Goal: Information Seeking & Learning: Learn about a topic

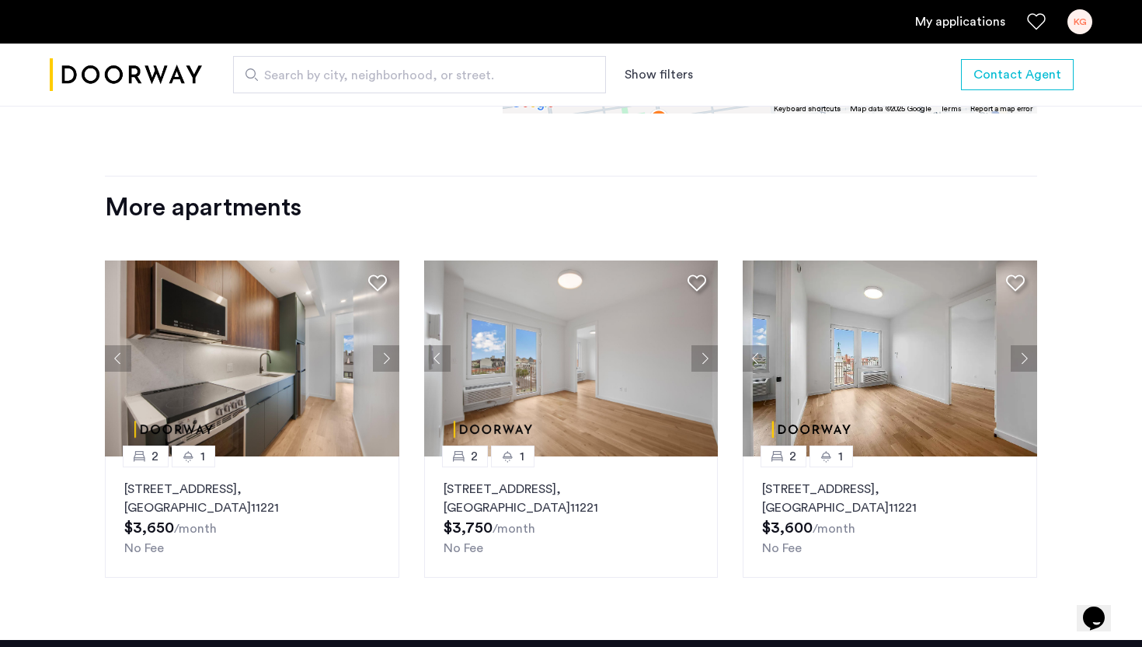
scroll to position [1787, 0]
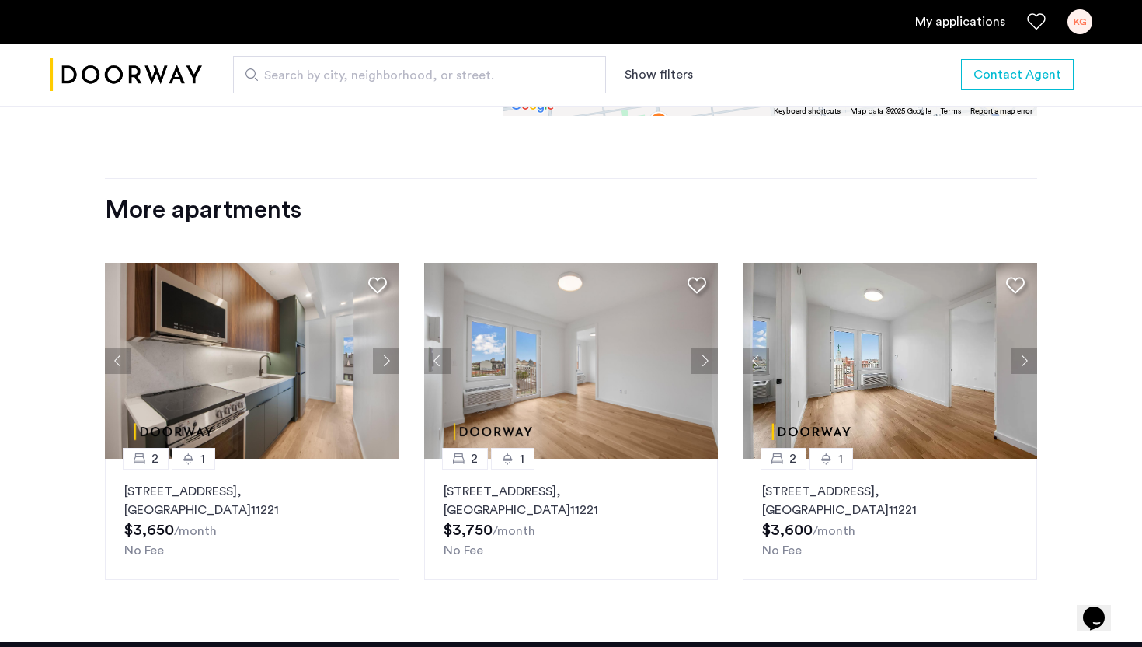
click at [554, 345] on img at bounding box center [571, 361] width 295 height 196
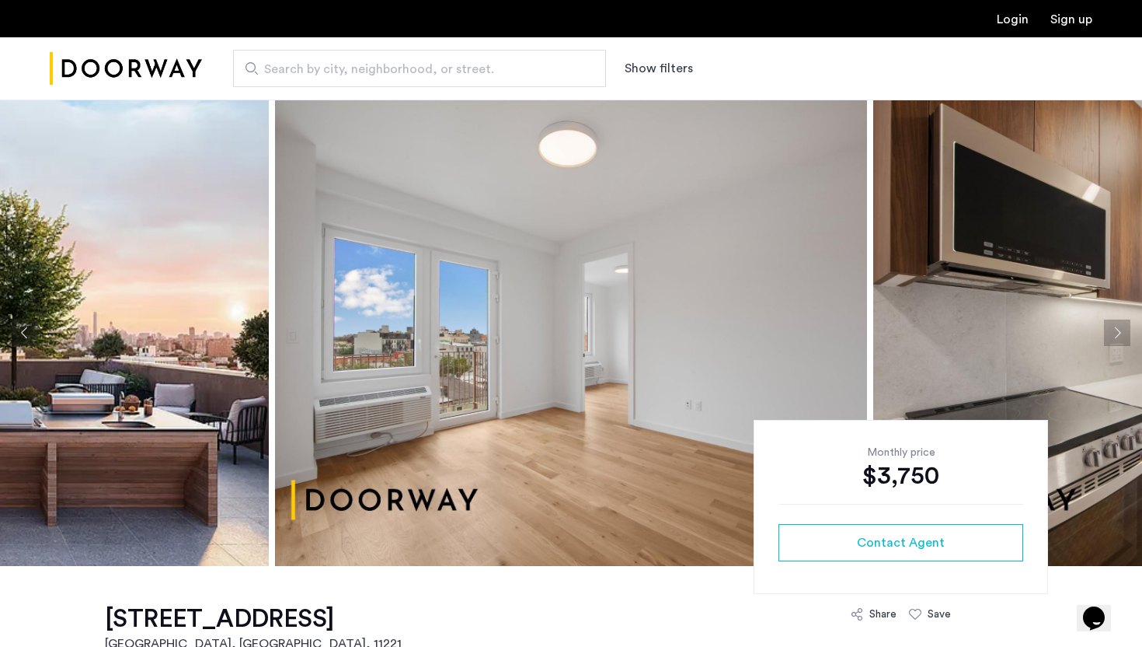
click at [1110, 340] on button "Next apartment" at bounding box center [1117, 332] width 26 height 26
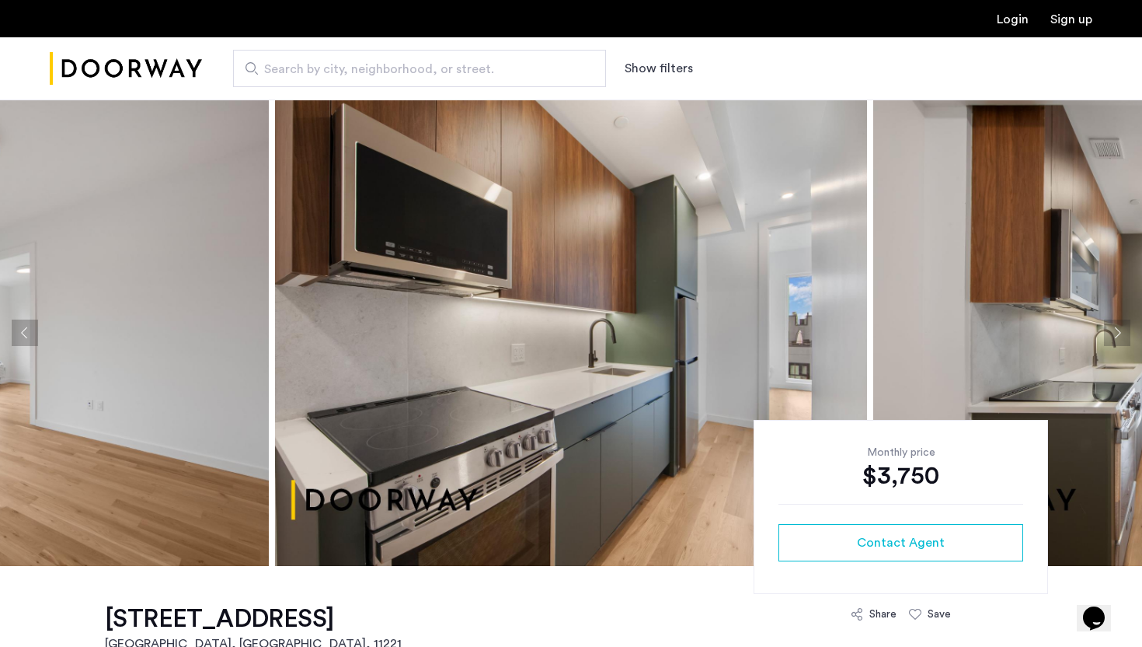
click at [1111, 339] on button "Next apartment" at bounding box center [1117, 332] width 26 height 26
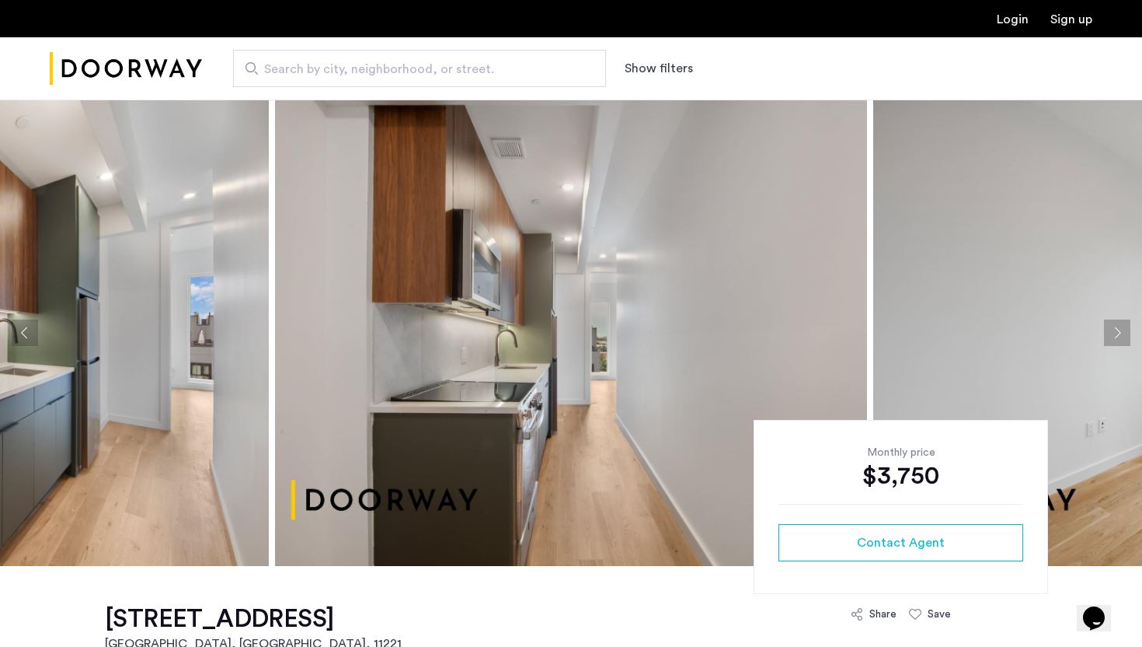
click at [1113, 339] on button "Next apartment" at bounding box center [1117, 332] width 26 height 26
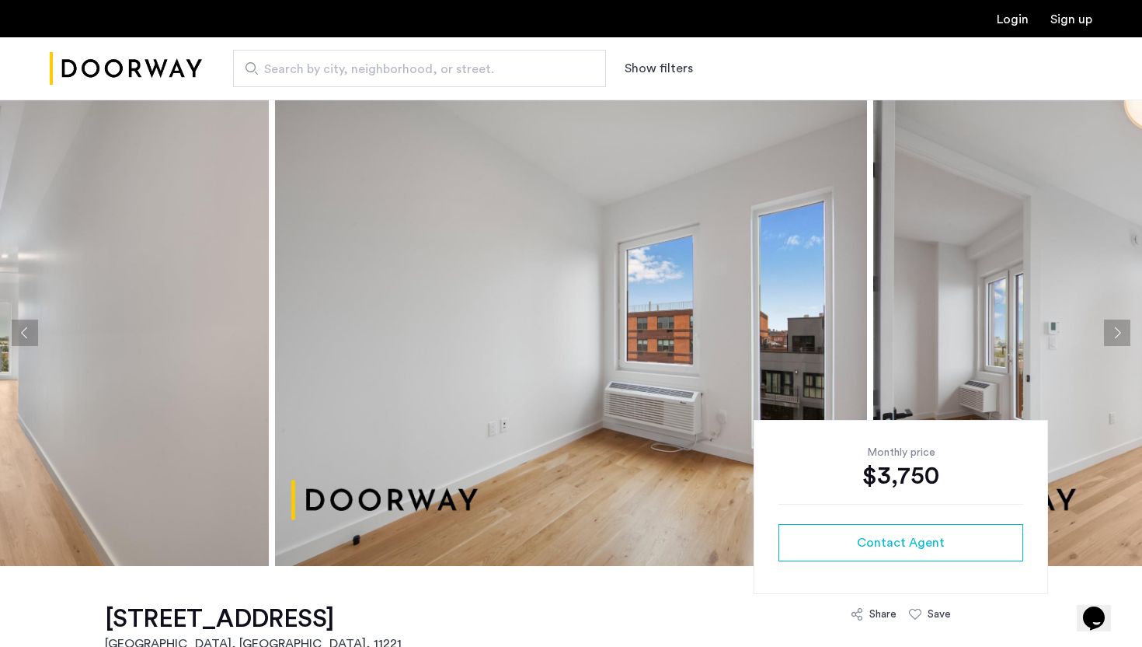
click at [1114, 338] on button "Next apartment" at bounding box center [1117, 332] width 26 height 26
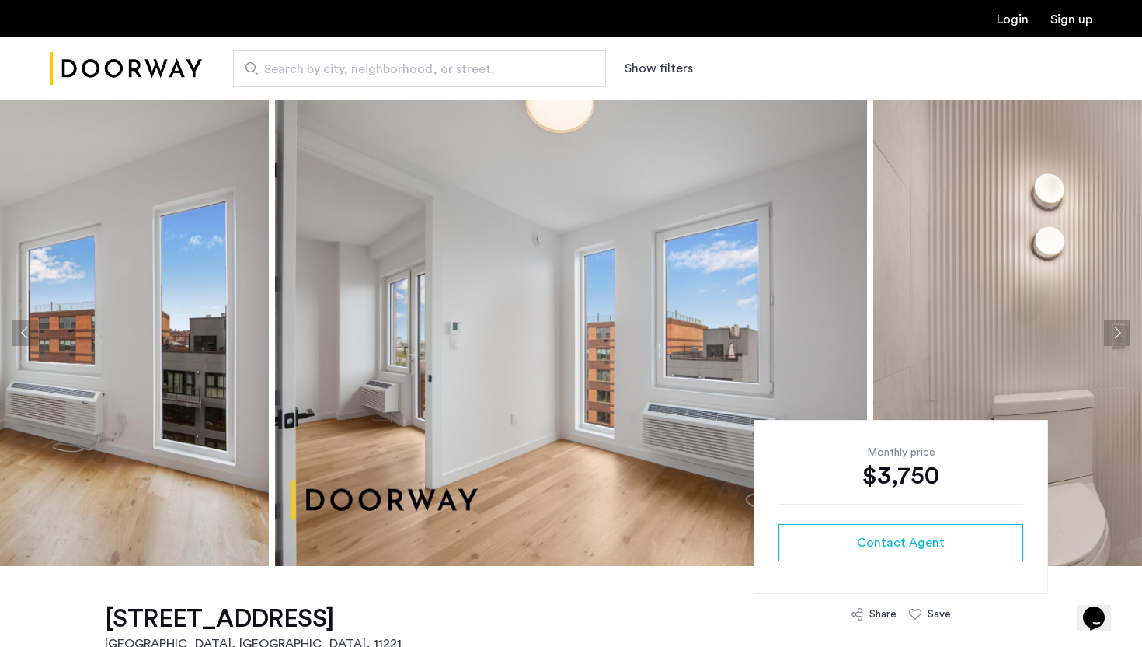
click at [1114, 338] on button "Next apartment" at bounding box center [1117, 332] width 26 height 26
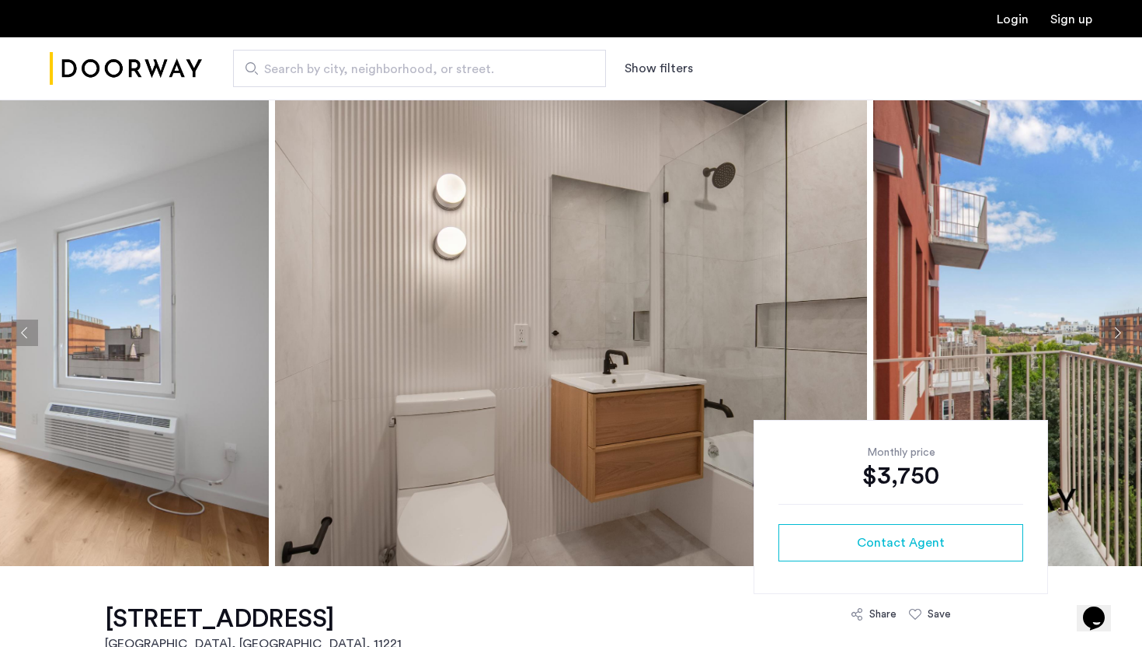
click at [671, 465] on img at bounding box center [571, 332] width 592 height 466
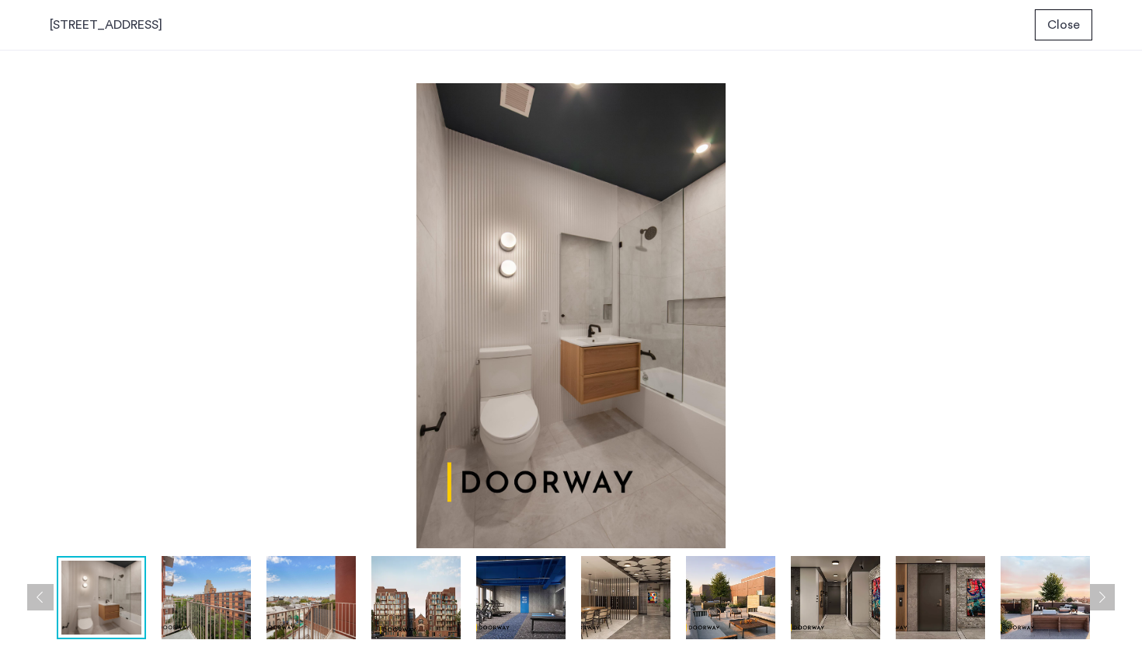
drag, startPoint x: 1058, startPoint y: 32, endPoint x: 858, endPoint y: 490, distance: 499.7
click at [0, 0] on gallery-view-image "972 Bushwick Avenue, Unit 8D Close prev next prev next" at bounding box center [0, 0] width 0 height 0
click at [1051, 30] on span "Close" at bounding box center [1064, 25] width 33 height 19
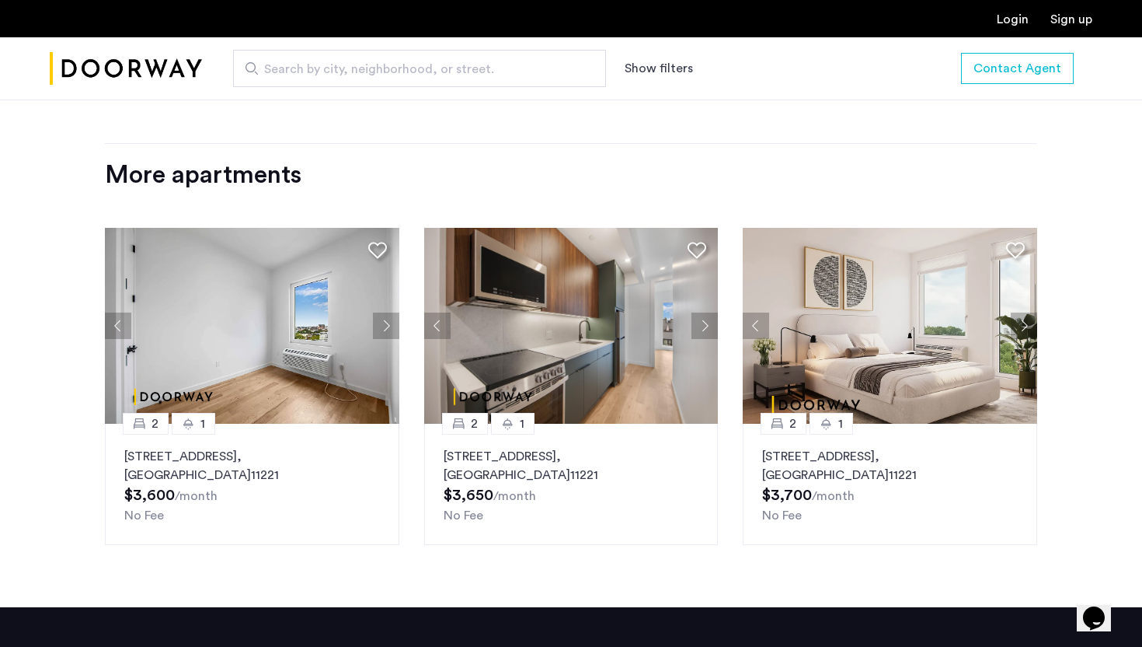
scroll to position [1895, 0]
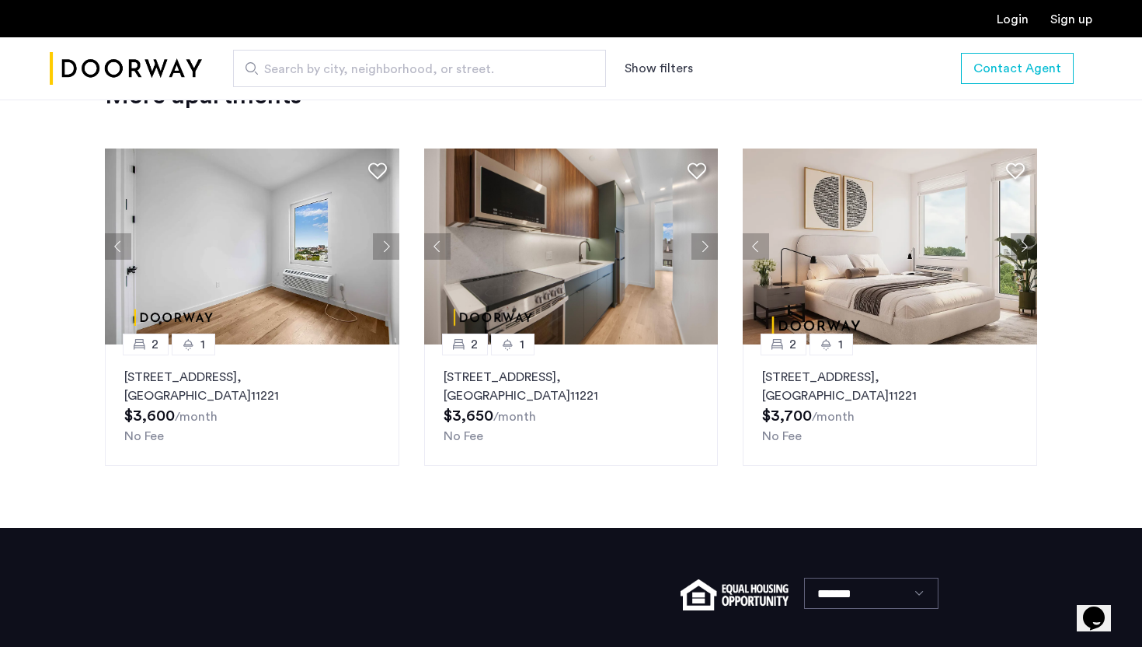
click at [384, 252] on button "Next apartment" at bounding box center [386, 246] width 26 height 26
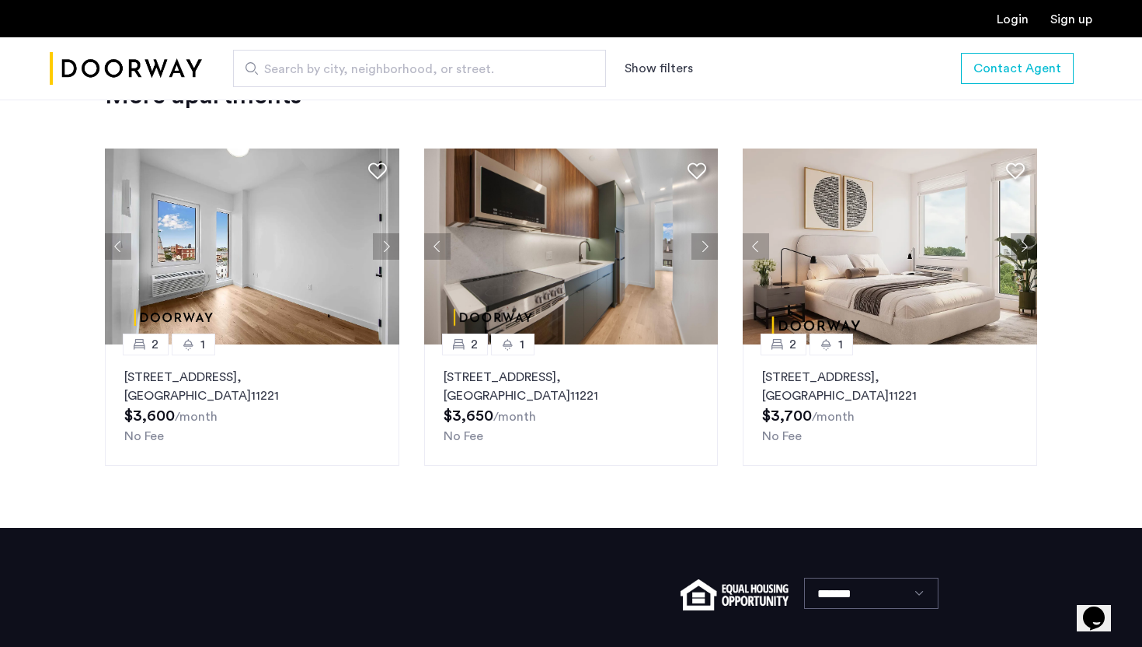
click at [384, 252] on button "Next apartment" at bounding box center [386, 246] width 26 height 26
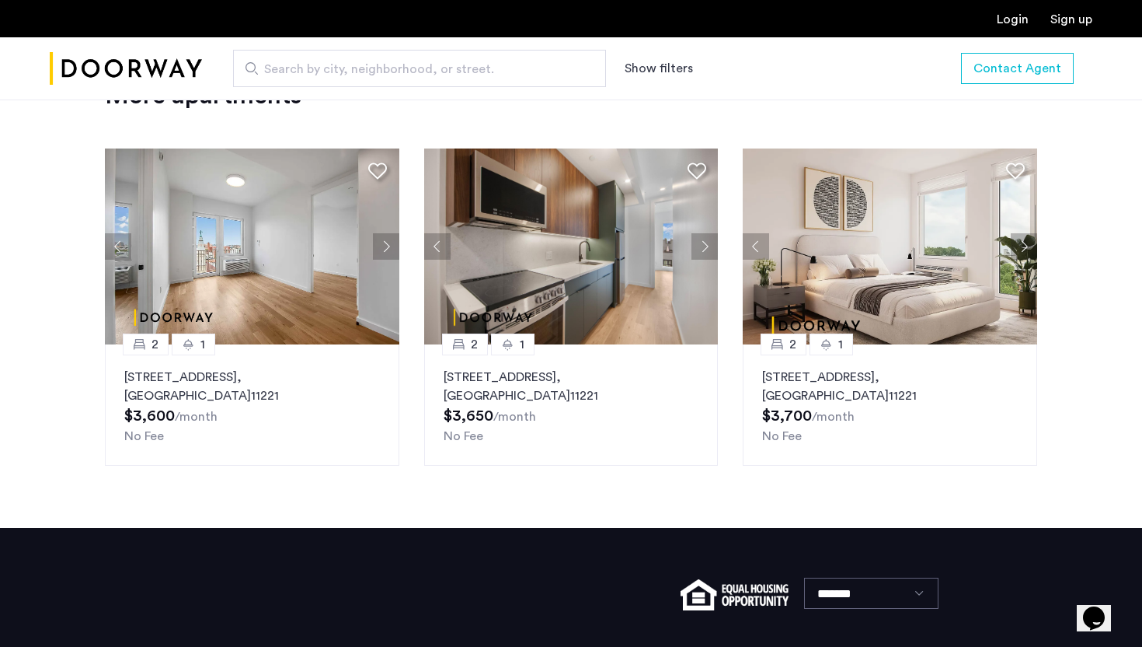
click at [384, 252] on button "Next apartment" at bounding box center [386, 246] width 26 height 26
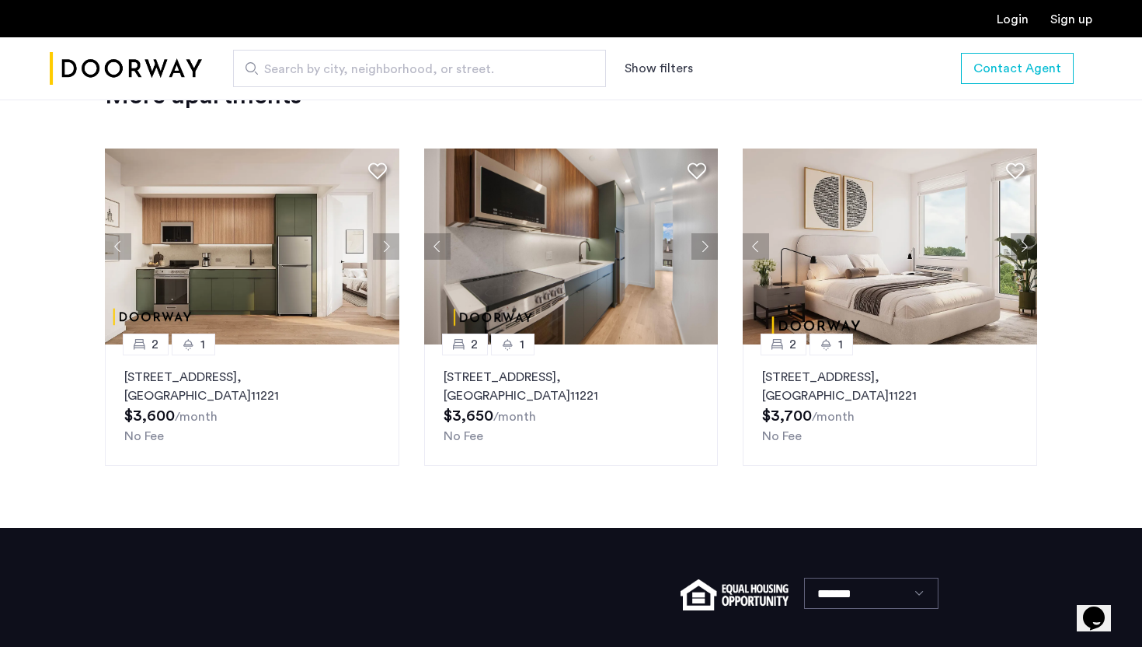
drag, startPoint x: 385, startPoint y: 253, endPoint x: 329, endPoint y: 555, distance: 307.4
click at [319, 293] on img at bounding box center [252, 246] width 295 height 196
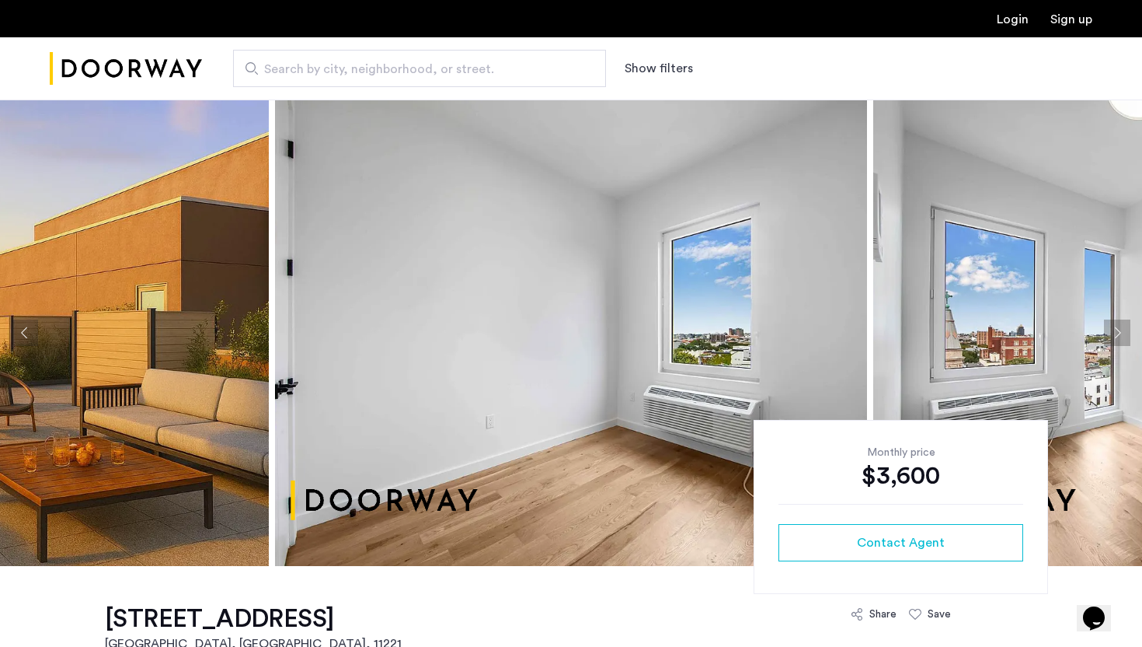
click at [1124, 319] on button "Next apartment" at bounding box center [1117, 332] width 26 height 26
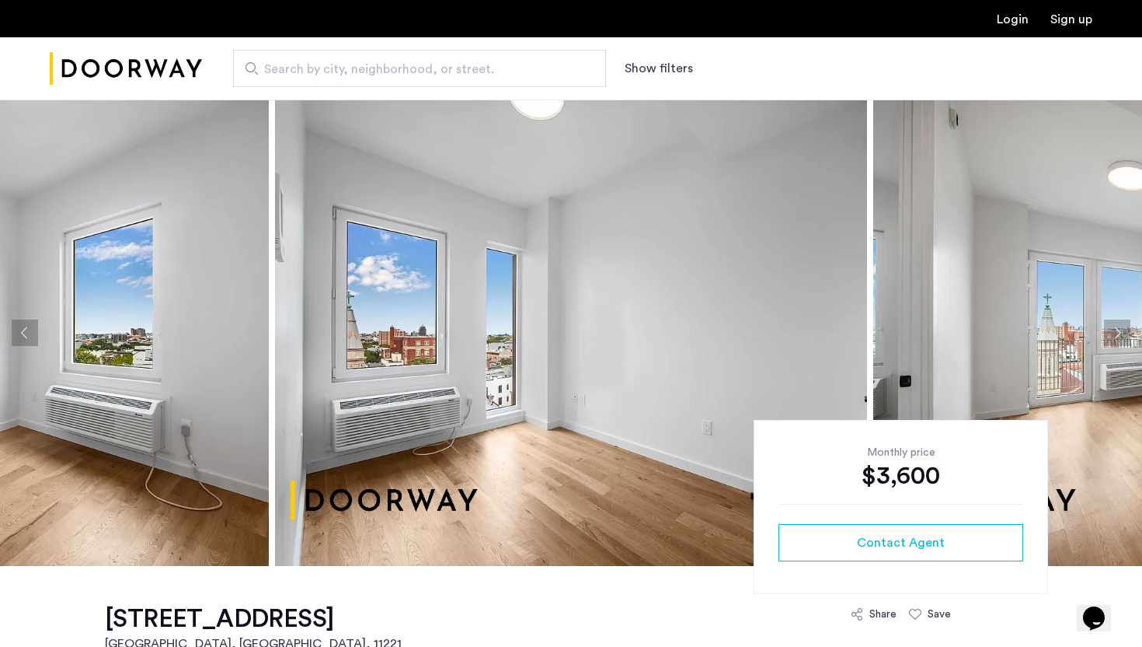
click at [1124, 319] on button "Next apartment" at bounding box center [1117, 332] width 26 height 26
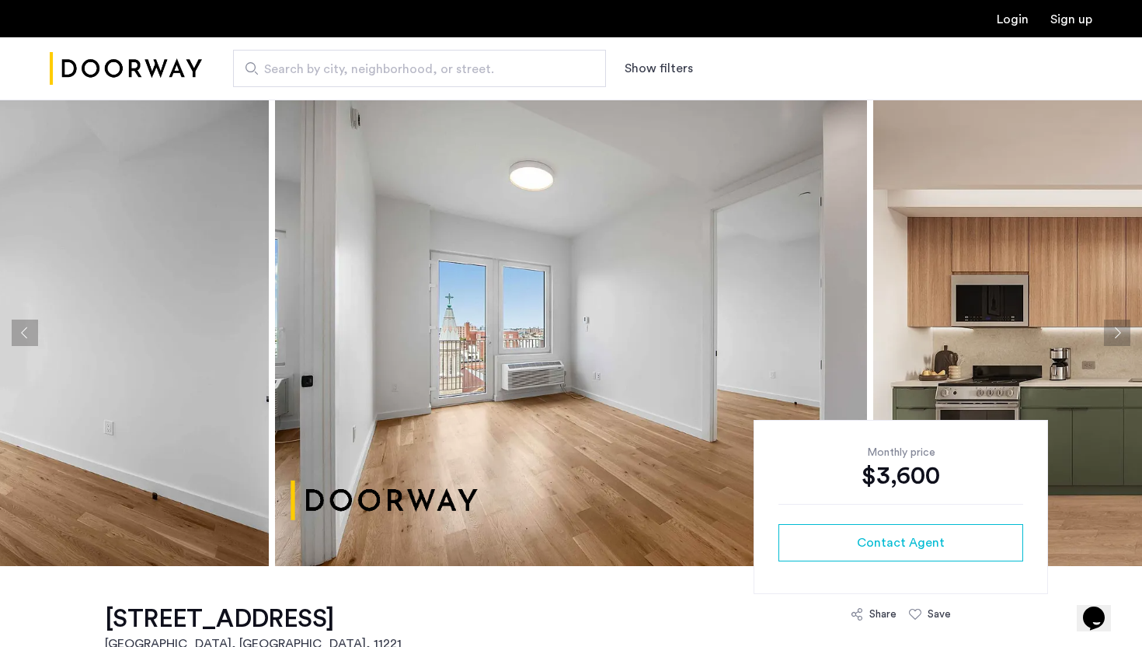
click at [1124, 319] on button "Next apartment" at bounding box center [1117, 332] width 26 height 26
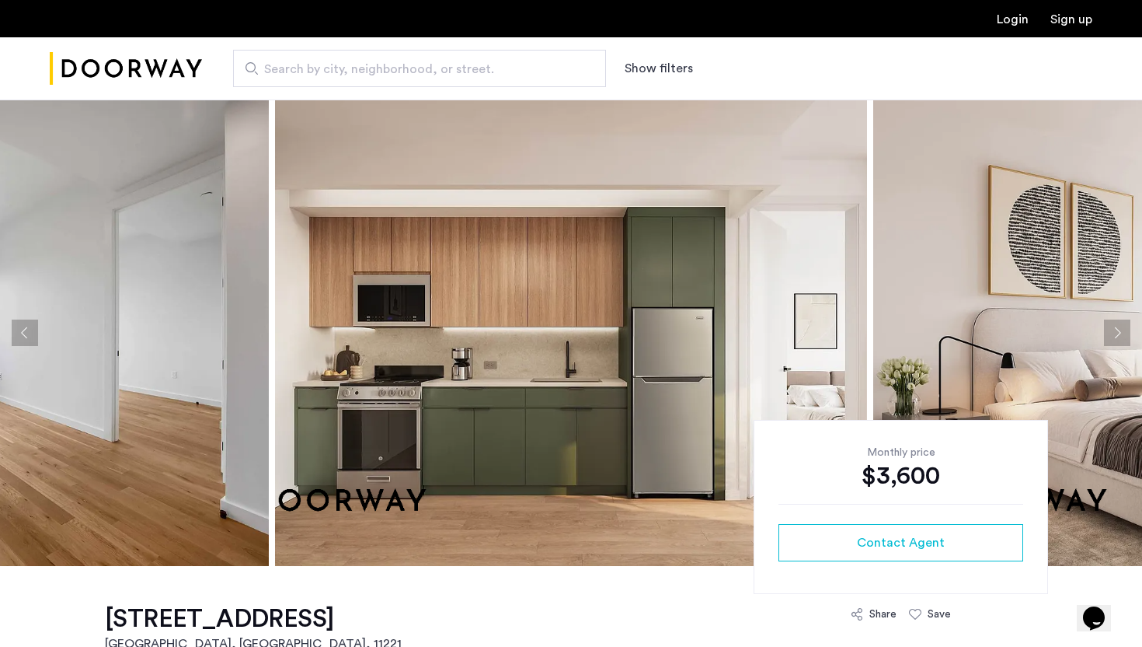
click at [1124, 319] on button "Next apartment" at bounding box center [1117, 332] width 26 height 26
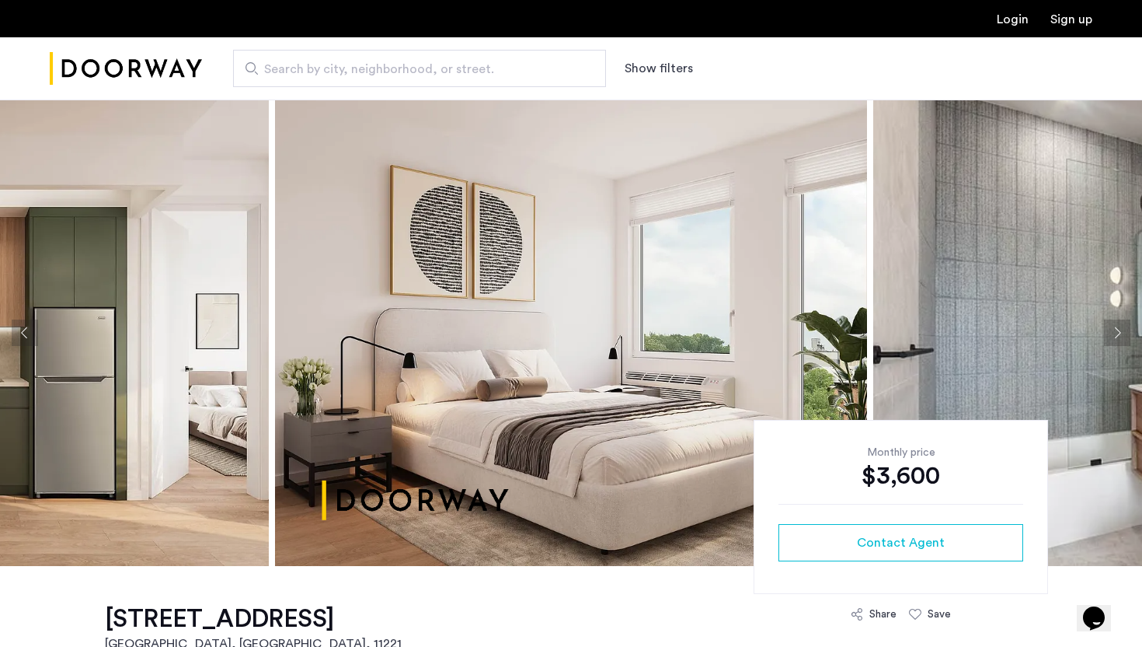
click at [1124, 319] on button "Next apartment" at bounding box center [1117, 332] width 26 height 26
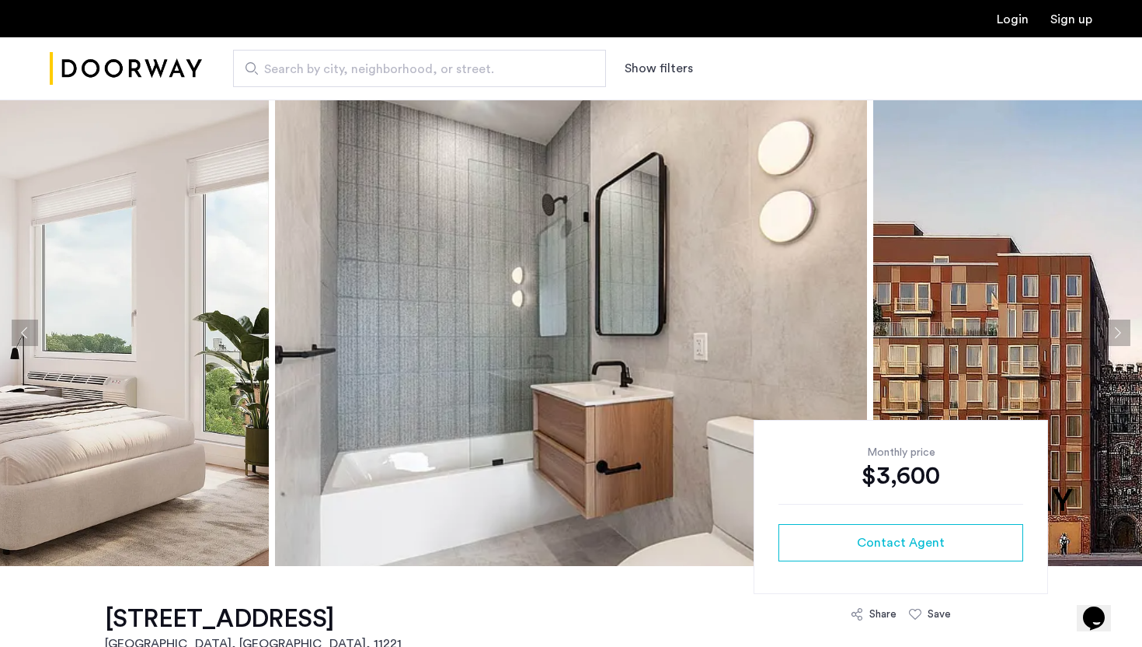
click at [1124, 319] on button "Next apartment" at bounding box center [1117, 332] width 26 height 26
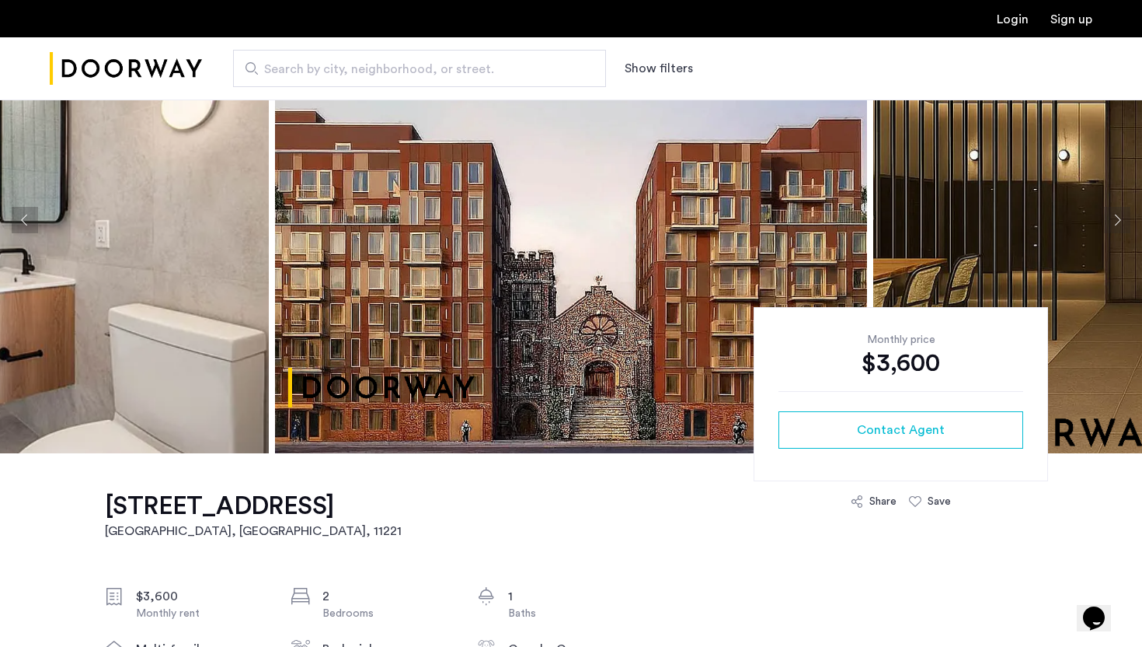
scroll to position [80, 0]
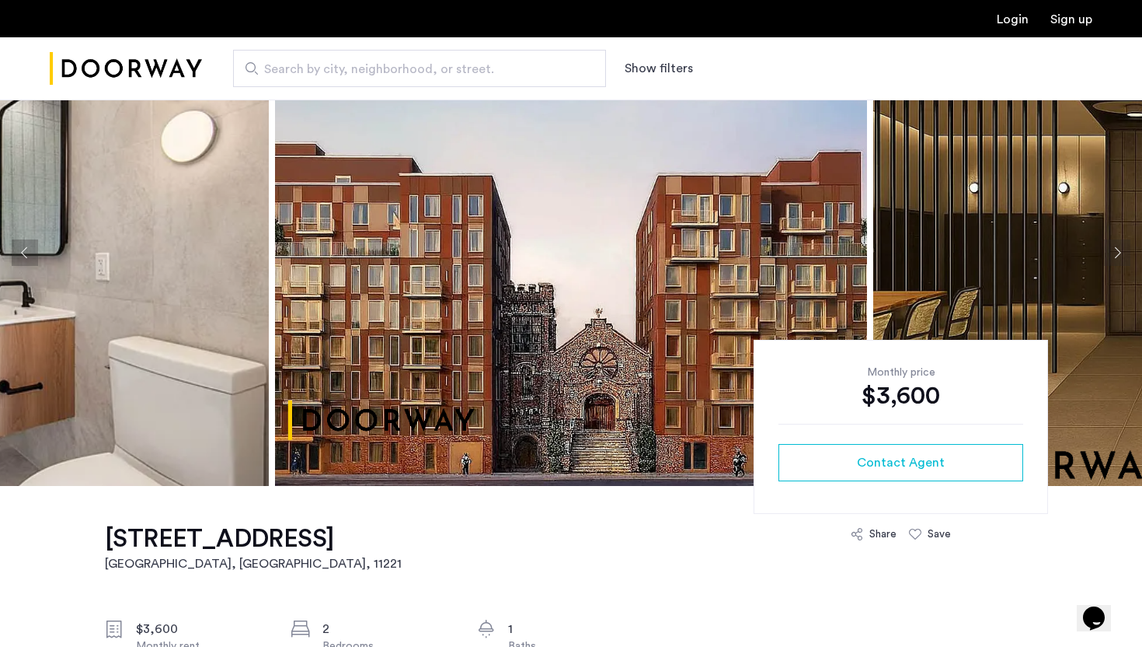
click at [1126, 253] on button "Next apartment" at bounding box center [1117, 252] width 26 height 26
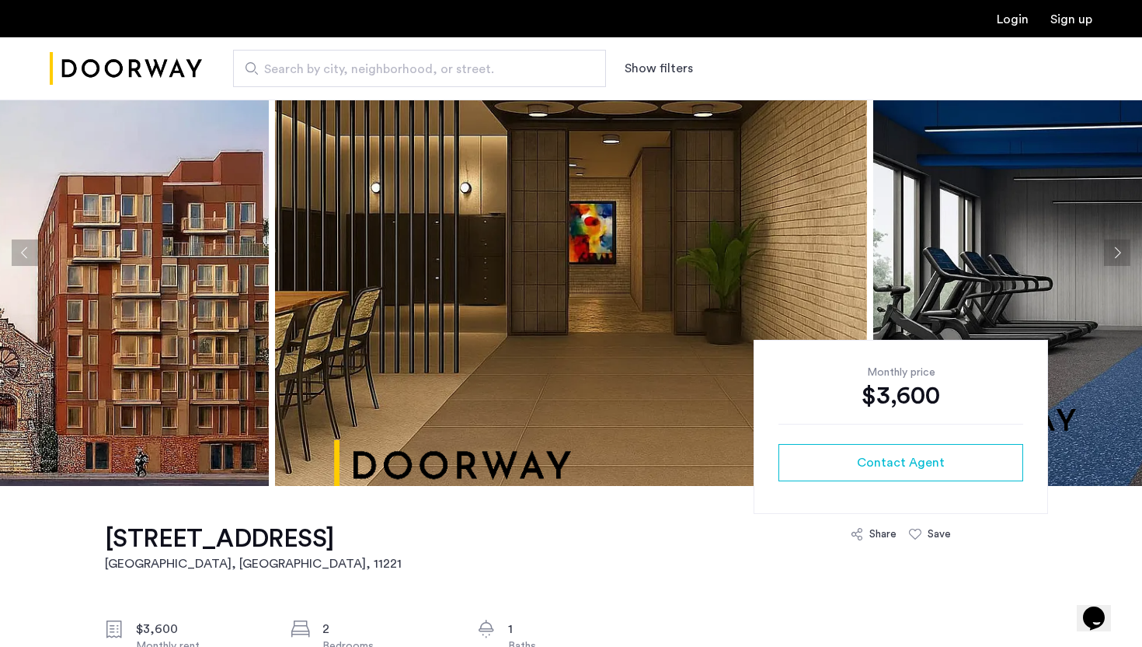
click at [1126, 253] on button "Next apartment" at bounding box center [1117, 252] width 26 height 26
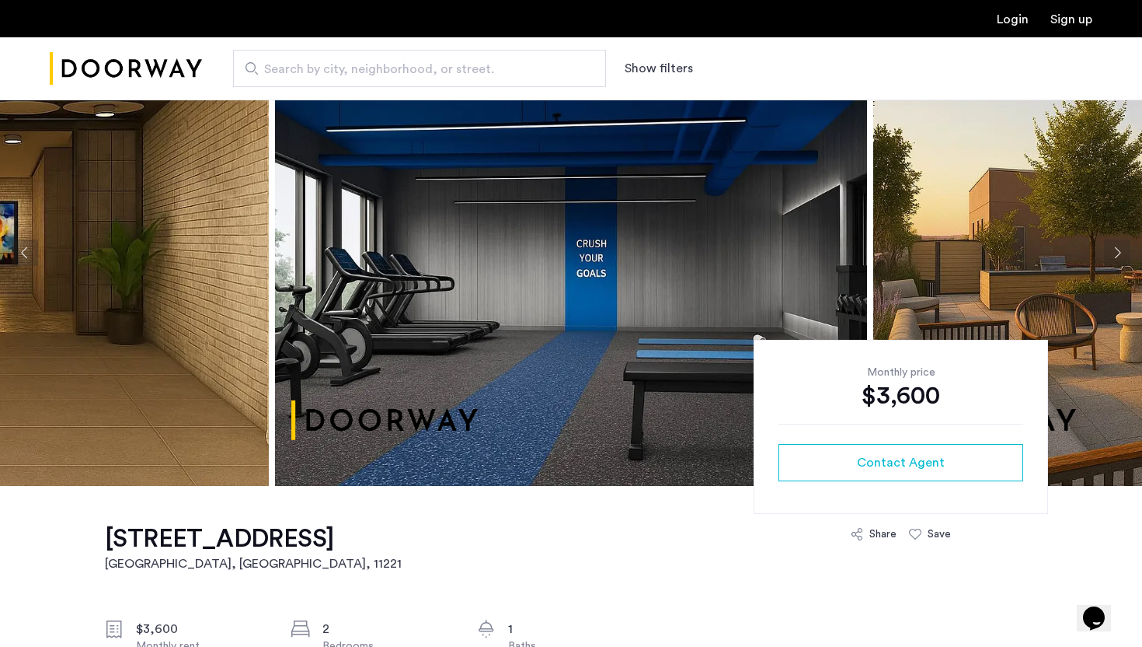
click at [1126, 253] on button "Next apartment" at bounding box center [1117, 252] width 26 height 26
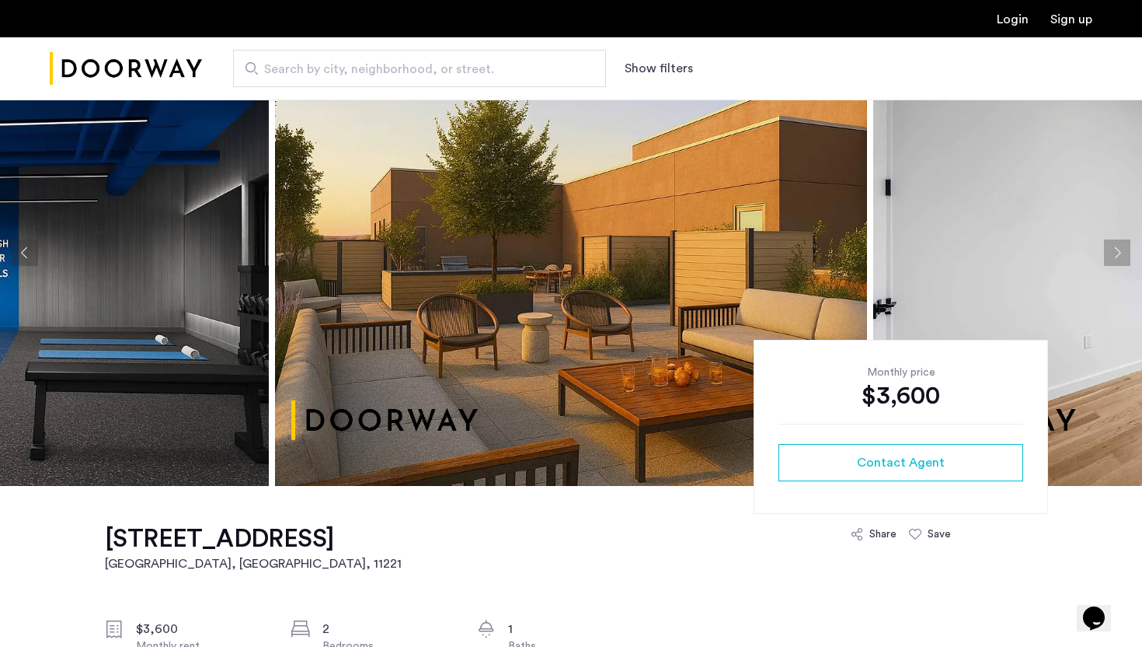
click at [1126, 253] on button "Next apartment" at bounding box center [1117, 252] width 26 height 26
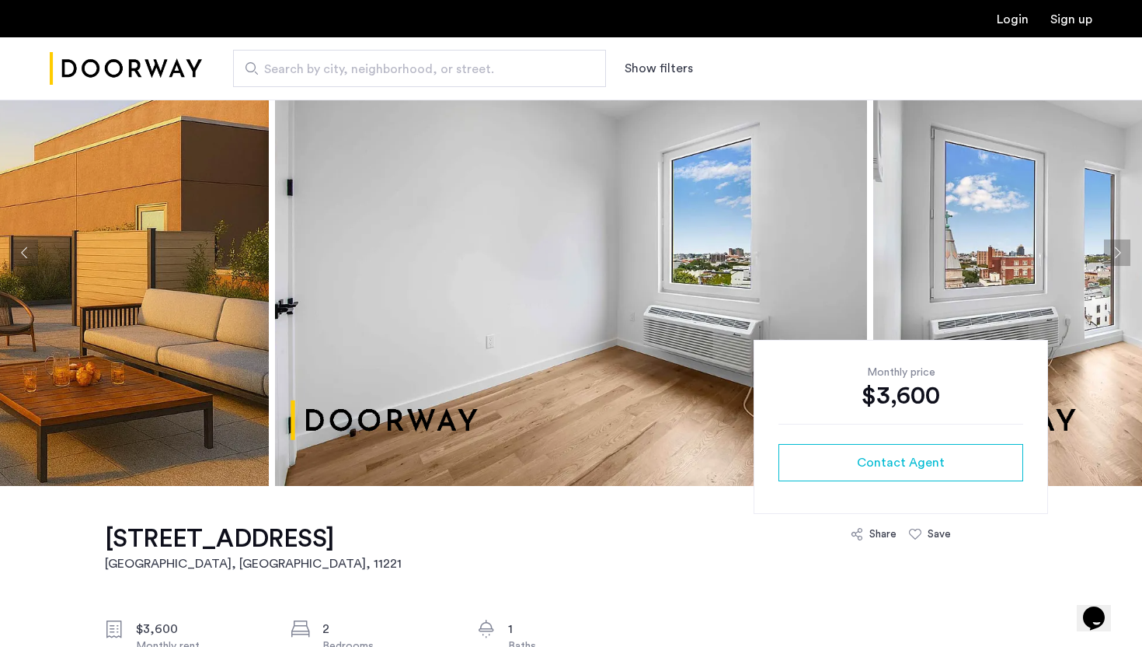
click at [1126, 253] on button "Next apartment" at bounding box center [1117, 252] width 26 height 26
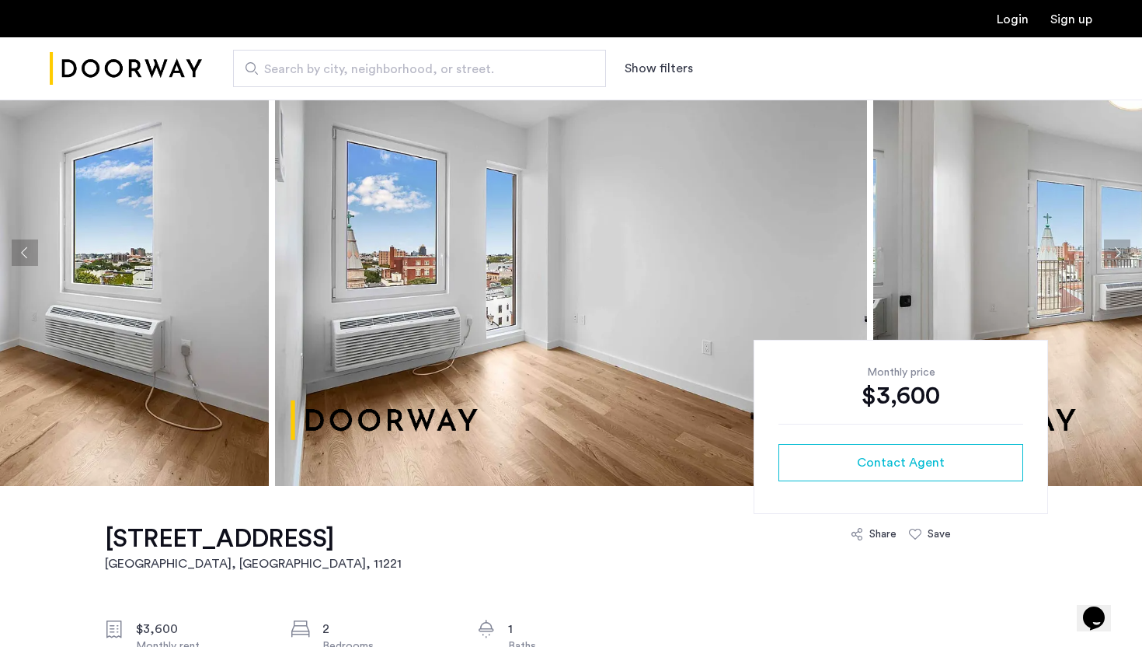
click at [1126, 253] on button "Next apartment" at bounding box center [1117, 252] width 26 height 26
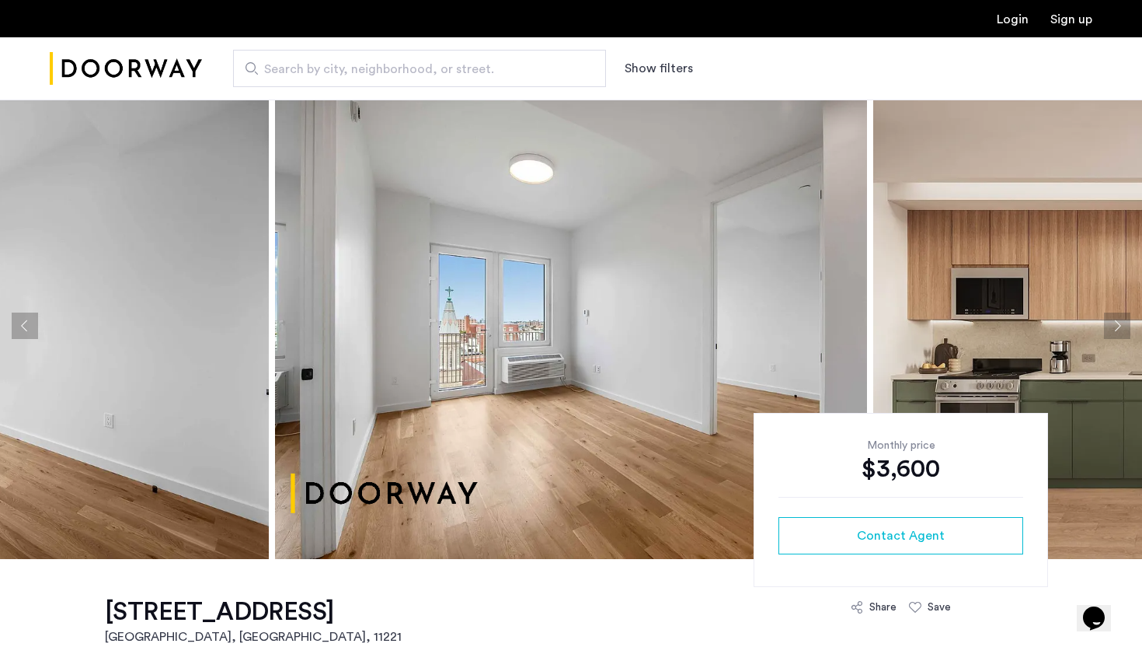
scroll to position [0, 0]
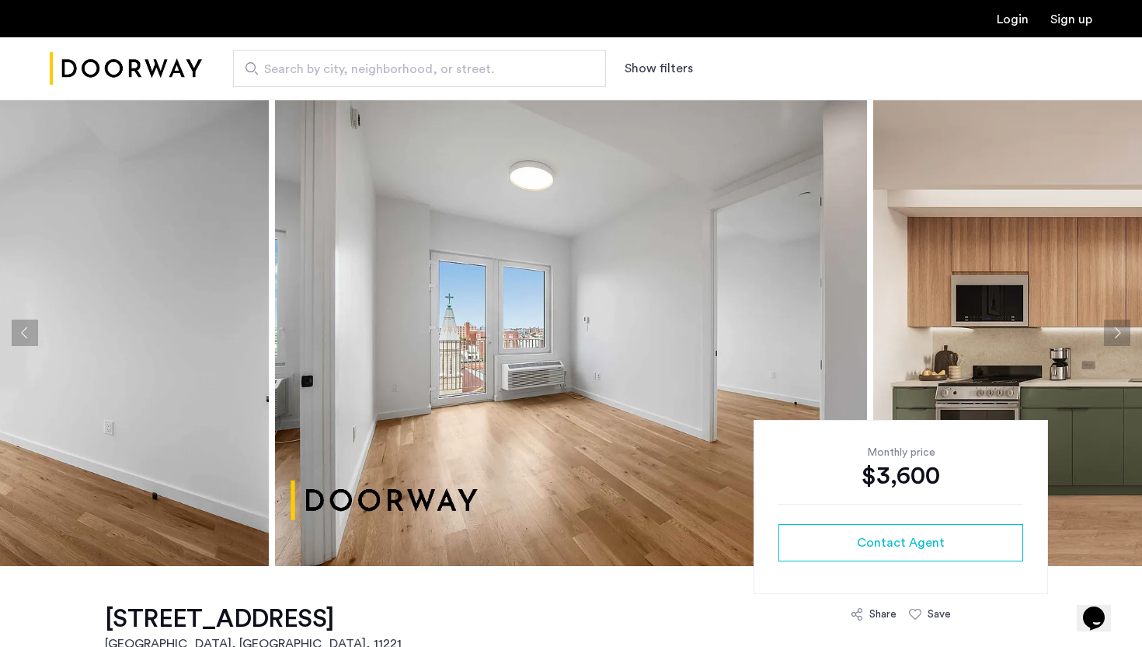
click at [1122, 325] on button "Next apartment" at bounding box center [1117, 332] width 26 height 26
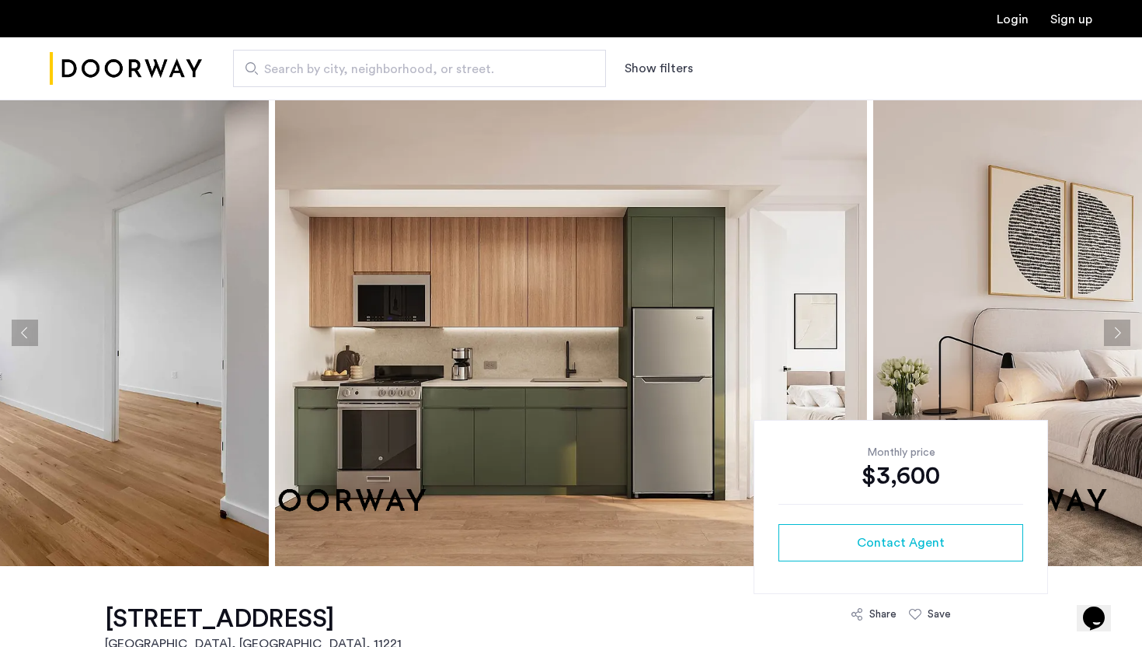
click at [1122, 325] on button "Next apartment" at bounding box center [1117, 332] width 26 height 26
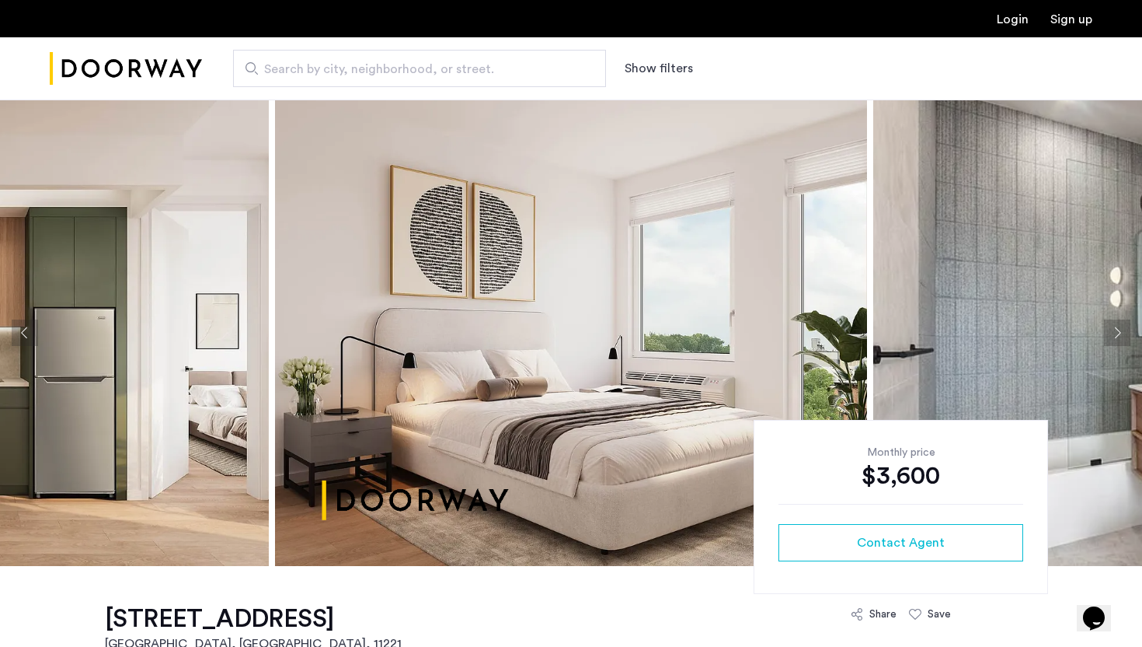
click at [1122, 325] on button "Next apartment" at bounding box center [1117, 332] width 26 height 26
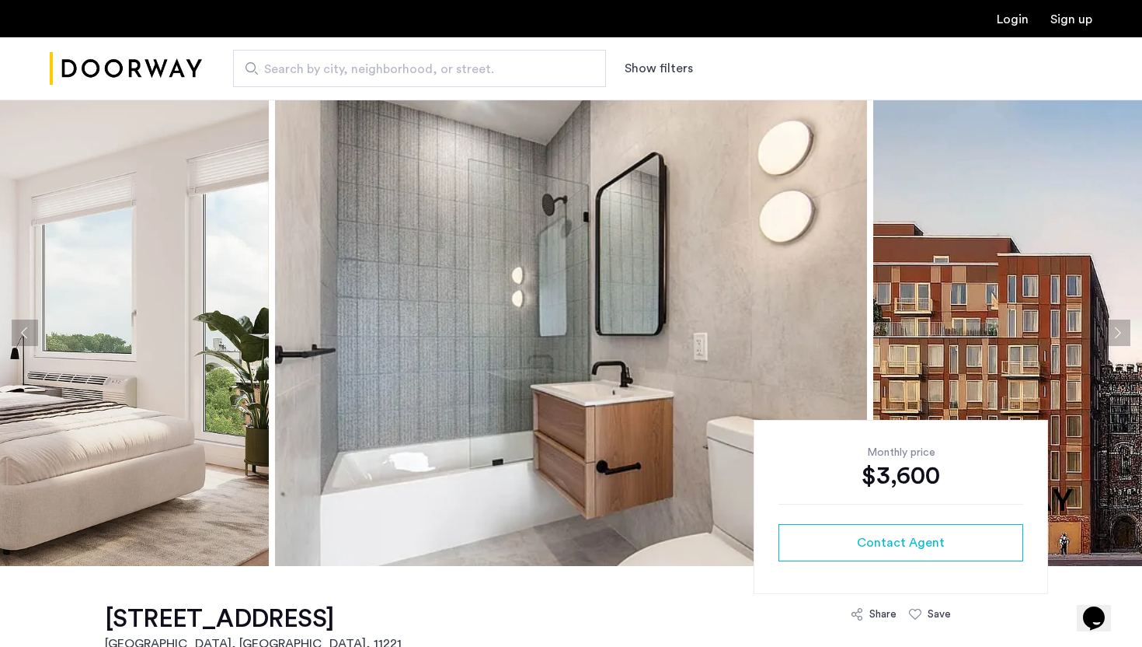
click at [1122, 325] on button "Next apartment" at bounding box center [1117, 332] width 26 height 26
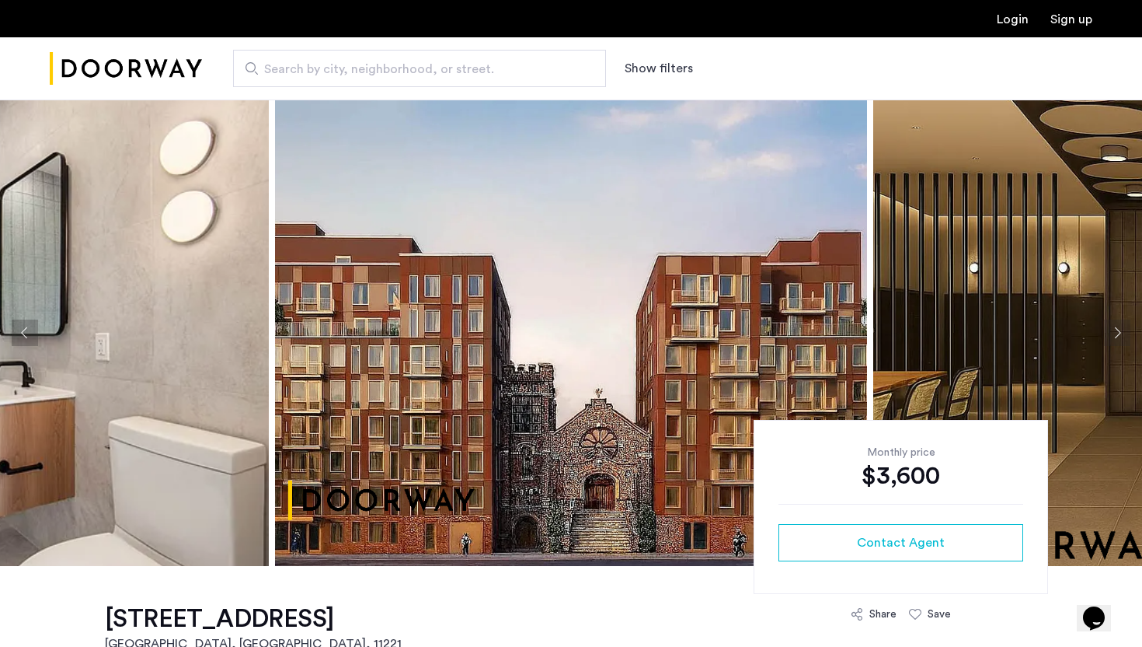
click at [1122, 325] on button "Next apartment" at bounding box center [1117, 332] width 26 height 26
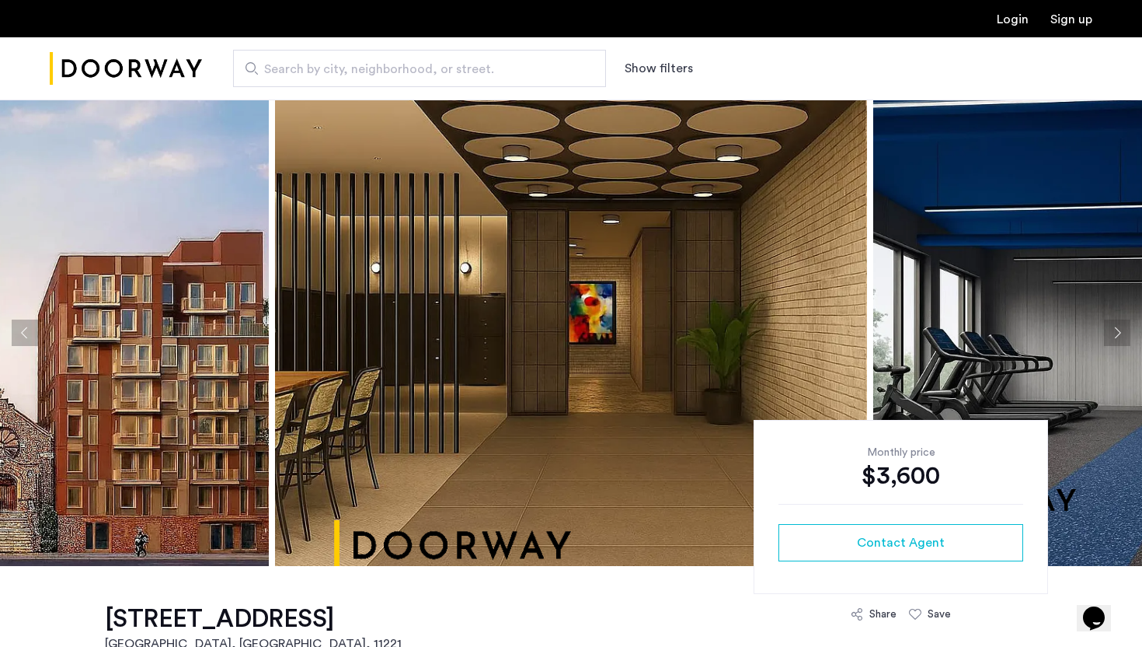
click at [1122, 325] on button "Next apartment" at bounding box center [1117, 332] width 26 height 26
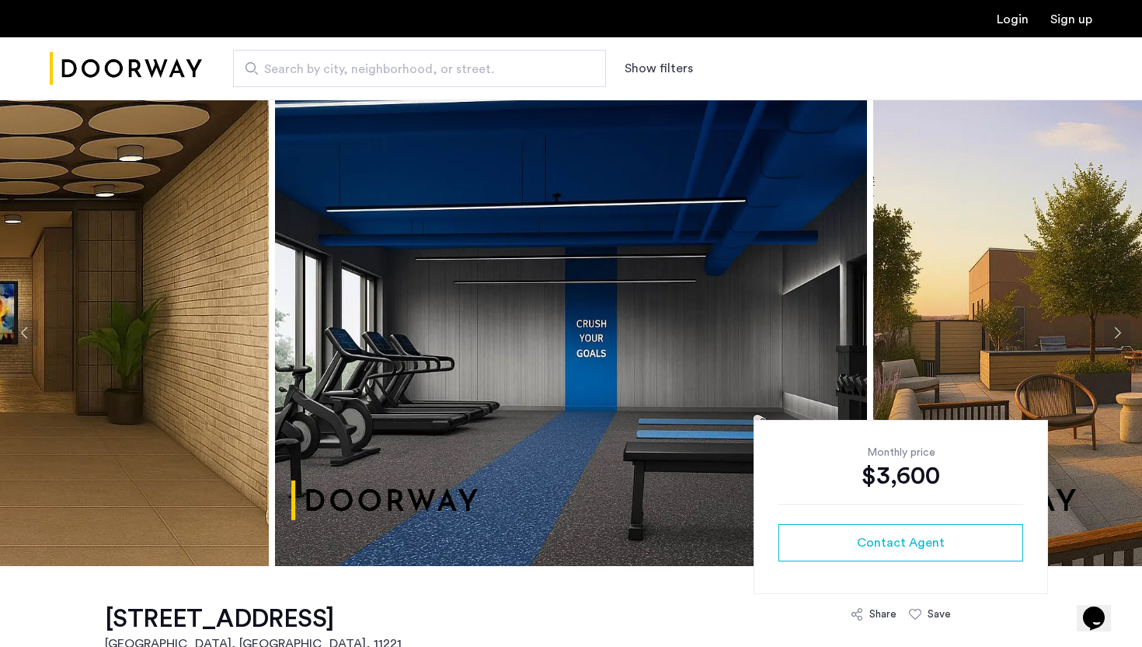
click at [1122, 325] on button "Next apartment" at bounding box center [1117, 332] width 26 height 26
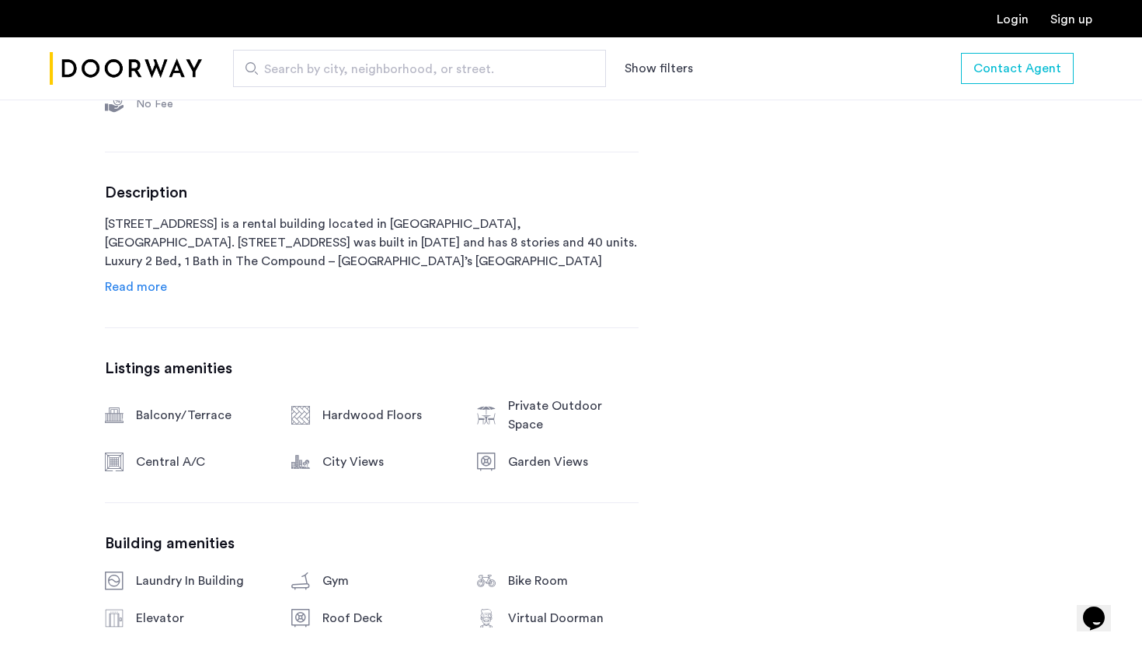
scroll to position [710, 0]
click at [560, 425] on div "Balcony/Terrace Hardwood Floors Private Outdoor Space Central A/C City Views Ga…" at bounding box center [372, 433] width 534 height 75
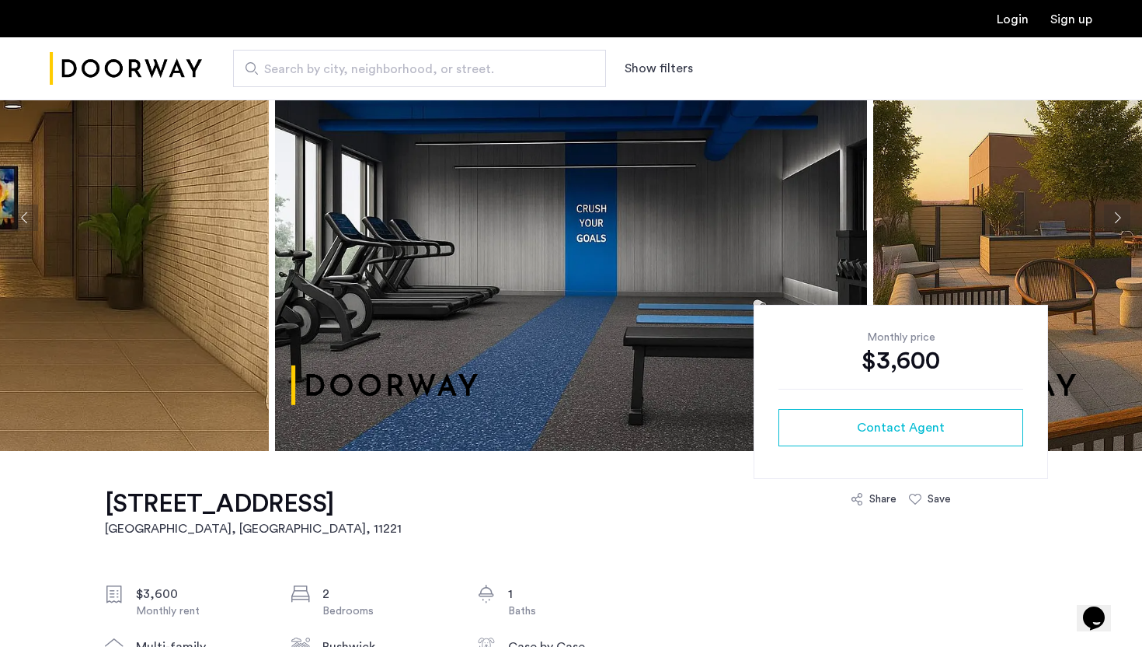
scroll to position [0, 0]
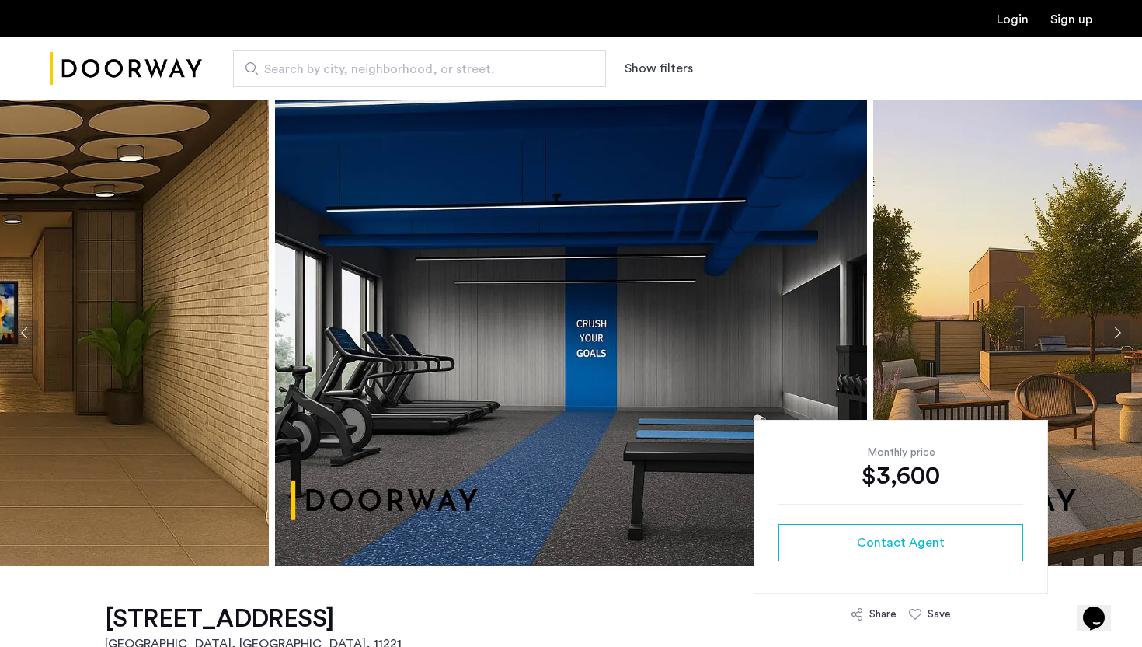
click at [1109, 343] on button "Next apartment" at bounding box center [1117, 332] width 26 height 26
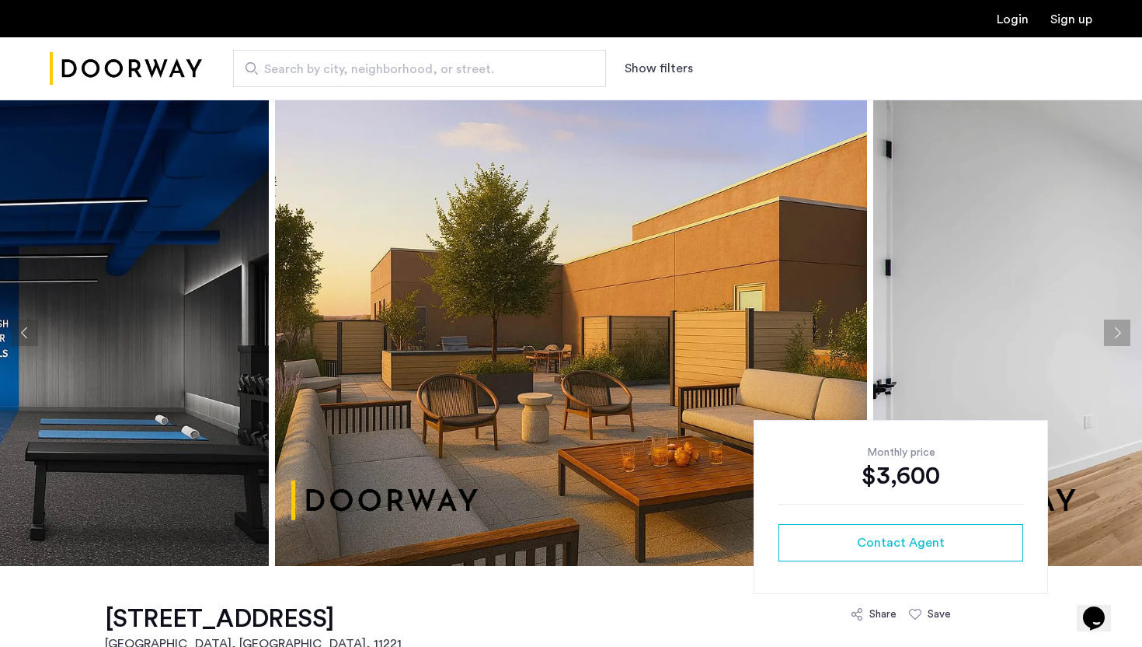
click at [1109, 343] on button "Next apartment" at bounding box center [1117, 332] width 26 height 26
click at [1114, 336] on button "Next apartment" at bounding box center [1117, 332] width 26 height 26
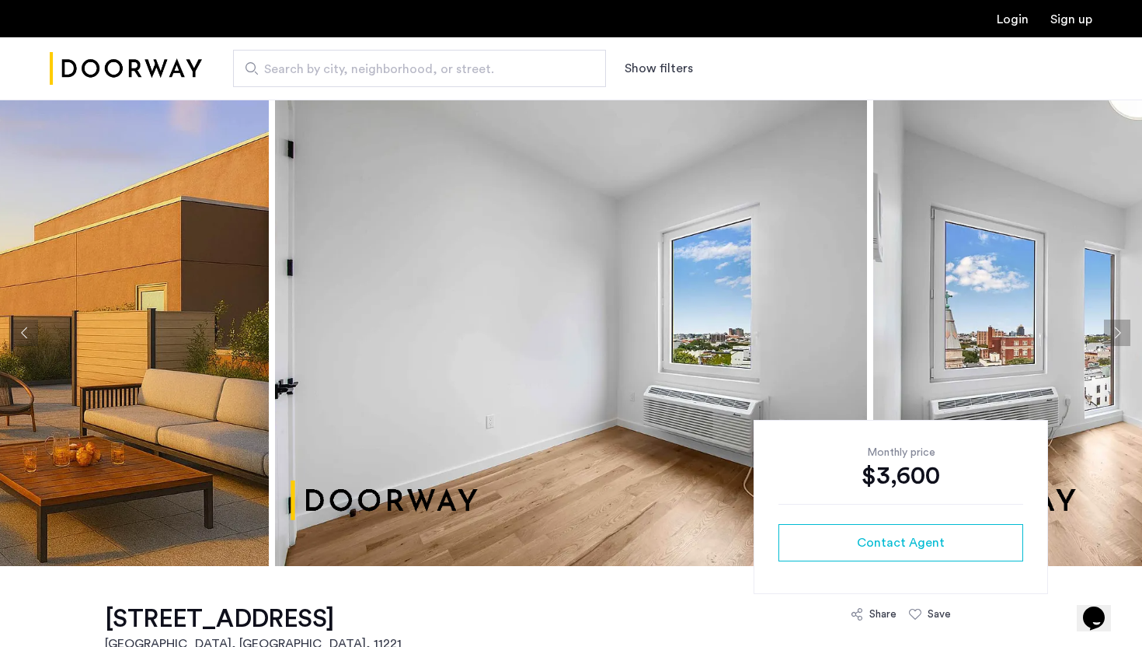
click at [1114, 336] on button "Next apartment" at bounding box center [1117, 332] width 26 height 26
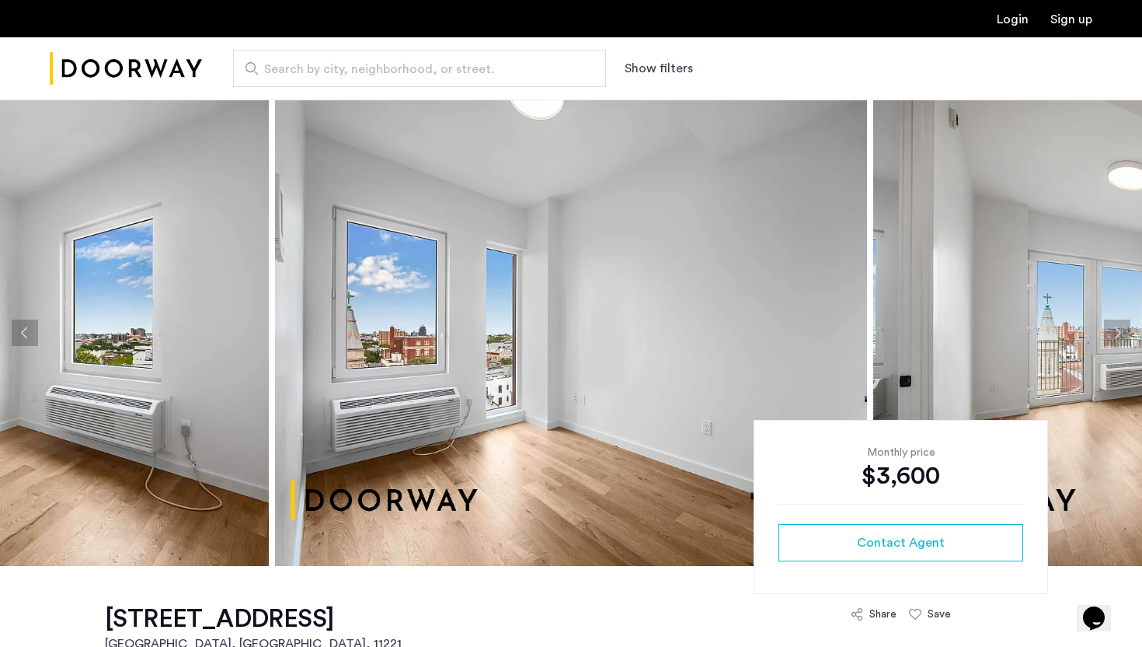
click at [1114, 336] on button "Next apartment" at bounding box center [1117, 332] width 26 height 26
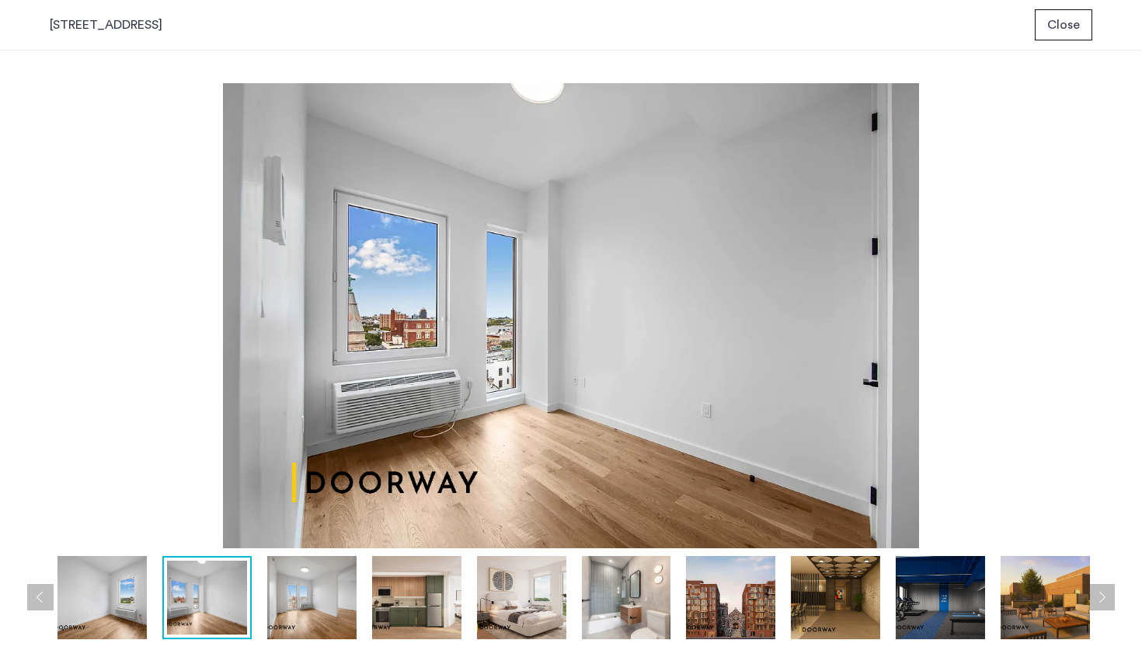
click at [479, 591] on img at bounding box center [521, 597] width 89 height 83
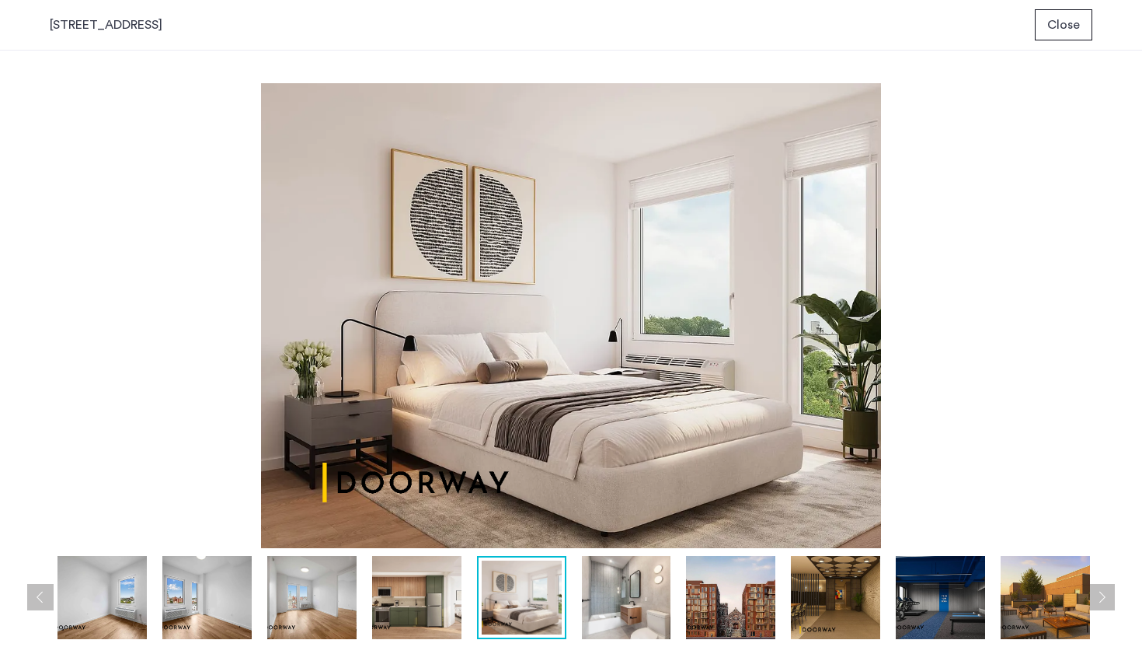
click at [539, 595] on img at bounding box center [522, 597] width 80 height 74
click at [647, 599] on img at bounding box center [626, 597] width 89 height 83
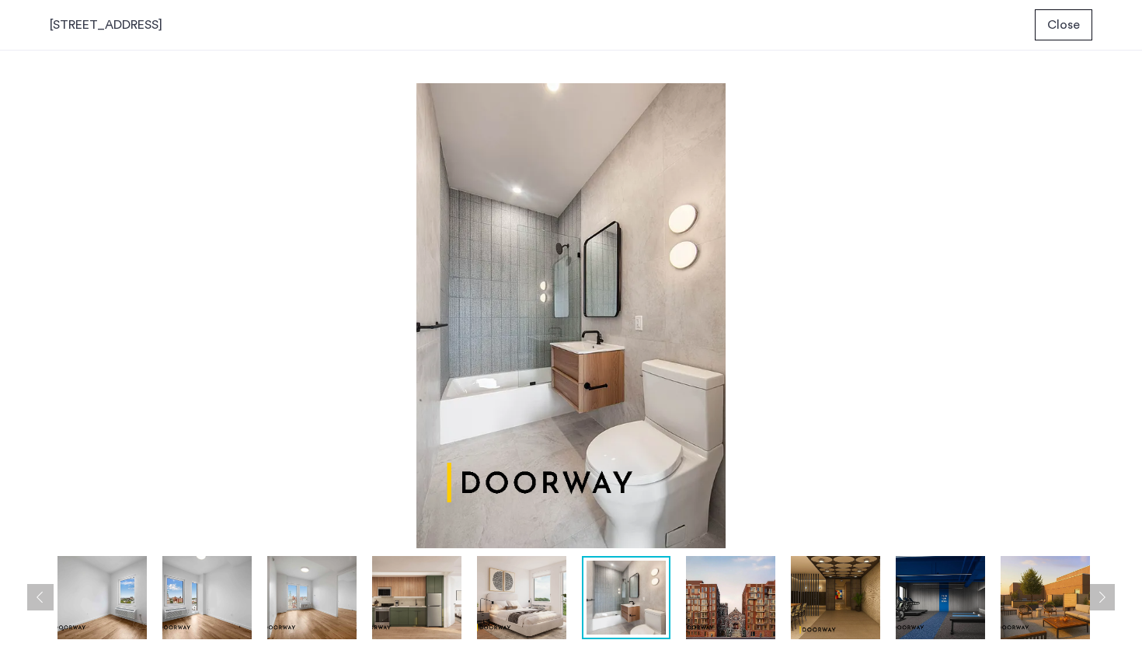
click at [747, 591] on img at bounding box center [730, 597] width 89 height 83
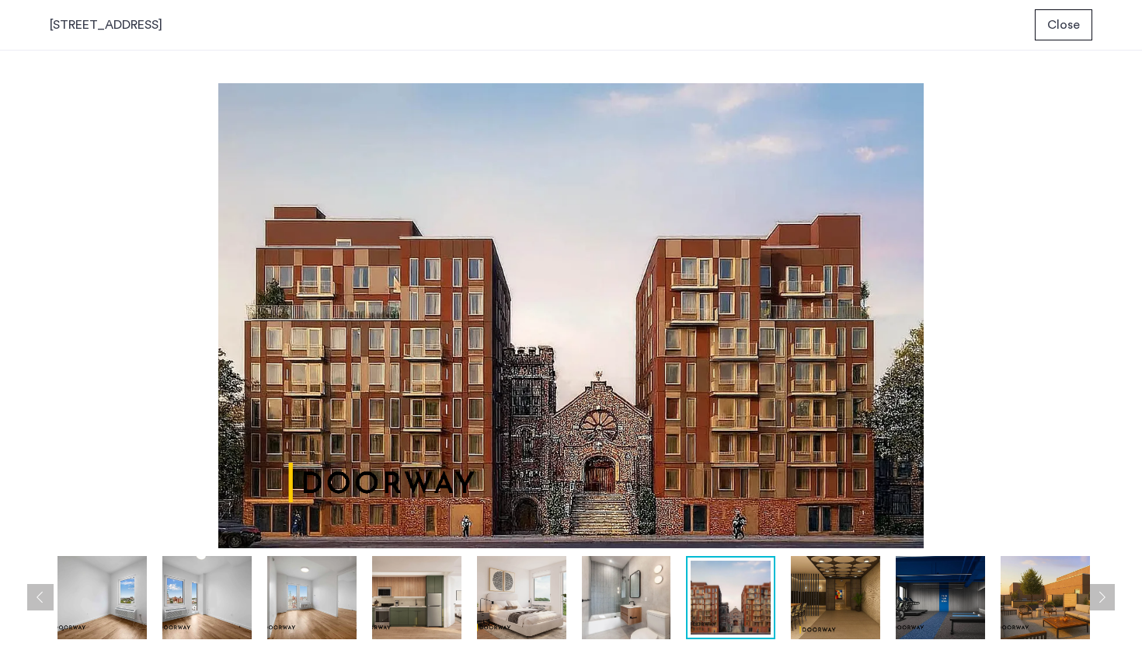
click at [635, 624] on img at bounding box center [626, 597] width 89 height 83
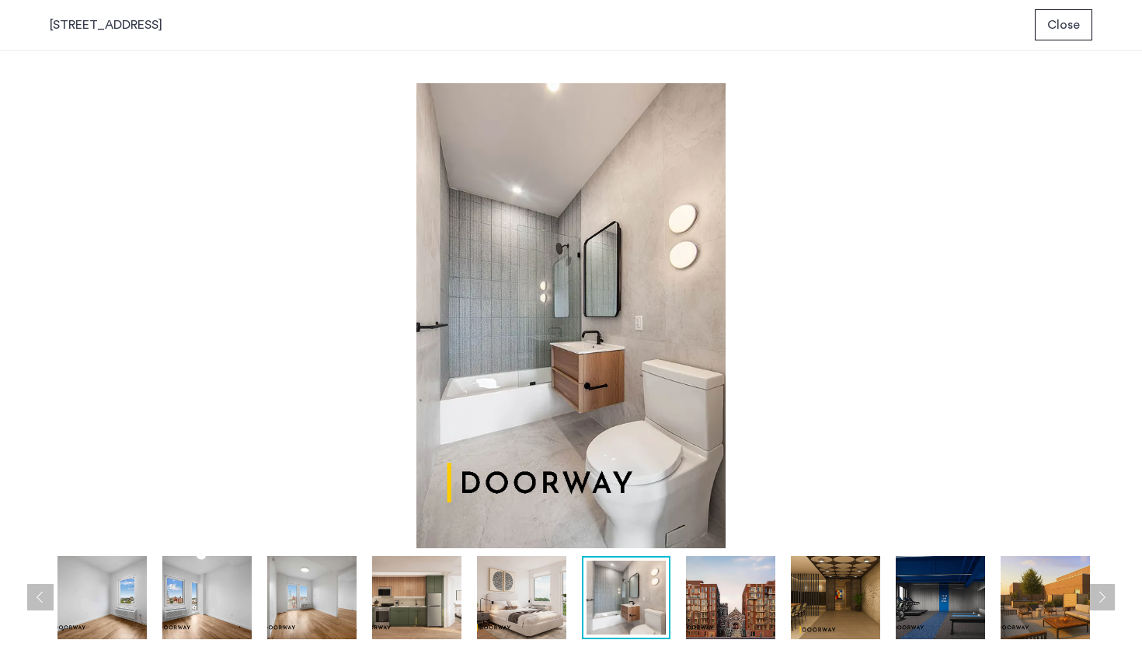
click at [538, 614] on img at bounding box center [521, 597] width 89 height 83
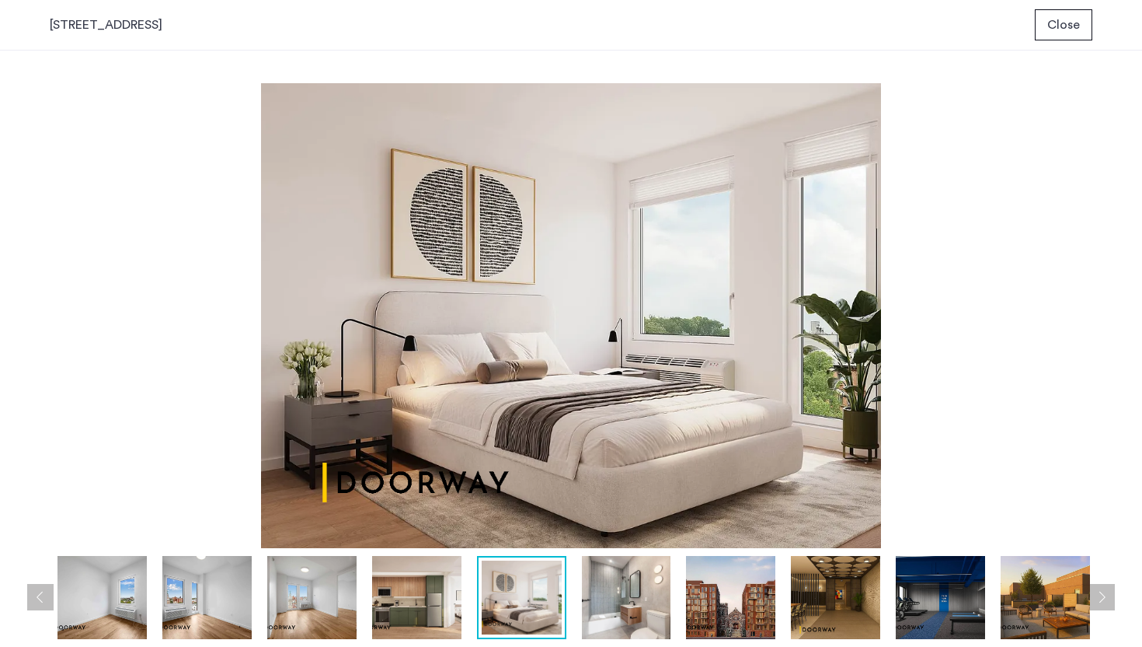
click at [454, 596] on img at bounding box center [416, 597] width 89 height 83
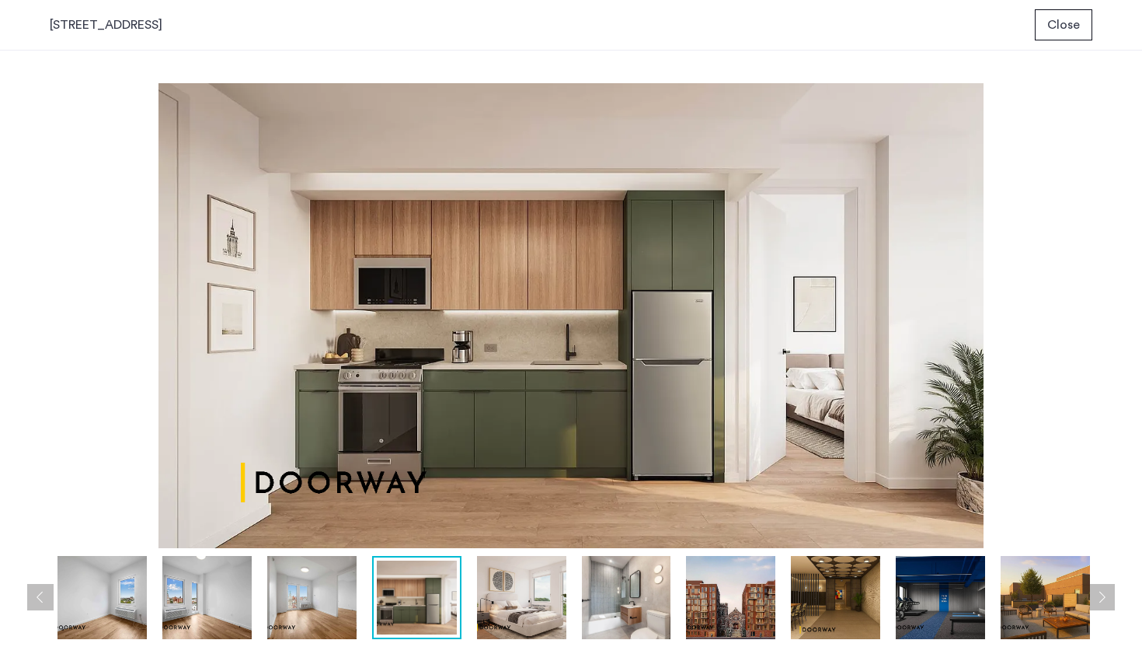
click at [326, 570] on img at bounding box center [311, 597] width 89 height 83
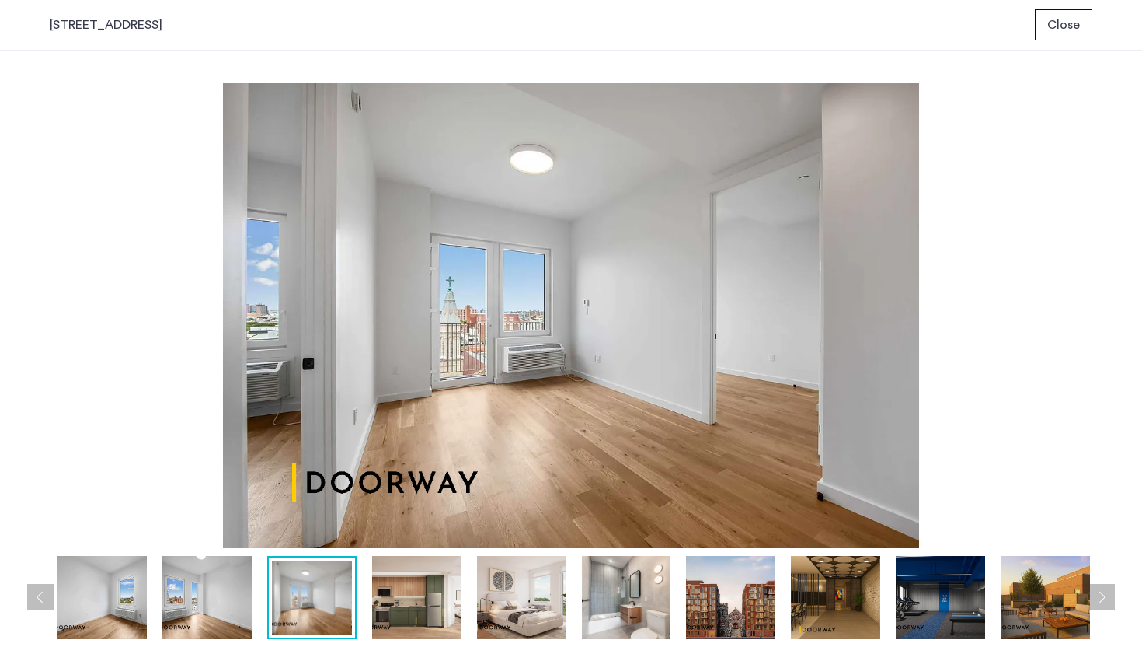
click at [236, 619] on img at bounding box center [206, 597] width 89 height 83
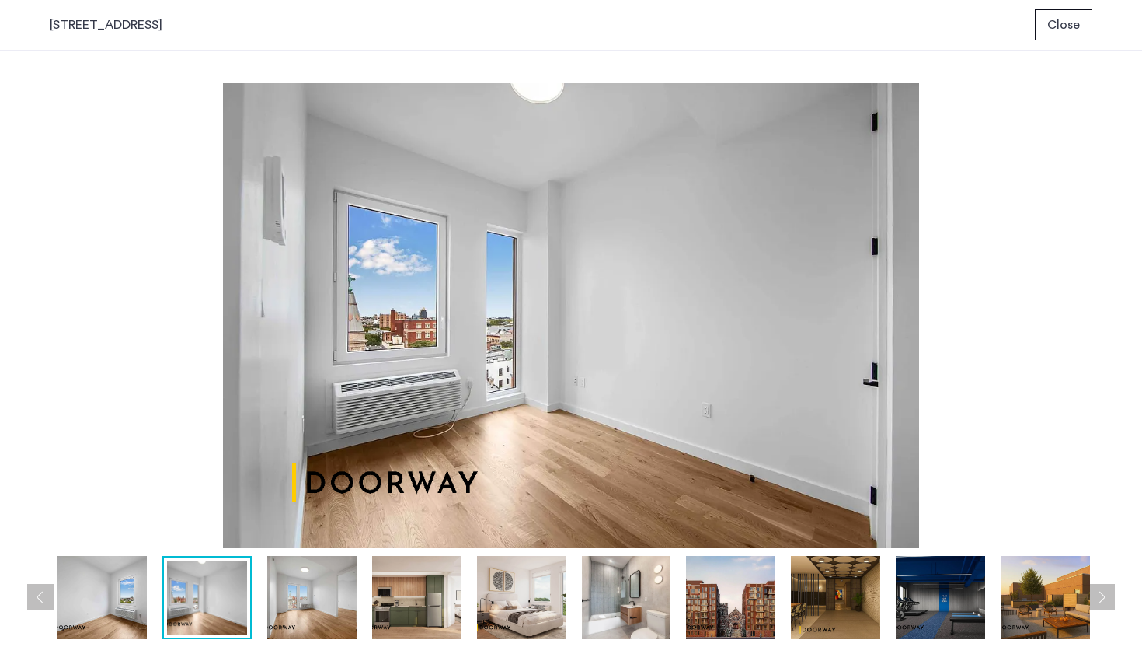
click at [321, 613] on img at bounding box center [311, 597] width 89 height 83
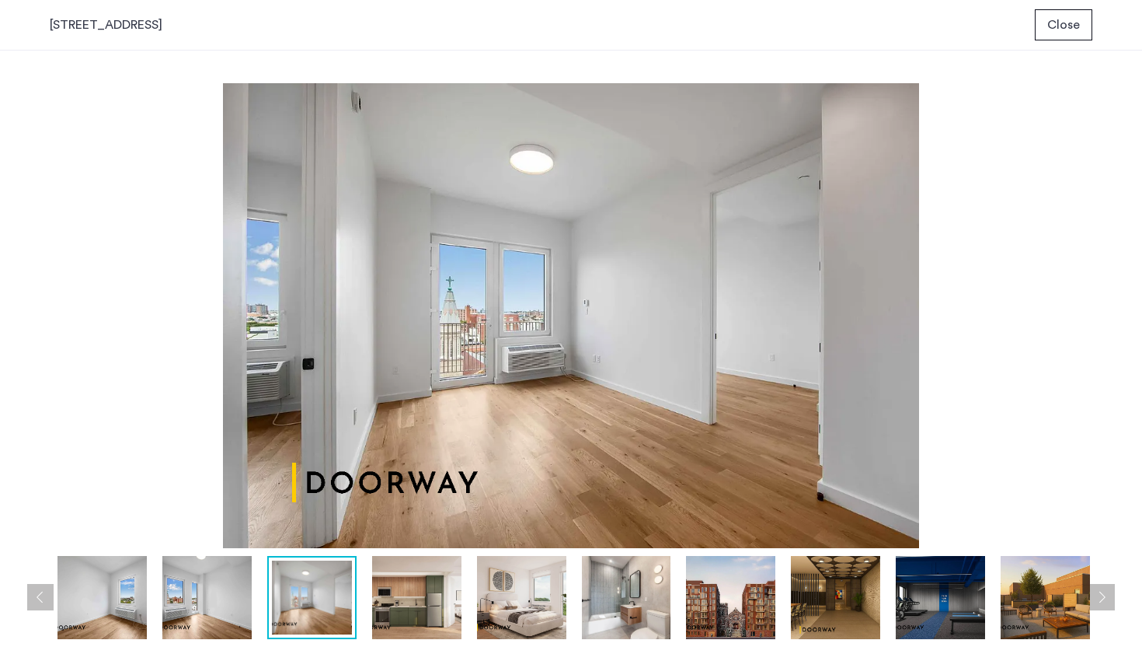
click at [211, 621] on img at bounding box center [206, 597] width 89 height 83
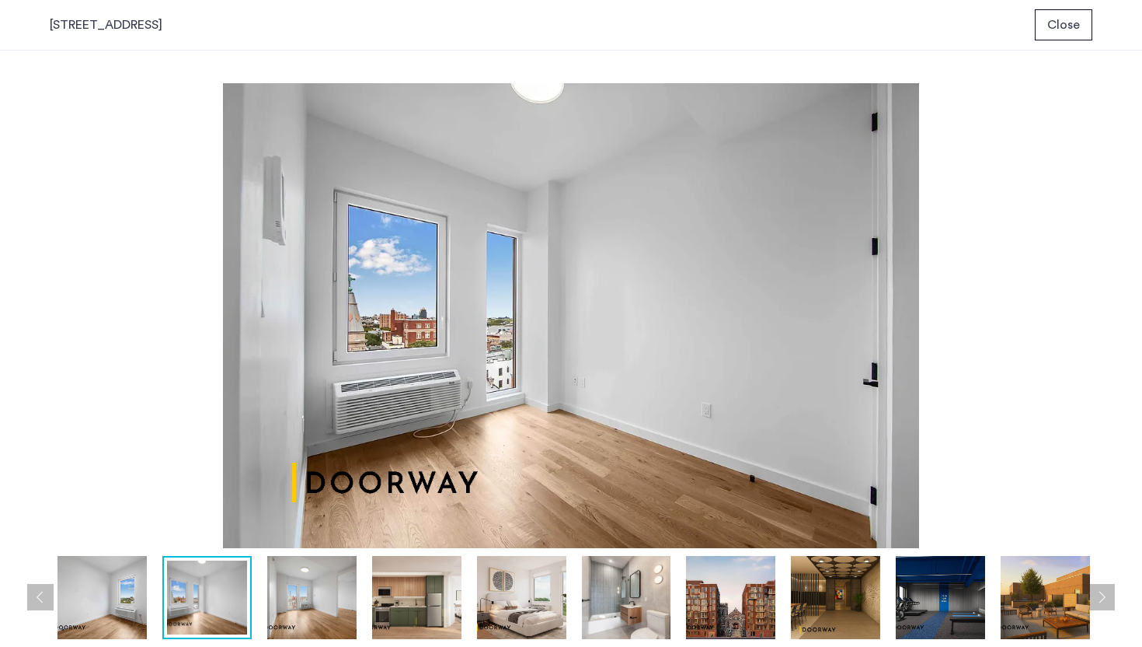
click at [297, 633] on img at bounding box center [311, 597] width 89 height 83
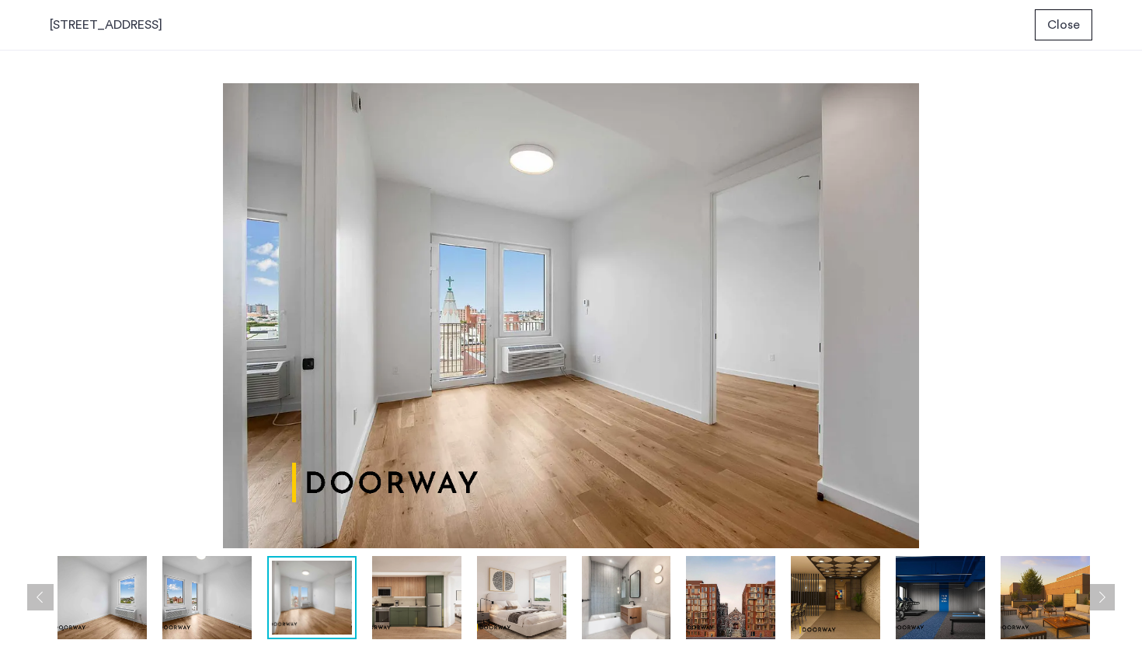
click at [249, 628] on img at bounding box center [206, 597] width 89 height 83
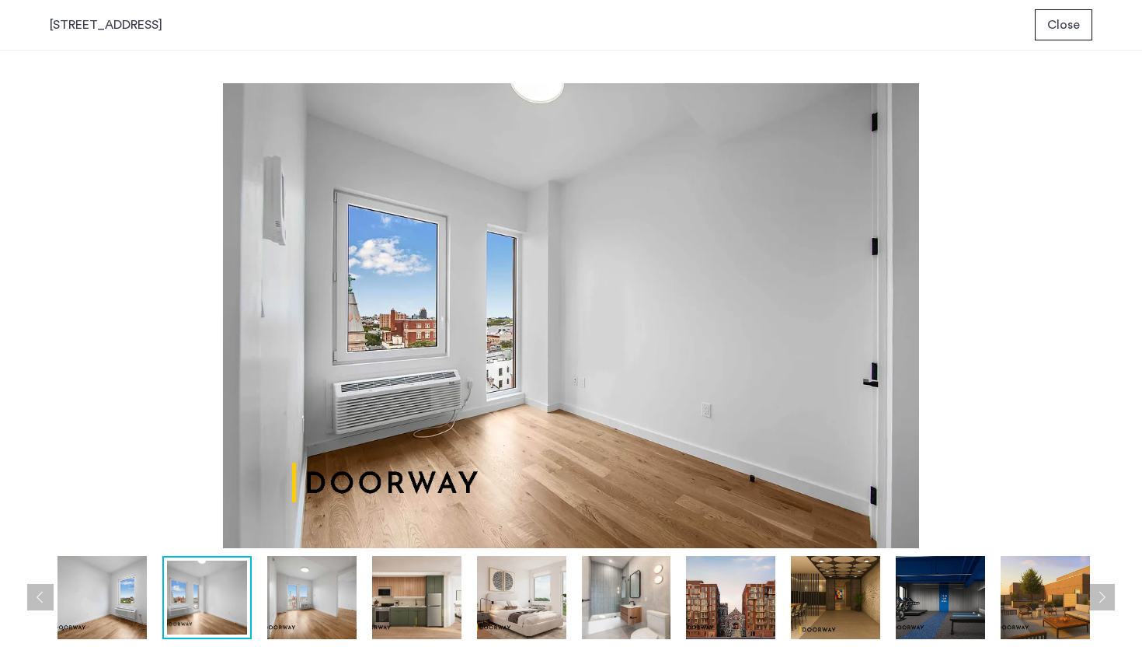
click at [140, 613] on img at bounding box center [102, 597] width 89 height 83
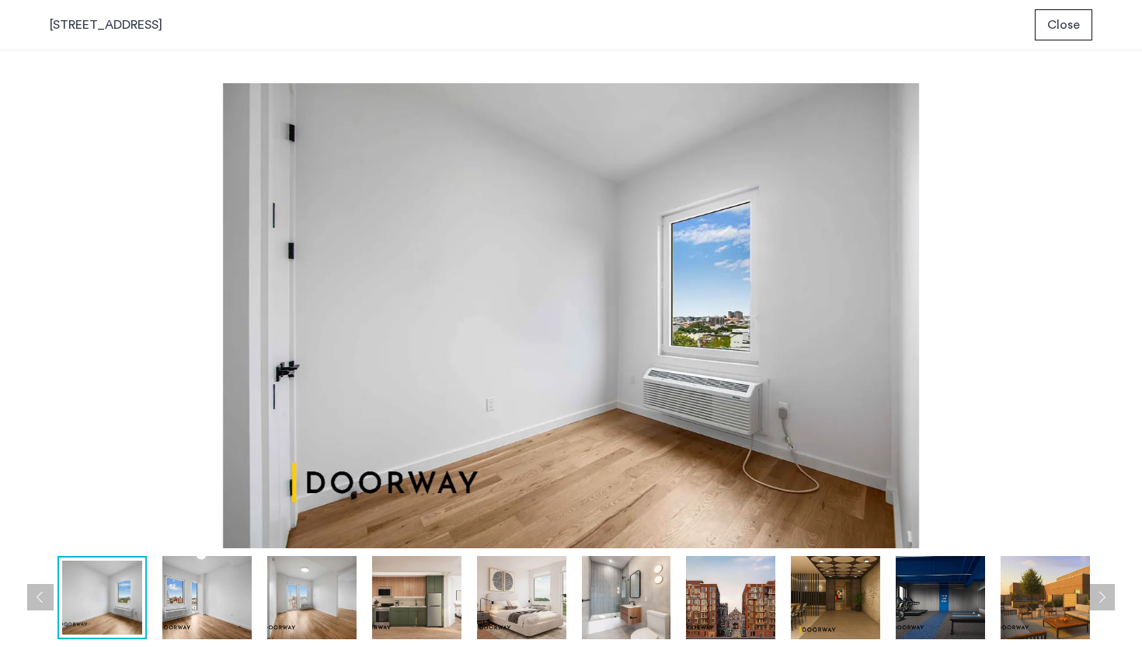
click at [140, 613] on img at bounding box center [102, 597] width 80 height 74
click at [162, 19] on div "[STREET_ADDRESS]" at bounding box center [106, 25] width 113 height 19
copy div "[STREET_ADDRESS]"
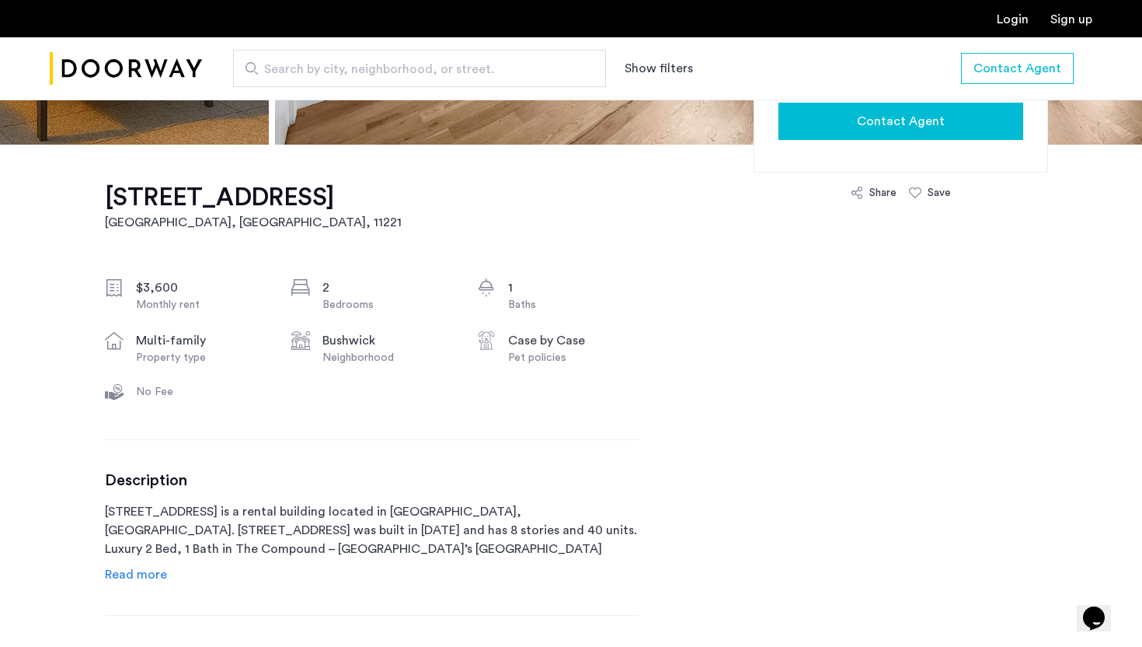
scroll to position [547, 0]
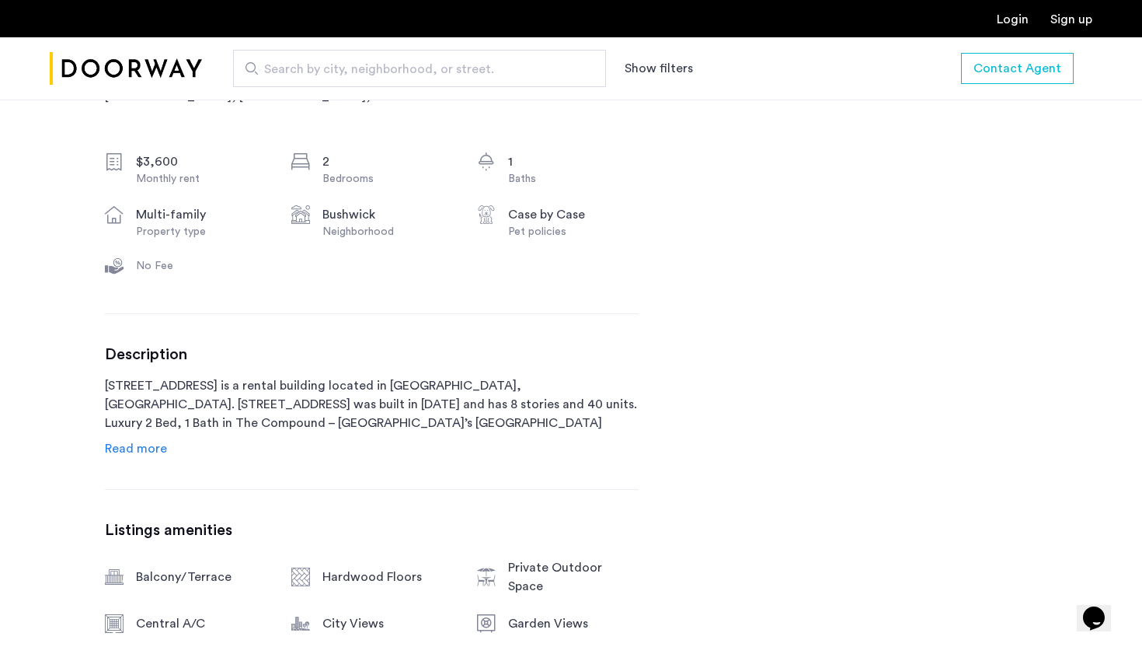
click at [169, 453] on div "Description 962 Bushwick Avenue is a rental building located in Brooklyn, NY. 9…" at bounding box center [372, 401] width 534 height 113
click at [155, 448] on span "Read more" at bounding box center [136, 448] width 62 height 12
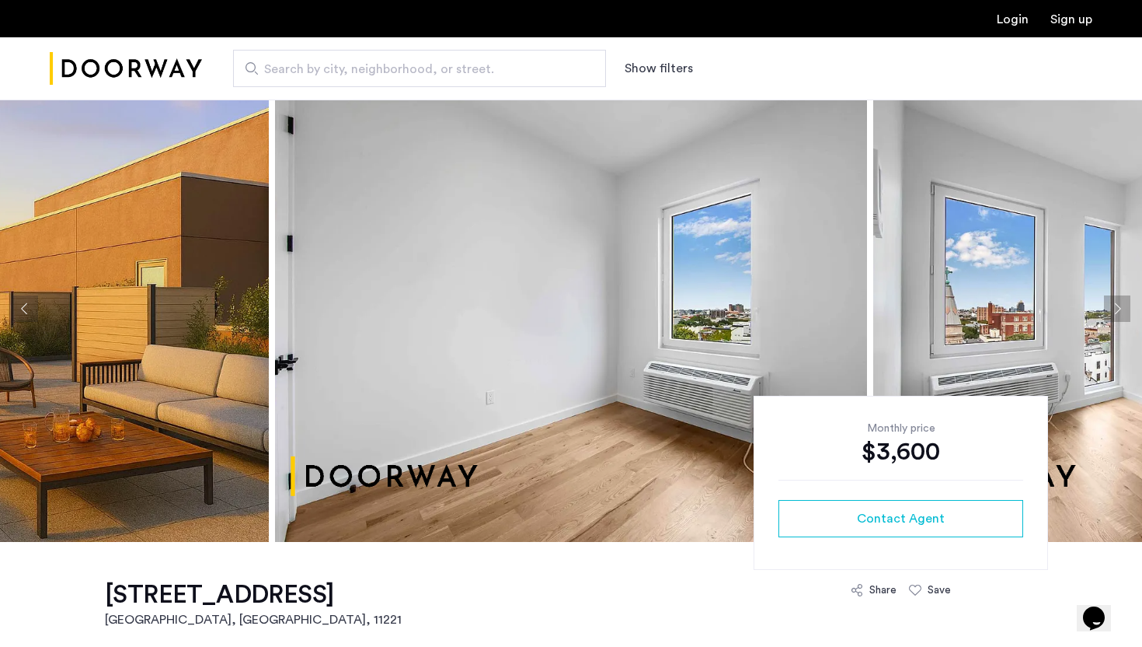
scroll to position [0, 0]
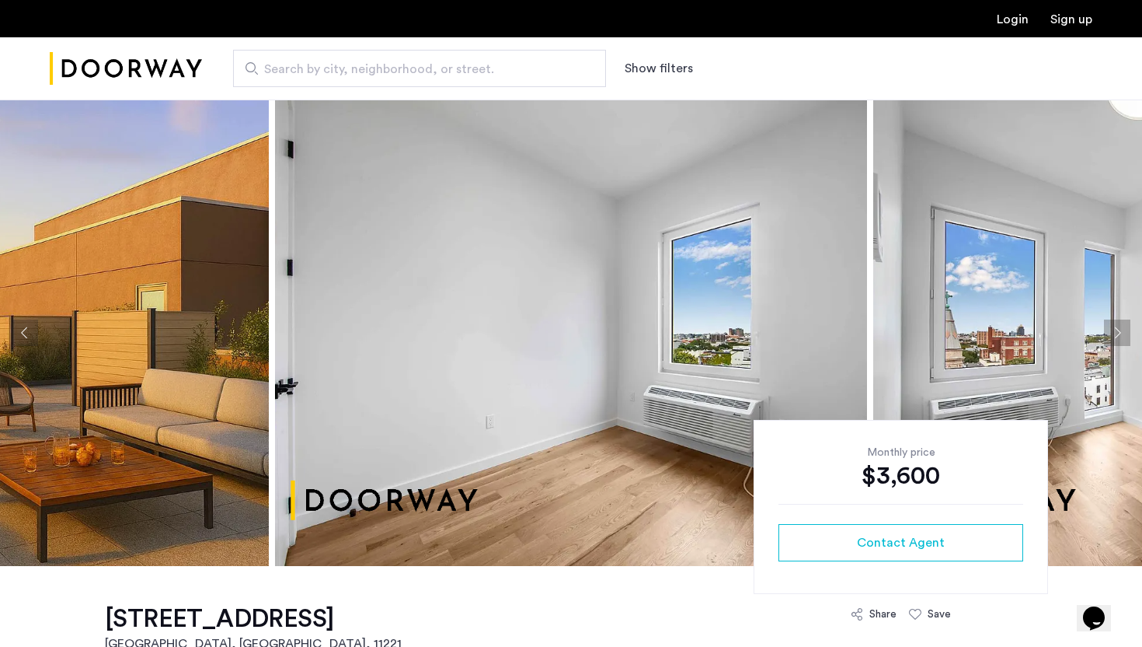
click at [1120, 334] on button "Next apartment" at bounding box center [1117, 332] width 26 height 26
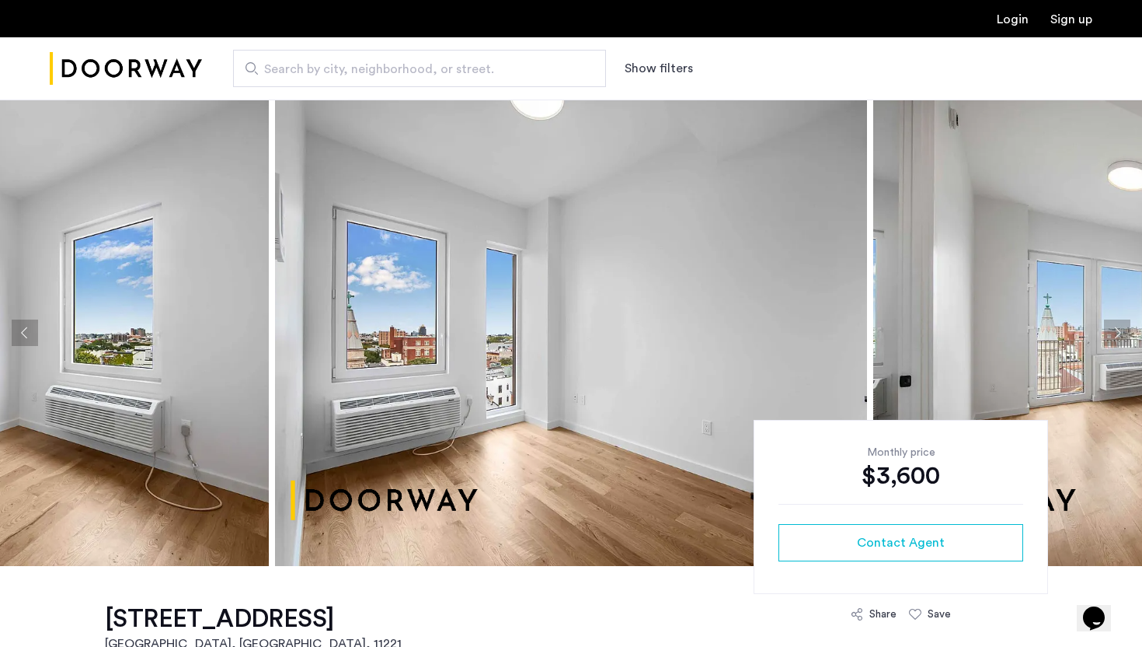
click at [1120, 334] on button "Next apartment" at bounding box center [1117, 332] width 26 height 26
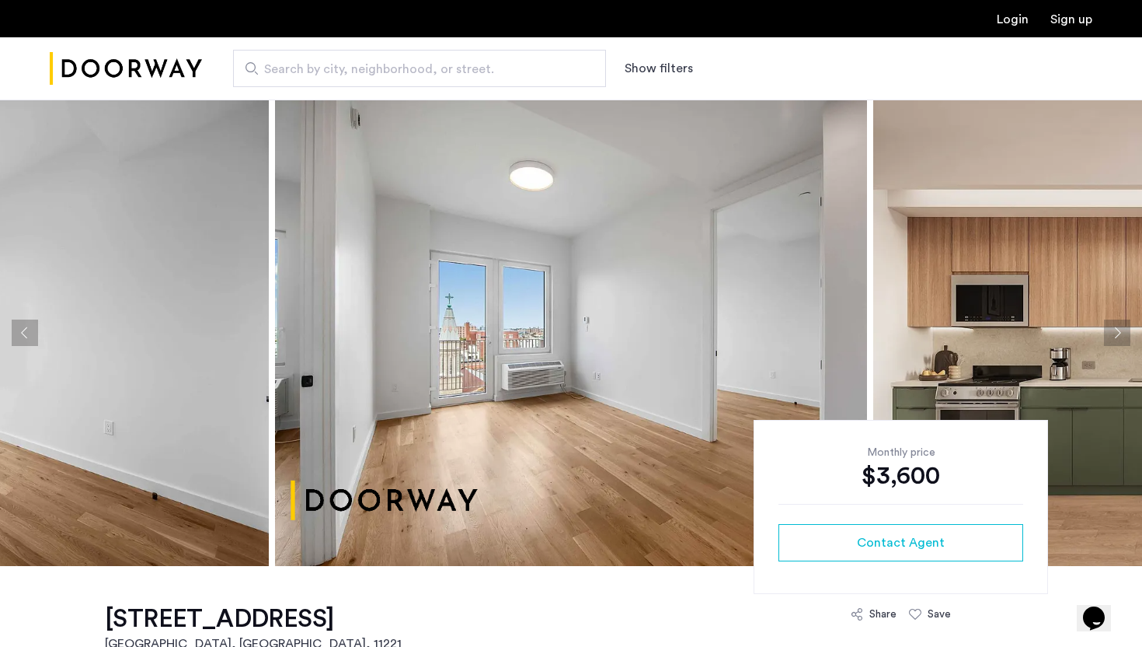
click at [1120, 334] on button "Next apartment" at bounding box center [1117, 332] width 26 height 26
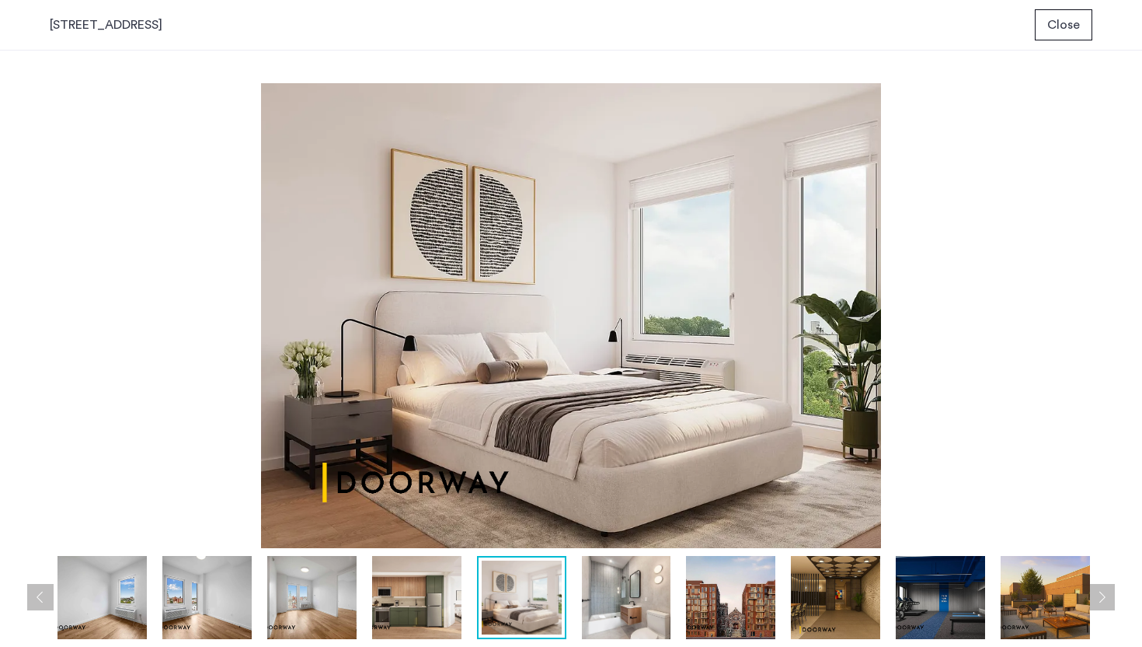
click at [1105, 599] on button "Next apartment" at bounding box center [1102, 597] width 26 height 26
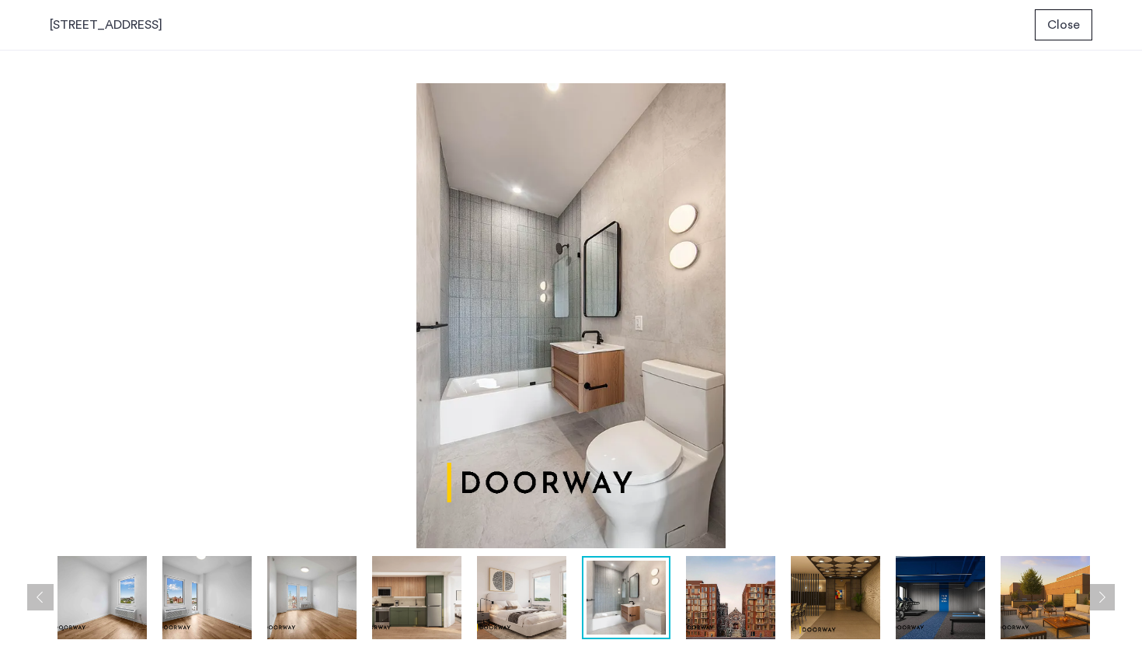
click at [1105, 599] on button "Next apartment" at bounding box center [1102, 597] width 26 height 26
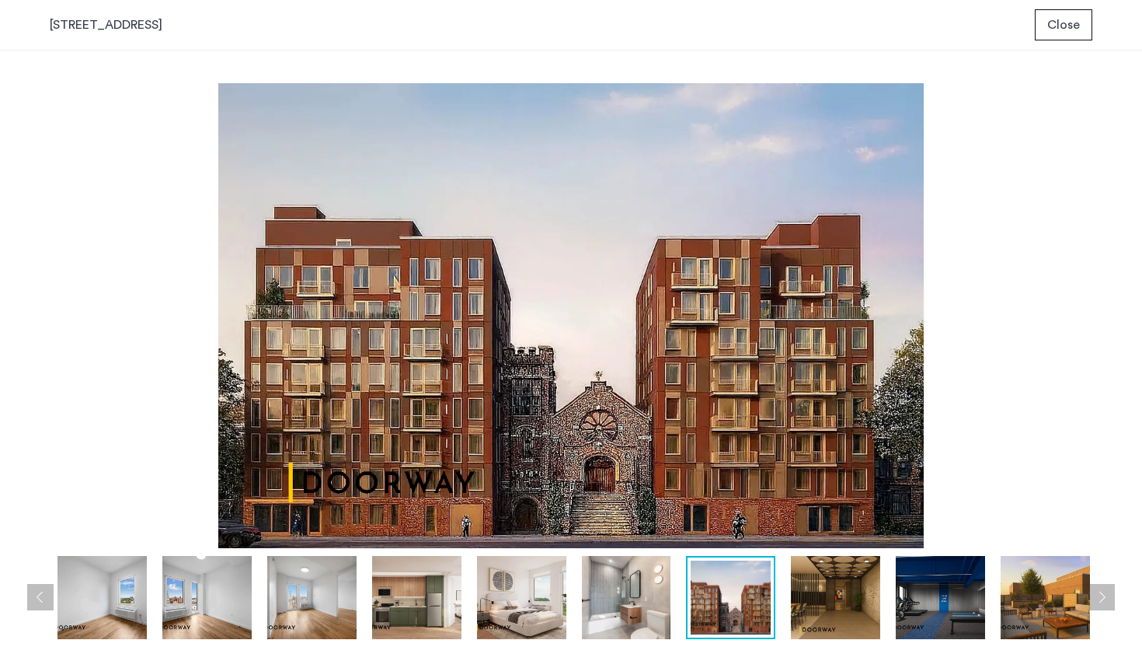
click at [1105, 599] on button "Next apartment" at bounding box center [1102, 597] width 26 height 26
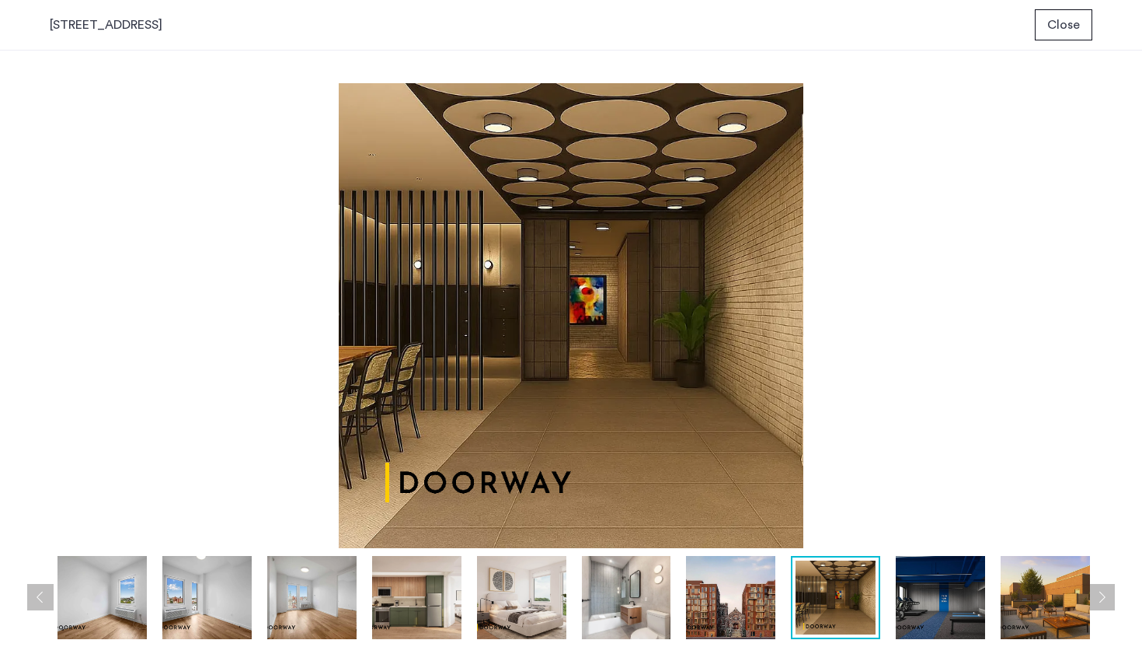
click at [1105, 599] on button "Next apartment" at bounding box center [1102, 597] width 26 height 26
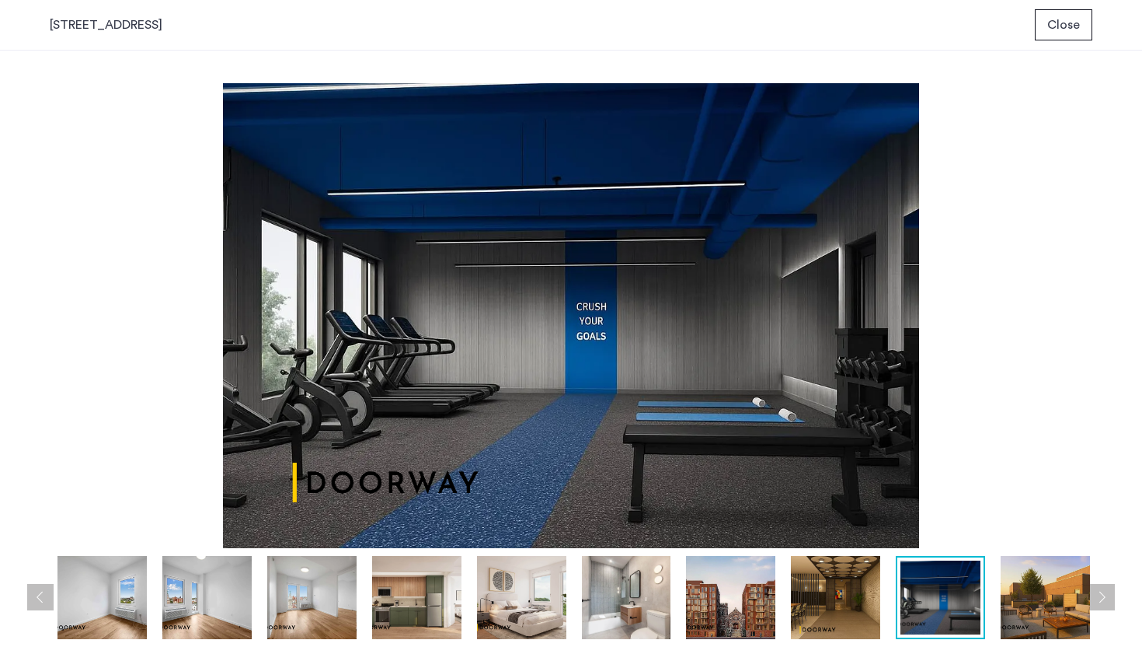
click at [35, 611] on div "prev next prev next" at bounding box center [571, 349] width 1142 height 596
click at [37, 598] on button "Previous apartment" at bounding box center [40, 597] width 26 height 26
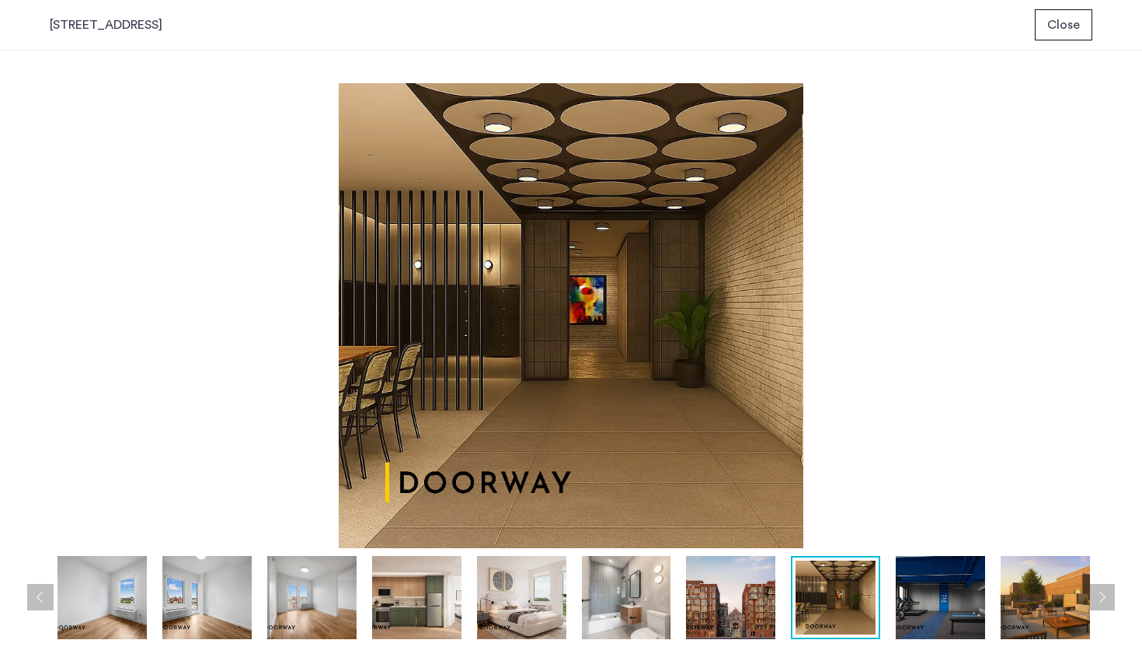
click at [1103, 593] on button "Next apartment" at bounding box center [1102, 597] width 26 height 26
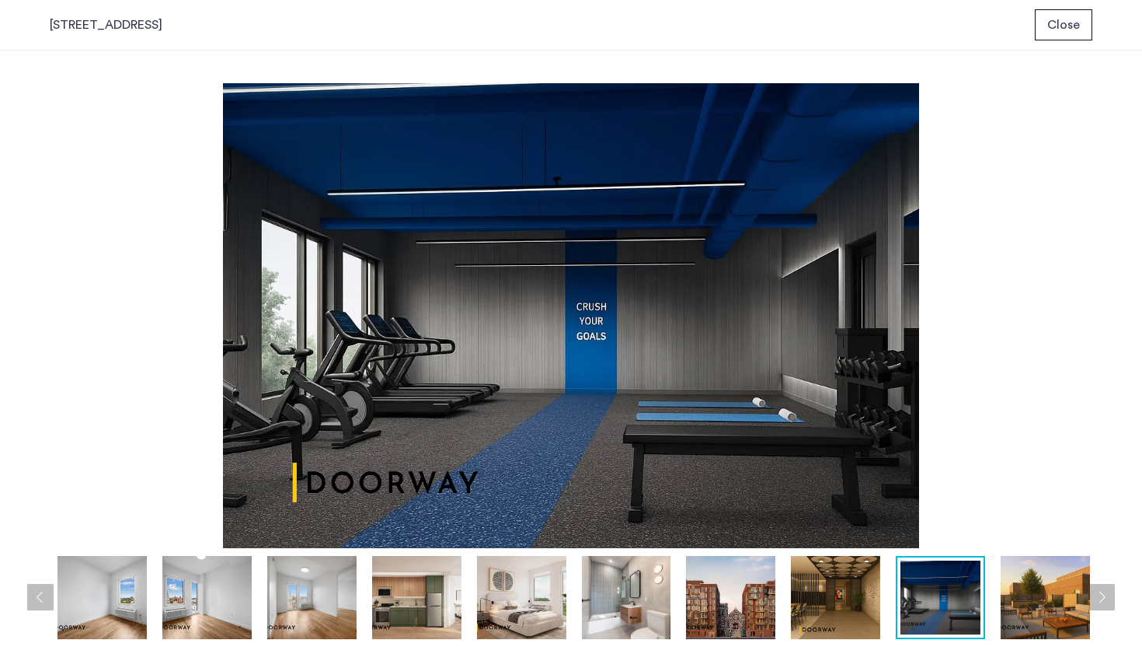
click at [1103, 593] on button "Next apartment" at bounding box center [1102, 597] width 26 height 26
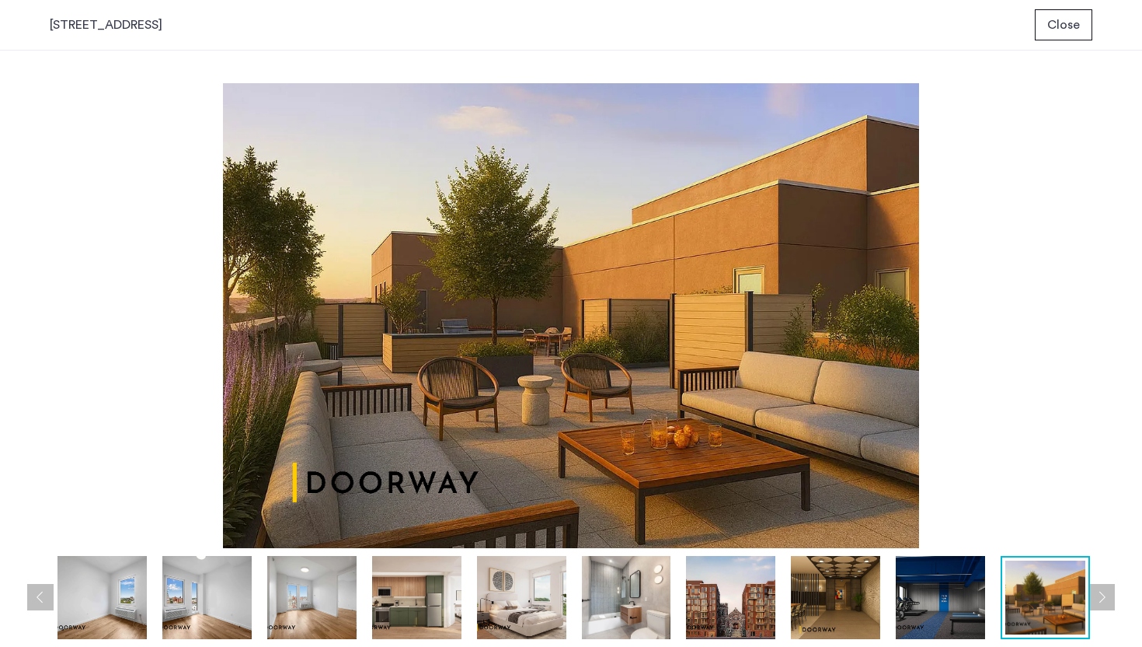
click at [1103, 593] on button "Next apartment" at bounding box center [1102, 597] width 26 height 26
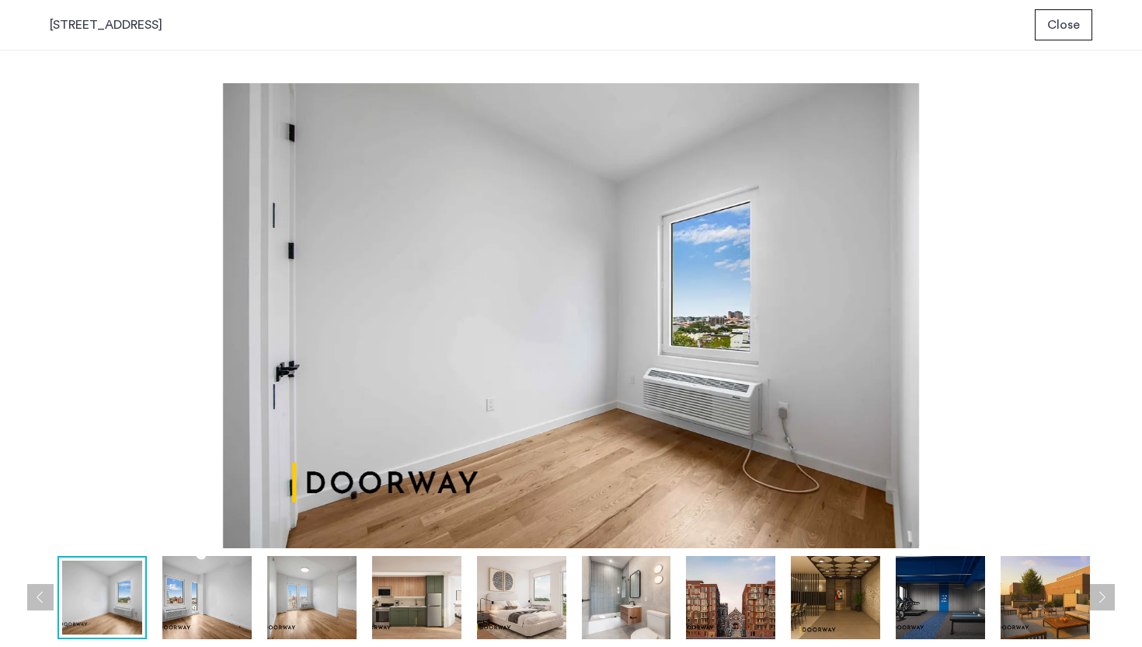
click at [1103, 593] on button "Next apartment" at bounding box center [1102, 597] width 26 height 26
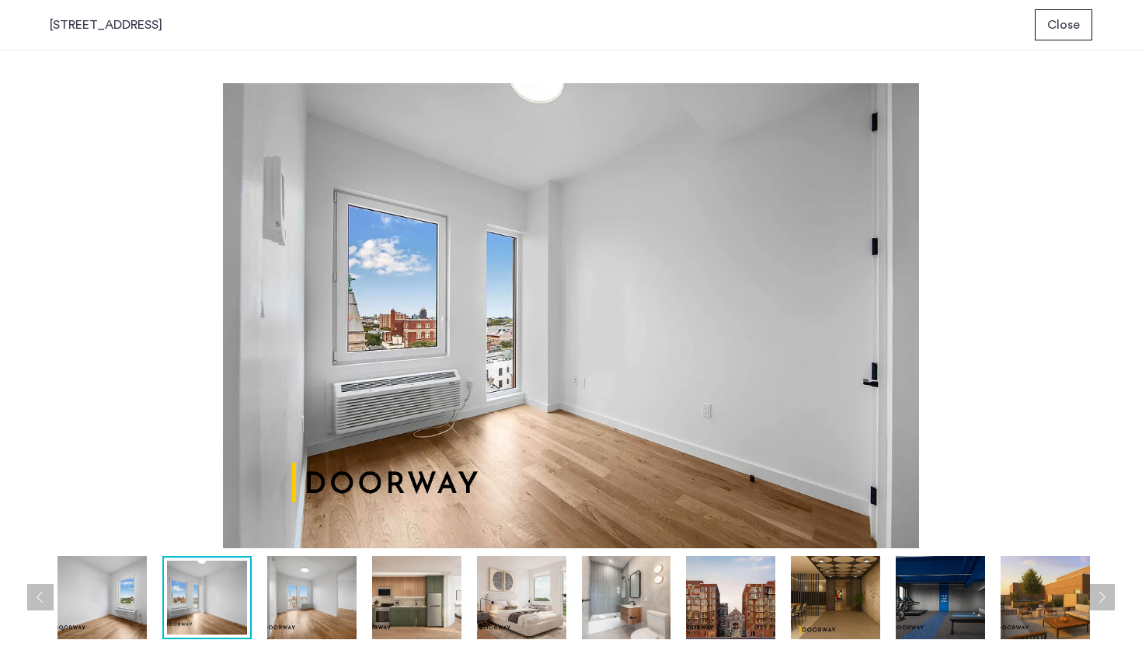
click at [1103, 593] on button "Next apartment" at bounding box center [1102, 597] width 26 height 26
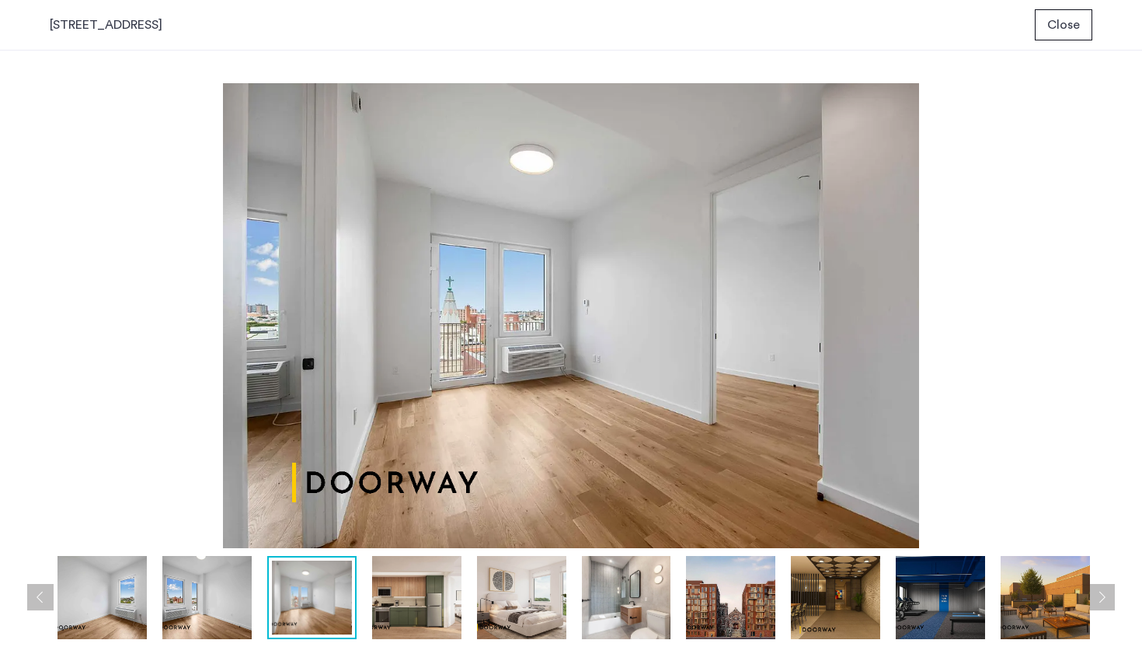
click at [1103, 593] on button "Next apartment" at bounding box center [1102, 597] width 26 height 26
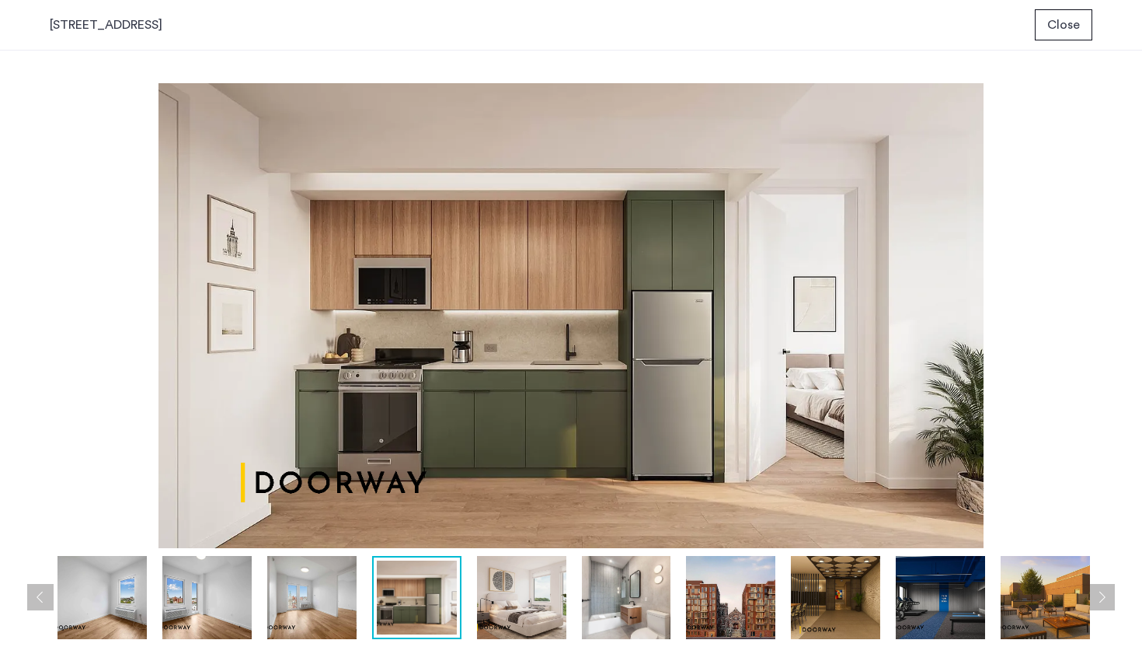
click at [1103, 593] on button "Next apartment" at bounding box center [1102, 597] width 26 height 26
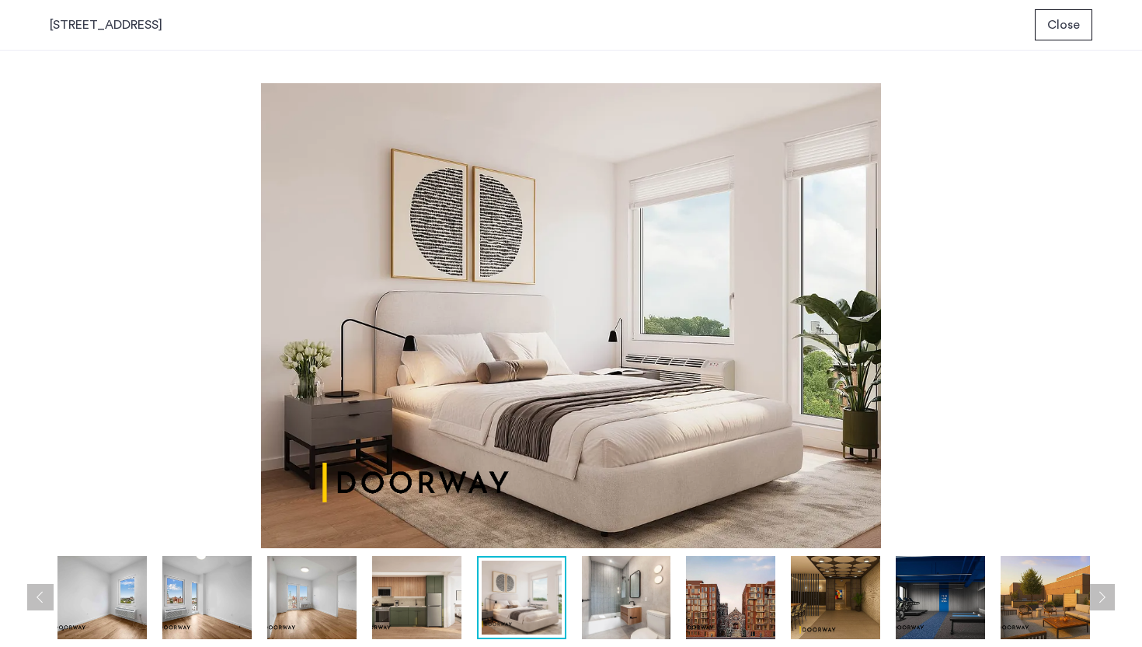
click at [1047, 40] on button "Close" at bounding box center [1064, 24] width 58 height 31
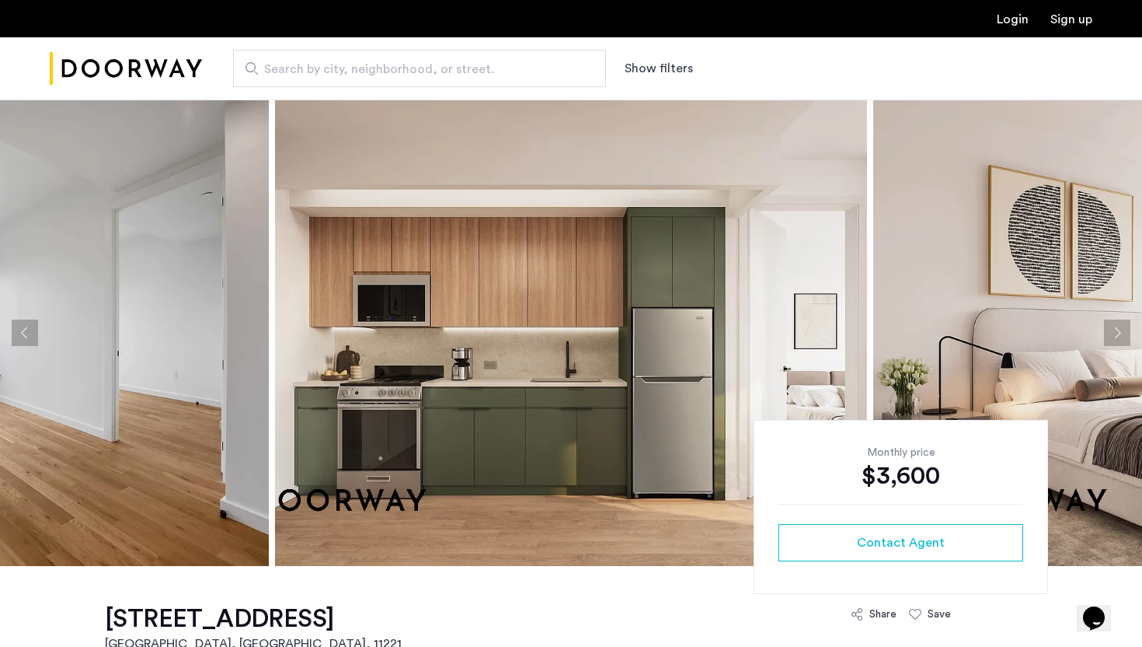
click at [151, 68] on img "Cazamio Logo" at bounding box center [126, 69] width 152 height 58
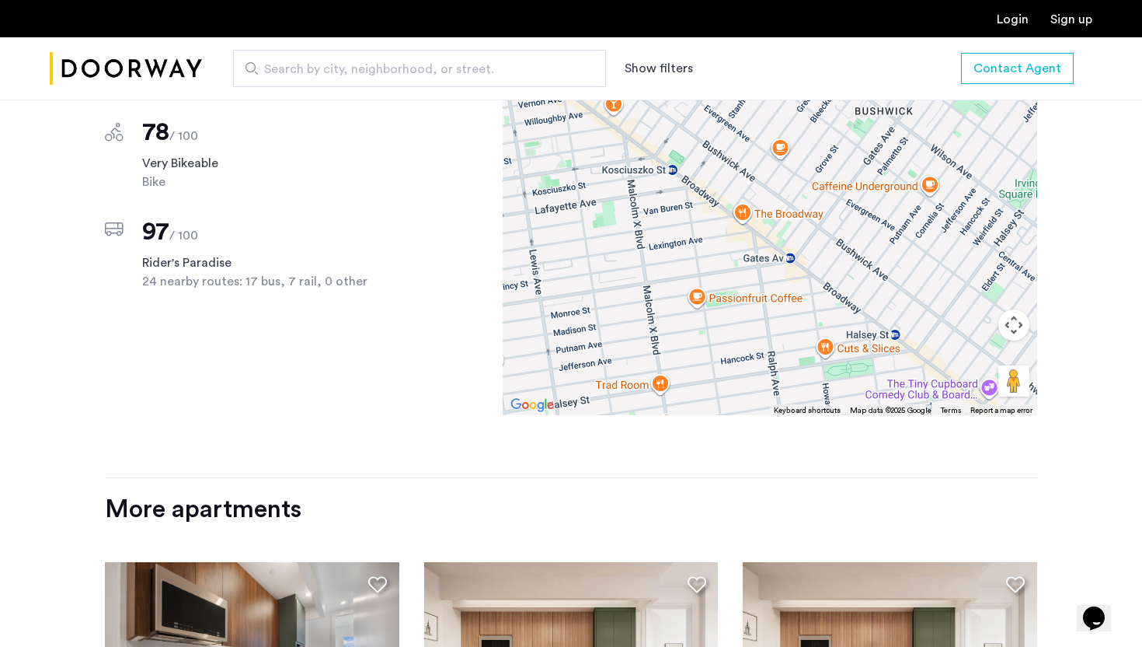
scroll to position [1886, 0]
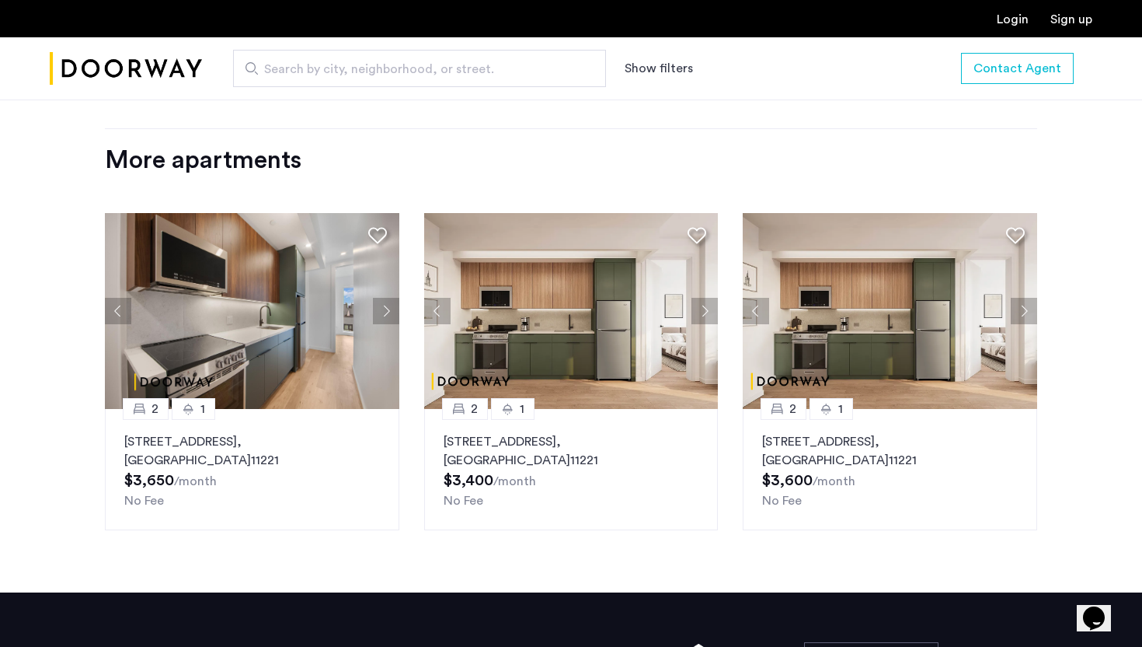
click at [710, 298] on button "Next apartment" at bounding box center [705, 311] width 26 height 26
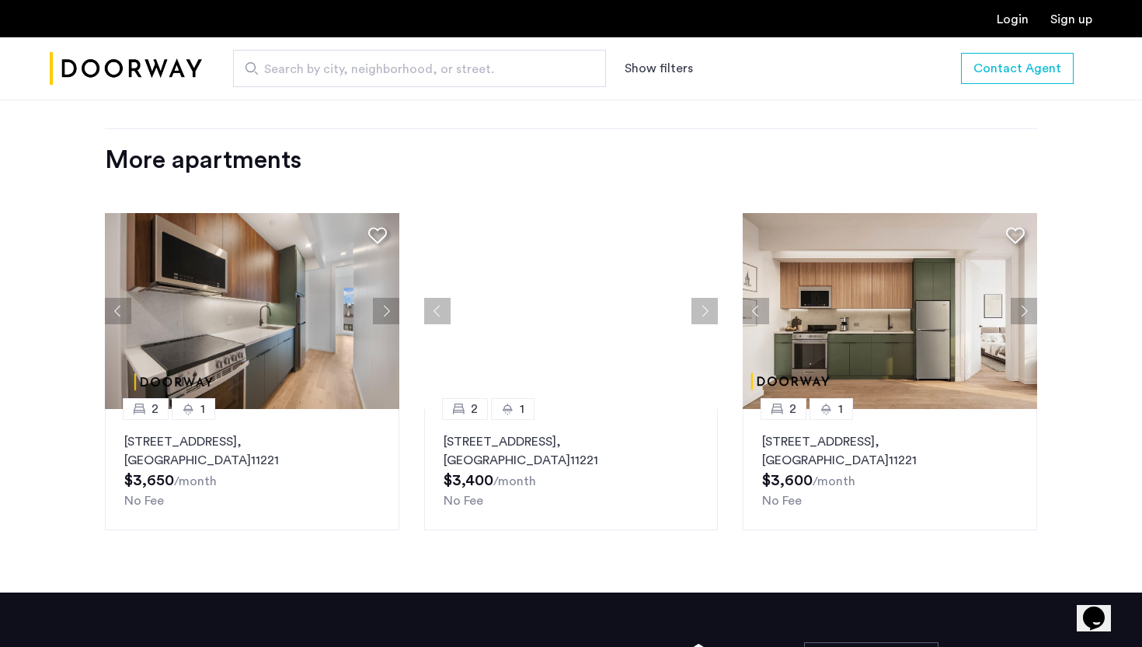
click at [710, 298] on button "Next apartment" at bounding box center [705, 311] width 26 height 26
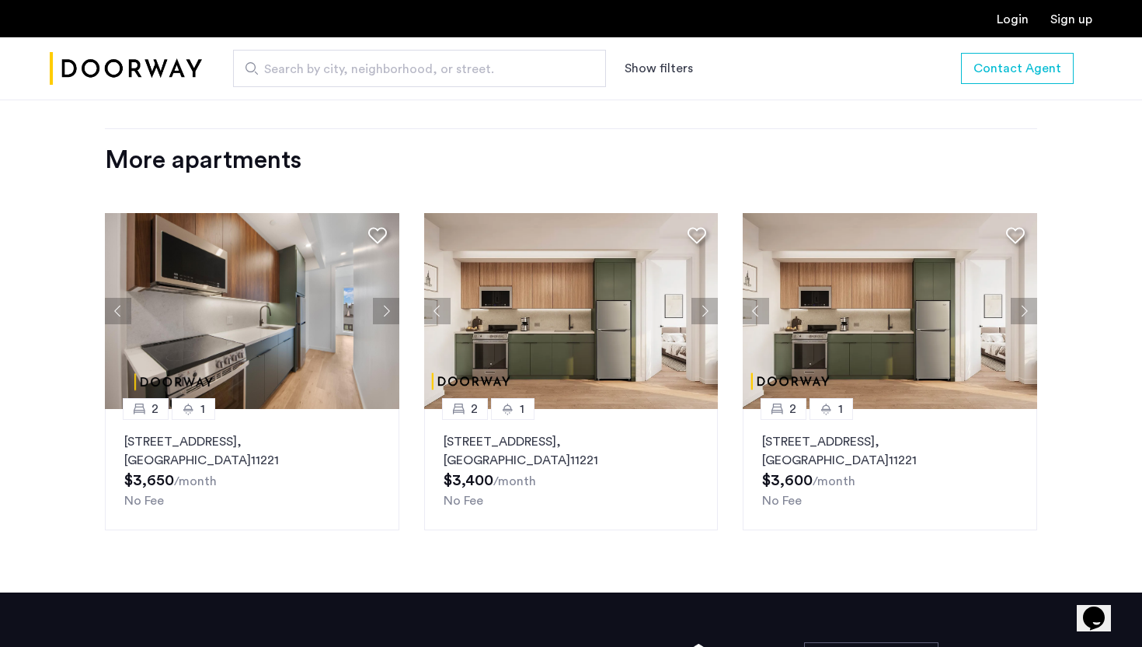
click at [710, 298] on button "Next apartment" at bounding box center [705, 311] width 26 height 26
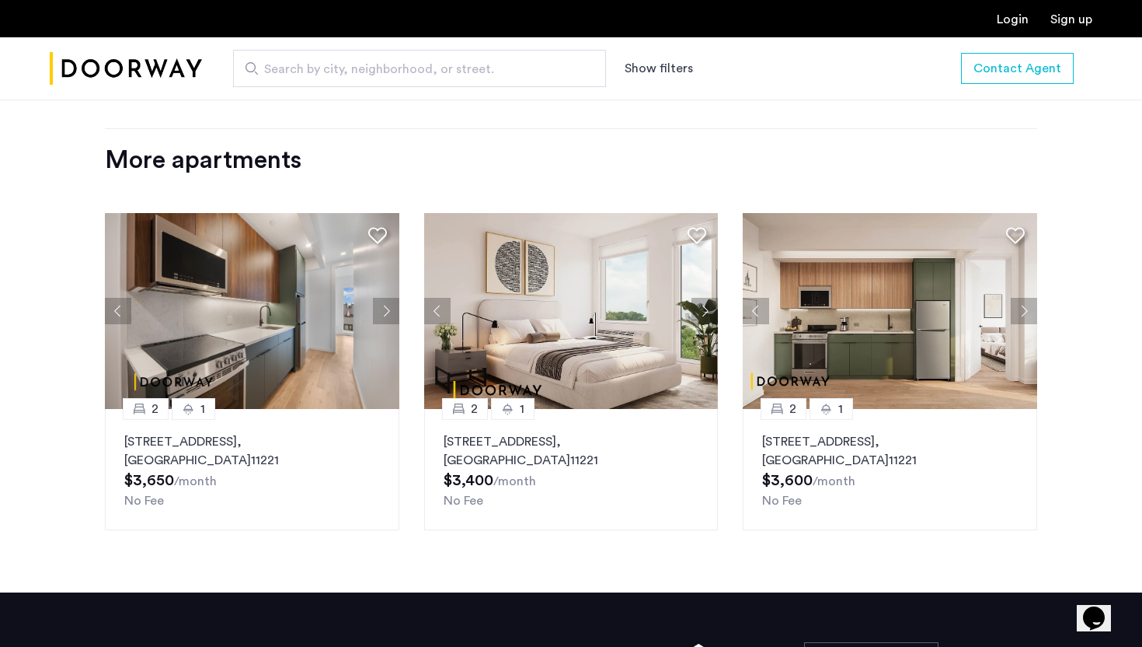
click at [710, 298] on button "Next apartment" at bounding box center [705, 311] width 26 height 26
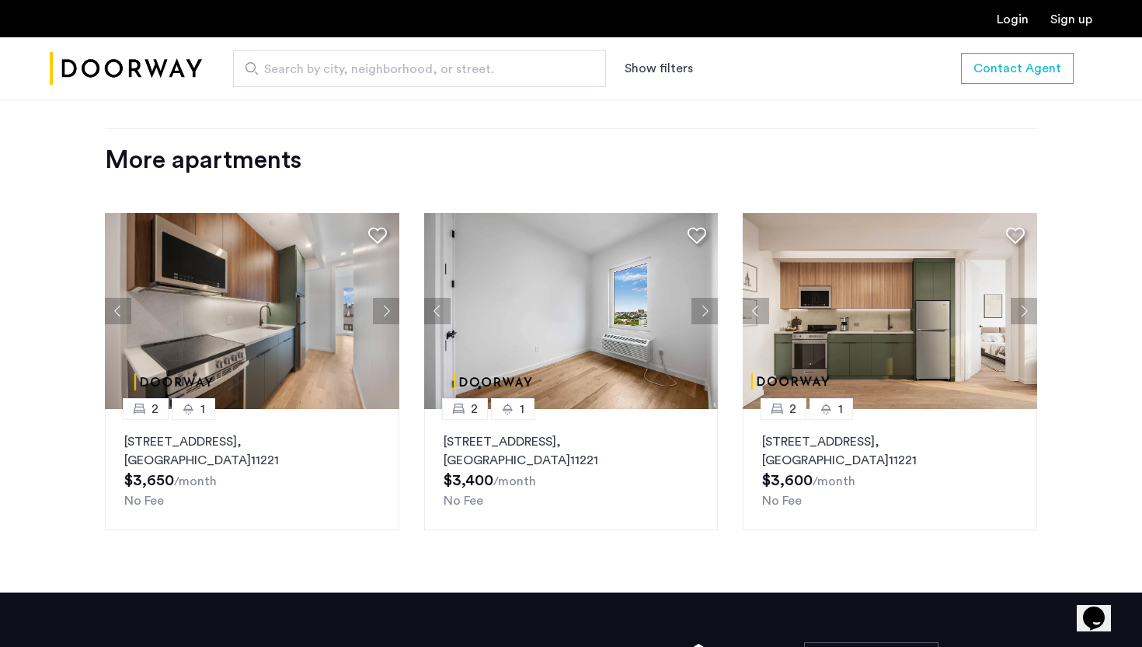
click at [710, 298] on button "Next apartment" at bounding box center [705, 311] width 26 height 26
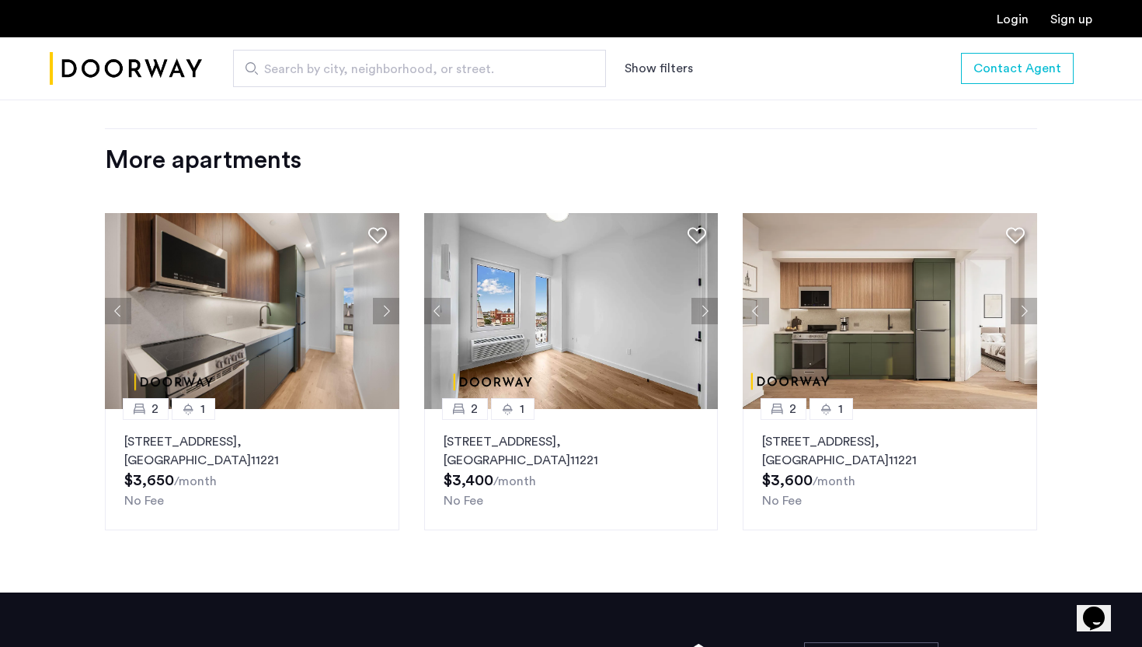
click at [710, 298] on button "Next apartment" at bounding box center [705, 311] width 26 height 26
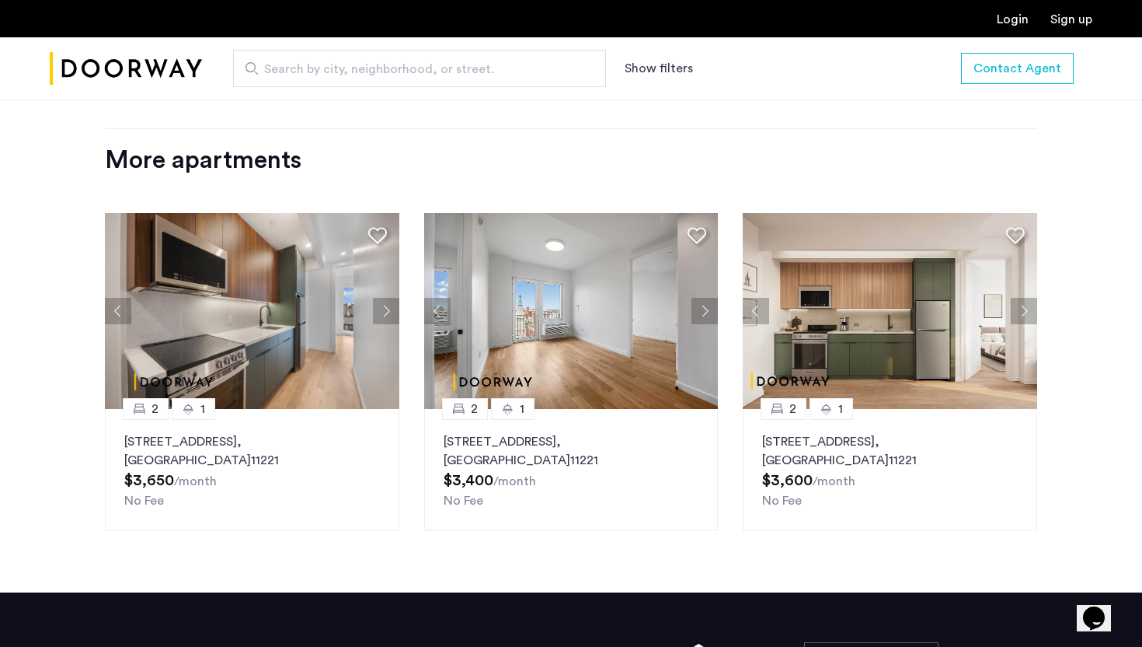
click at [710, 298] on button "Next apartment" at bounding box center [705, 311] width 26 height 26
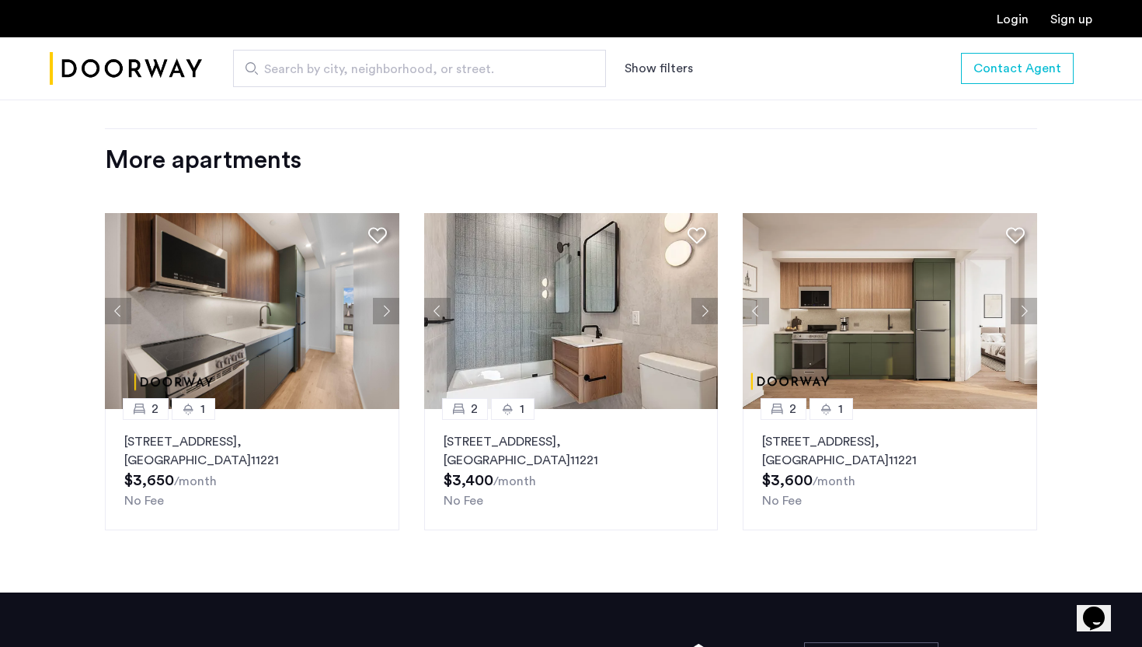
click at [710, 298] on button "Next apartment" at bounding box center [705, 311] width 26 height 26
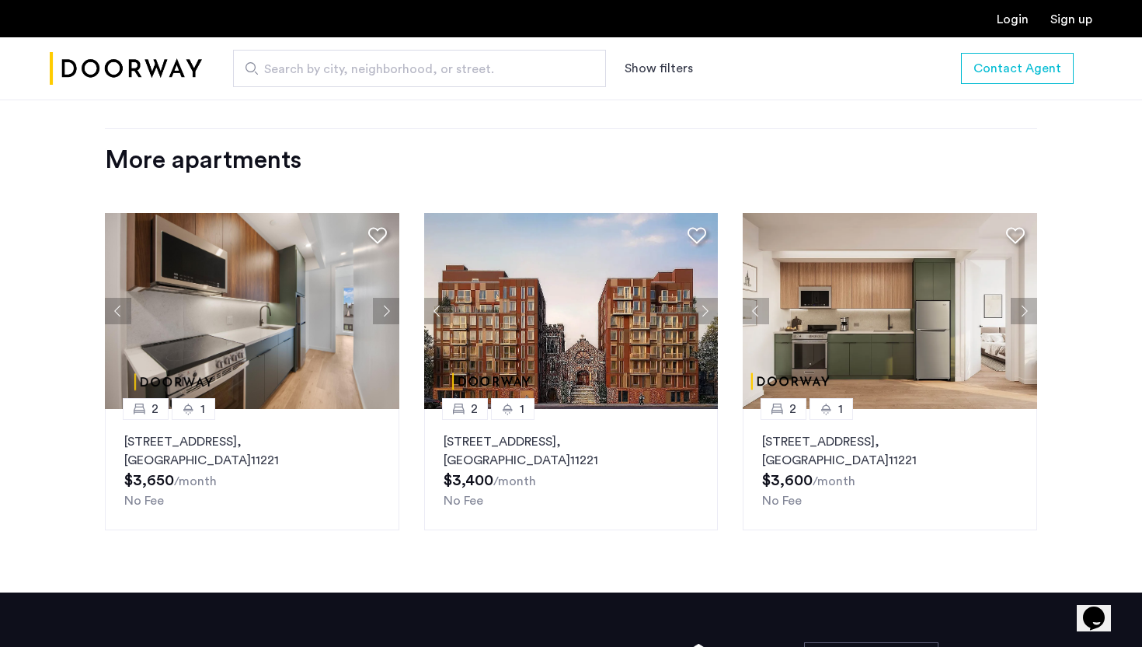
click at [433, 298] on button "Previous apartment" at bounding box center [437, 311] width 26 height 26
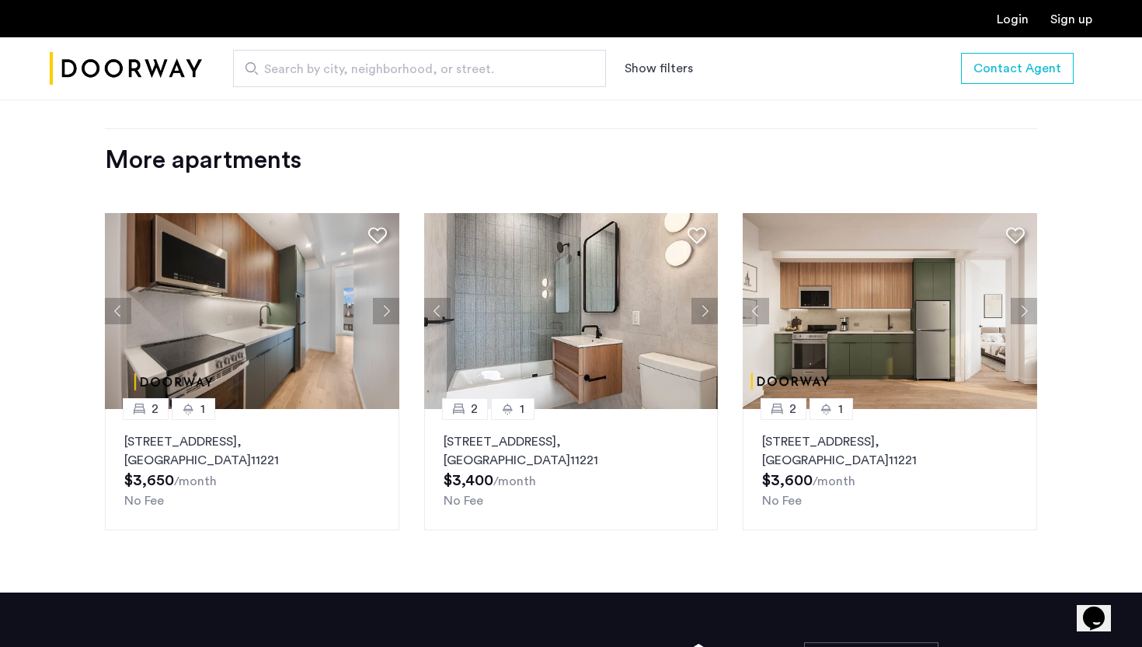
click at [706, 298] on button "Next apartment" at bounding box center [705, 311] width 26 height 26
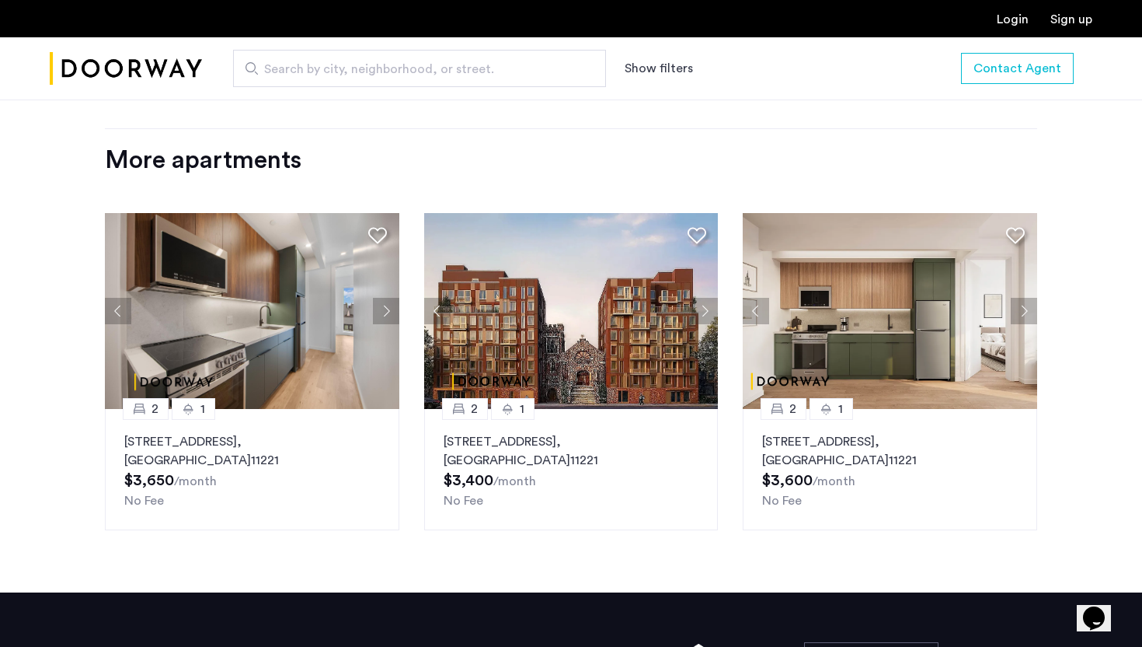
click at [437, 298] on button "Previous apartment" at bounding box center [437, 311] width 26 height 26
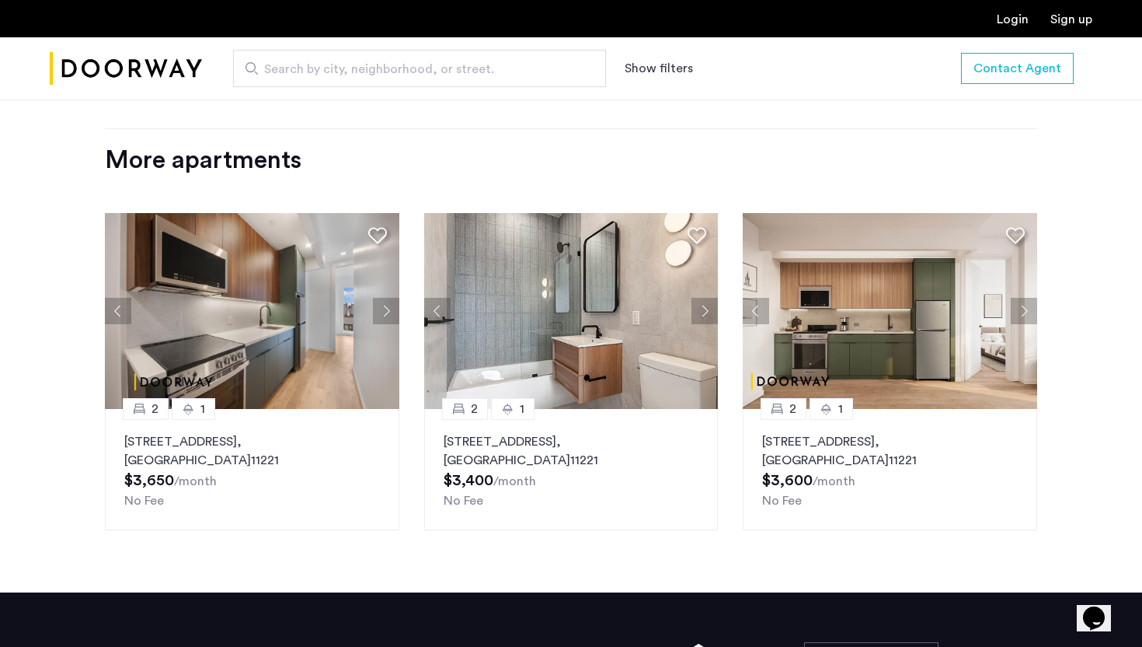
click at [709, 298] on button "Next apartment" at bounding box center [705, 311] width 26 height 26
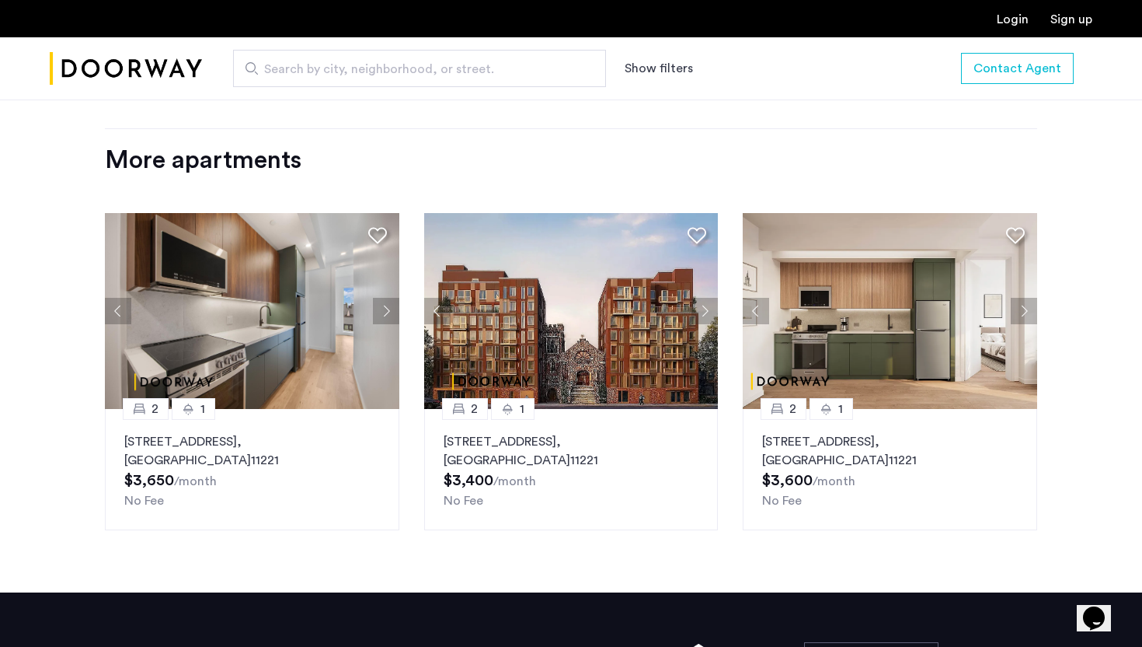
click at [709, 298] on button "Next apartment" at bounding box center [705, 311] width 26 height 26
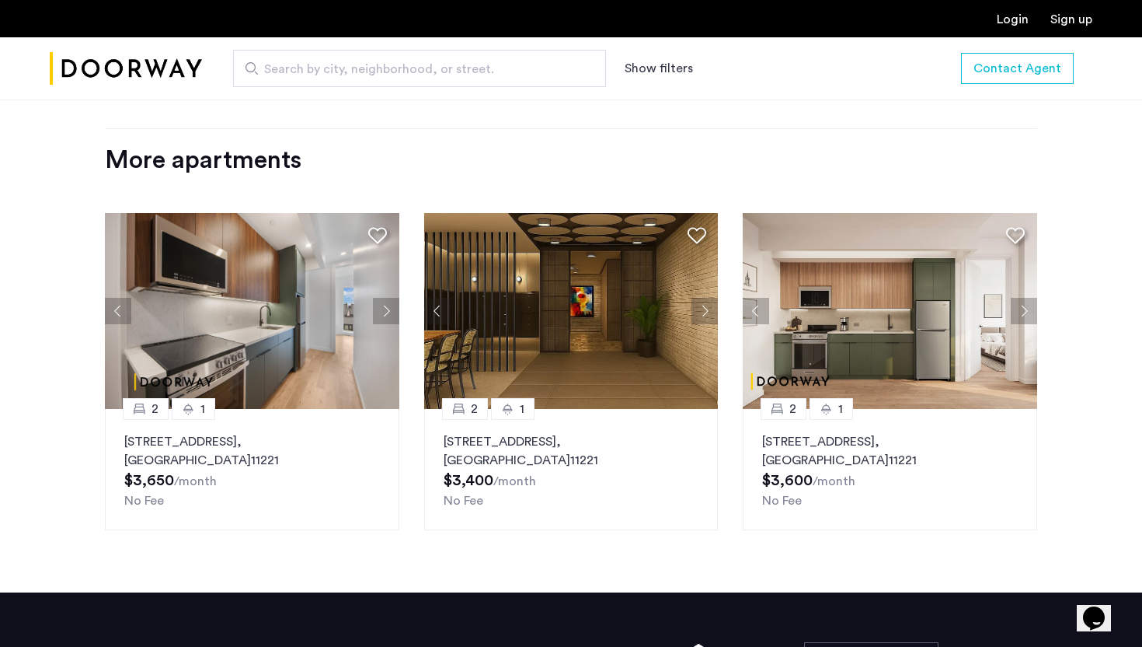
click at [710, 298] on button "Next apartment" at bounding box center [705, 311] width 26 height 26
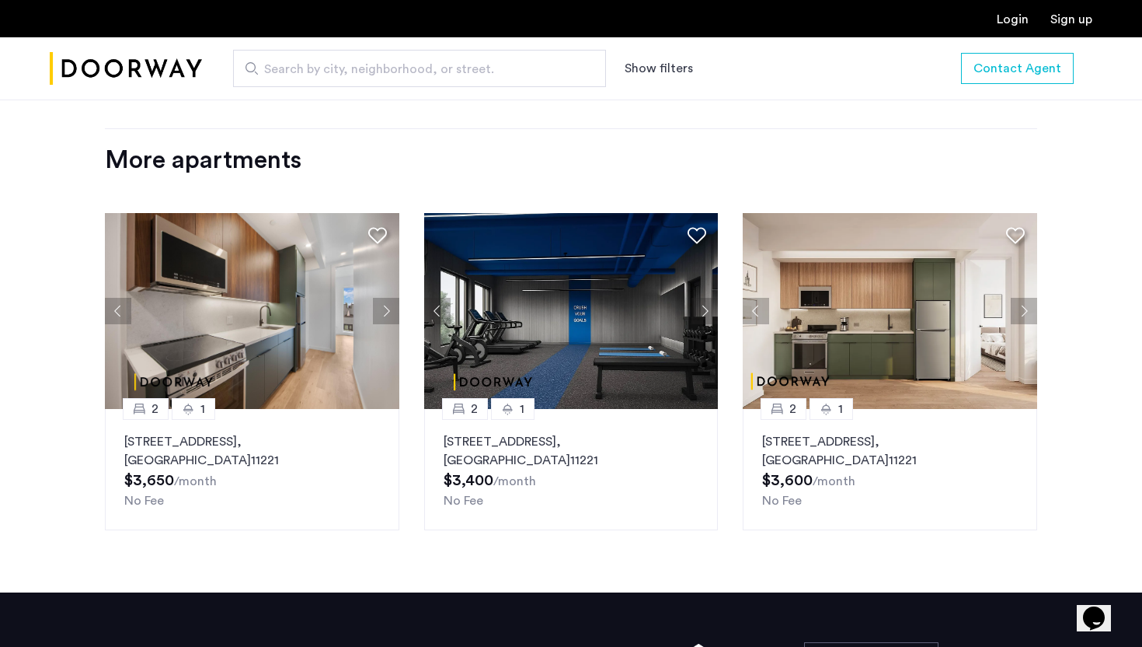
click at [710, 298] on button "Next apartment" at bounding box center [705, 311] width 26 height 26
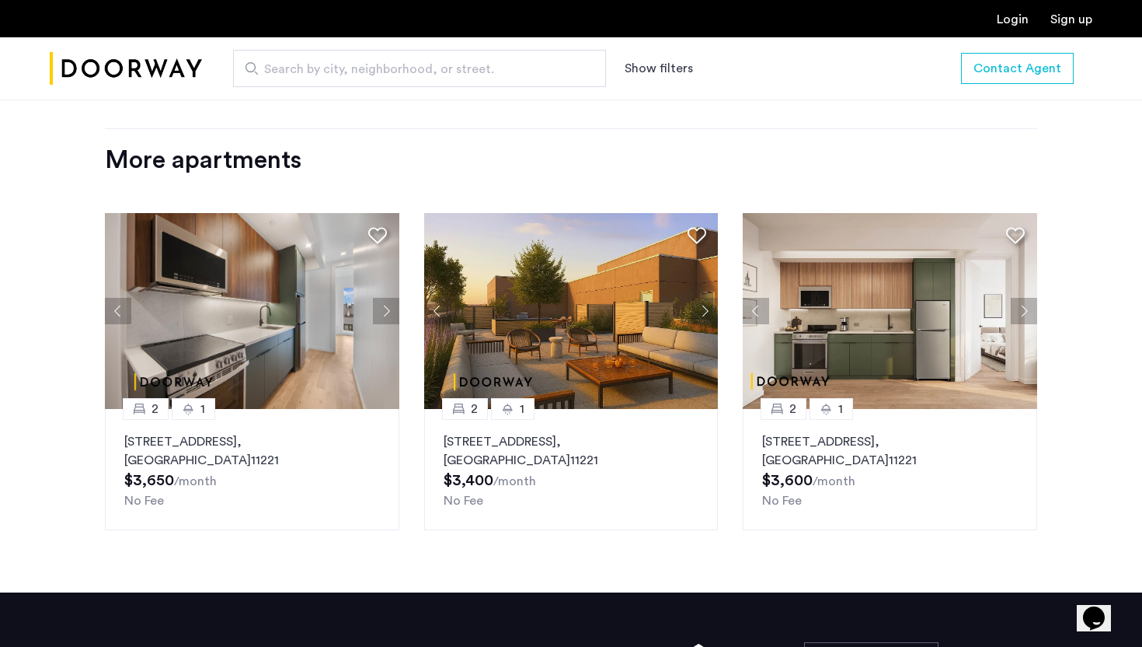
click at [710, 298] on button "Next apartment" at bounding box center [705, 311] width 26 height 26
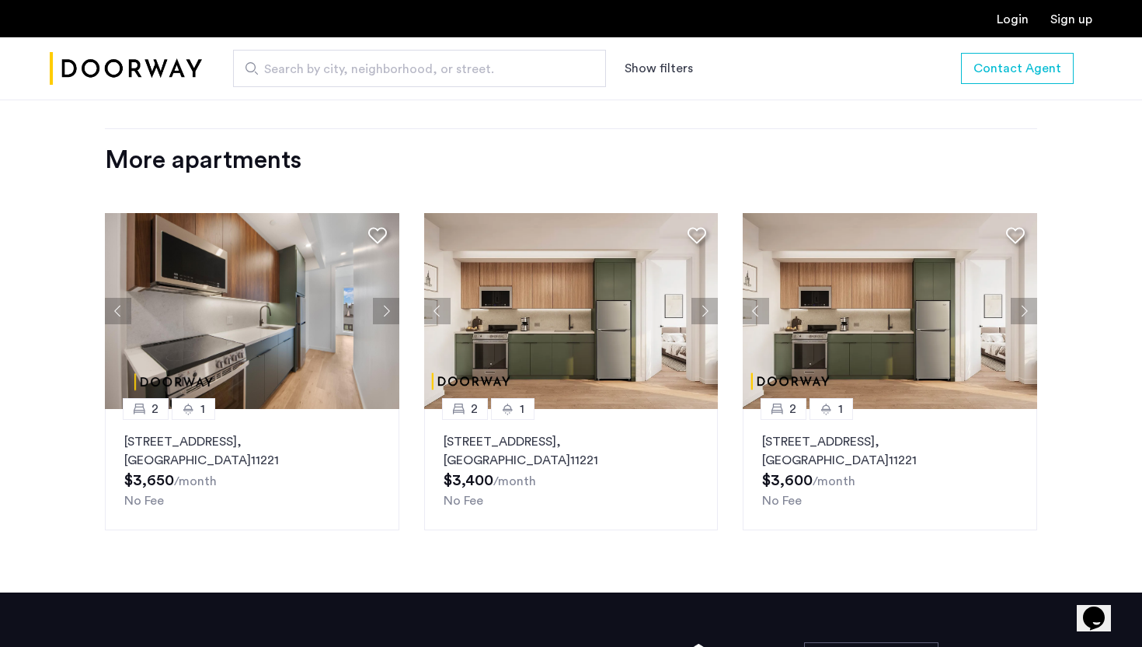
click at [424, 298] on button "Previous apartment" at bounding box center [437, 311] width 26 height 26
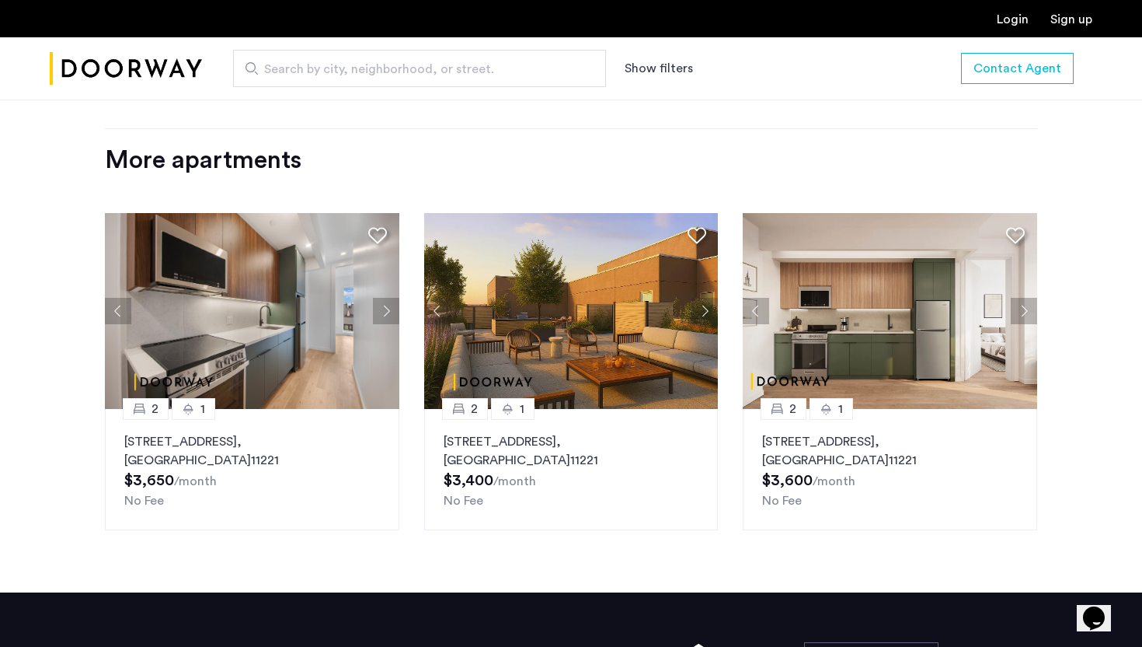
click at [424, 298] on button "Previous apartment" at bounding box center [437, 311] width 26 height 26
click at [438, 298] on button "Previous apartment" at bounding box center [437, 311] width 26 height 26
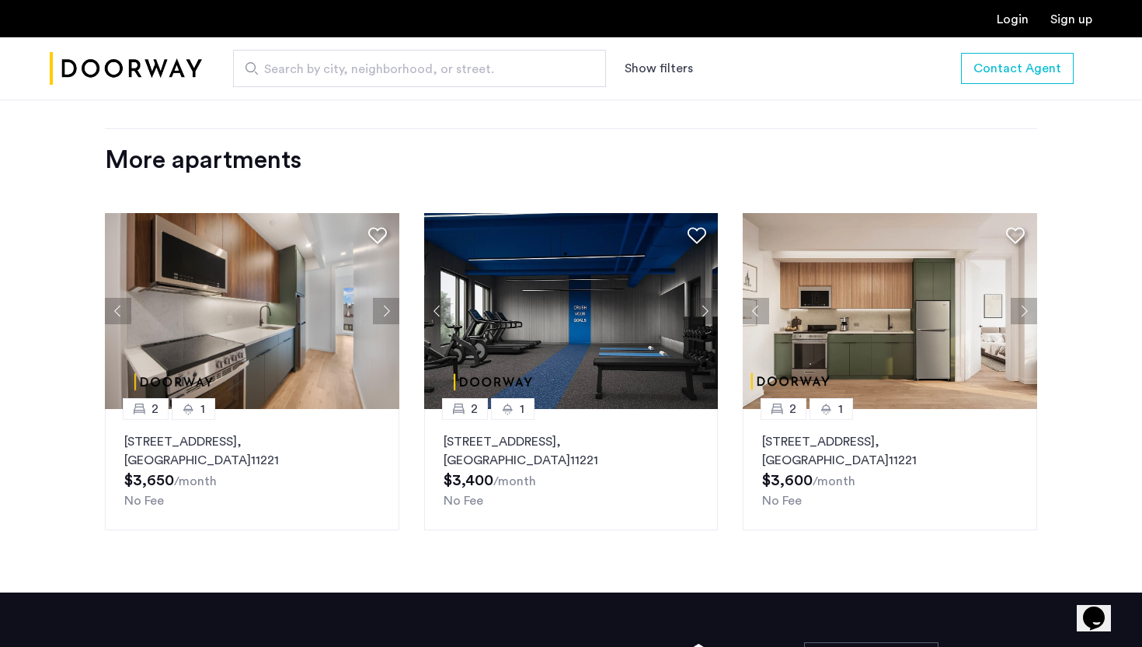
click at [1037, 298] on button "Next apartment" at bounding box center [1024, 311] width 26 height 26
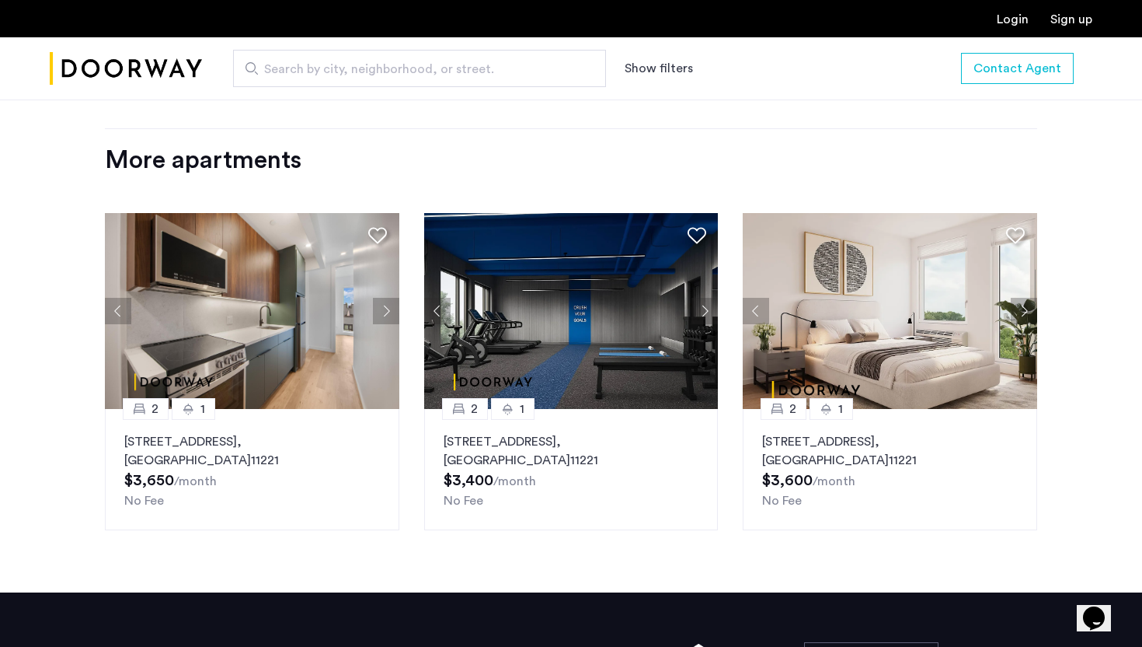
click at [1038, 282] on div "2 [GEOGRAPHIC_DATA][STREET_ADDRESS] $3,650 /month No Fee 2 [GEOGRAPHIC_DATA][ST…" at bounding box center [570, 371] width 957 height 342
click at [1037, 298] on button "Next apartment" at bounding box center [1024, 311] width 26 height 26
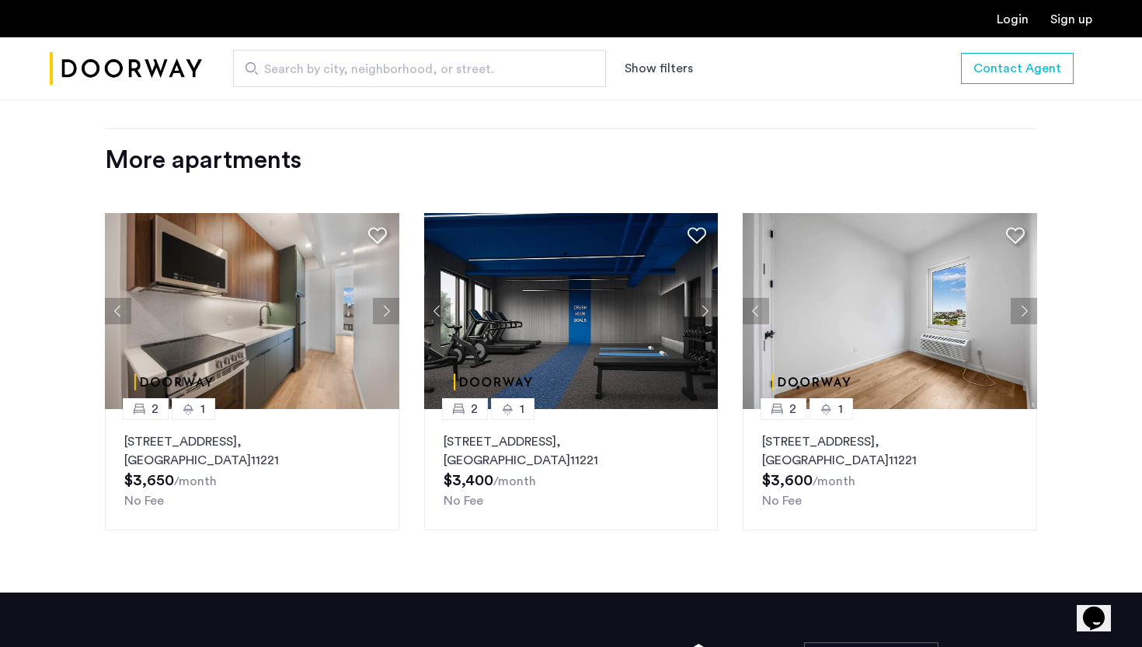
click at [1030, 298] on button "Next apartment" at bounding box center [1024, 311] width 26 height 26
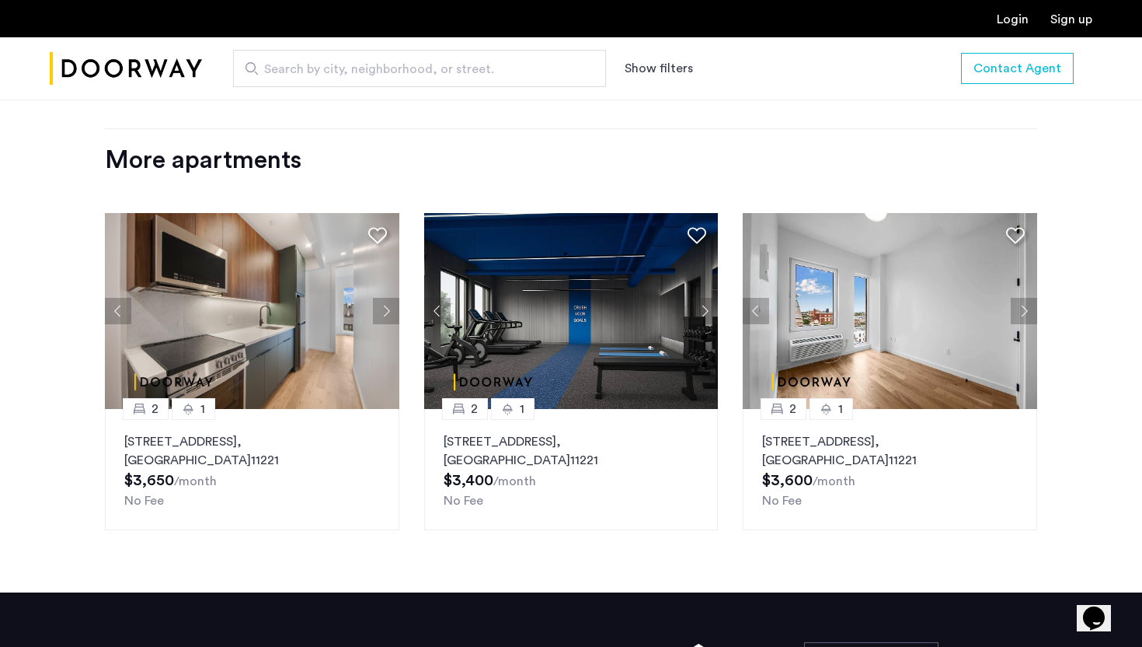
click at [1030, 298] on button "Next apartment" at bounding box center [1024, 311] width 26 height 26
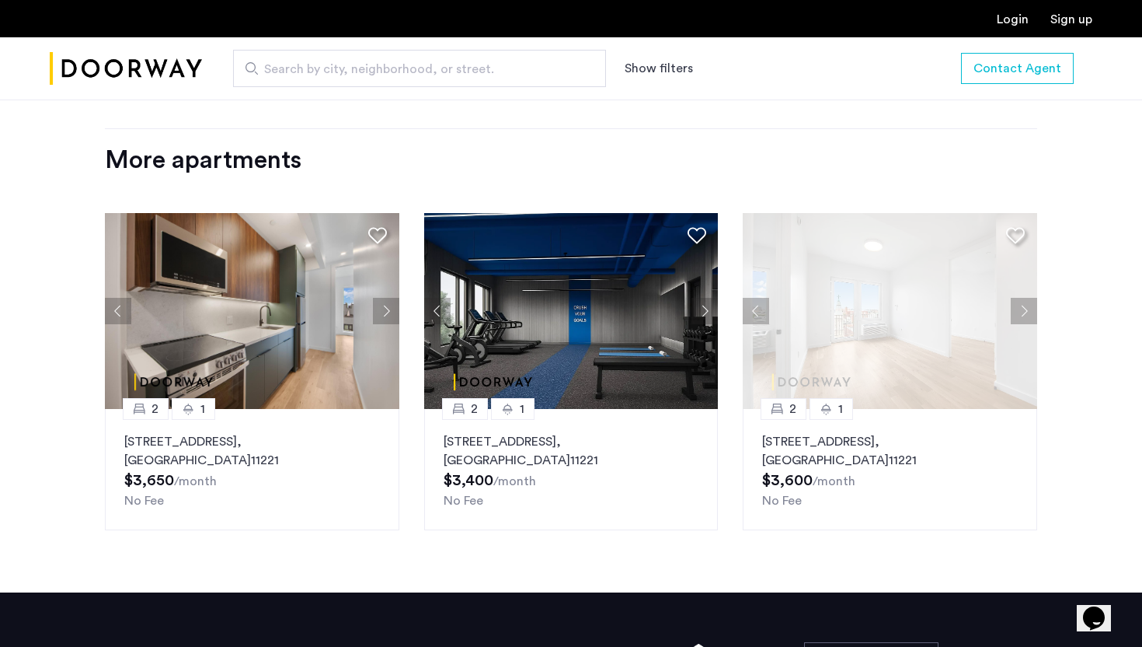
click at [1030, 298] on button "Next apartment" at bounding box center [1024, 311] width 26 height 26
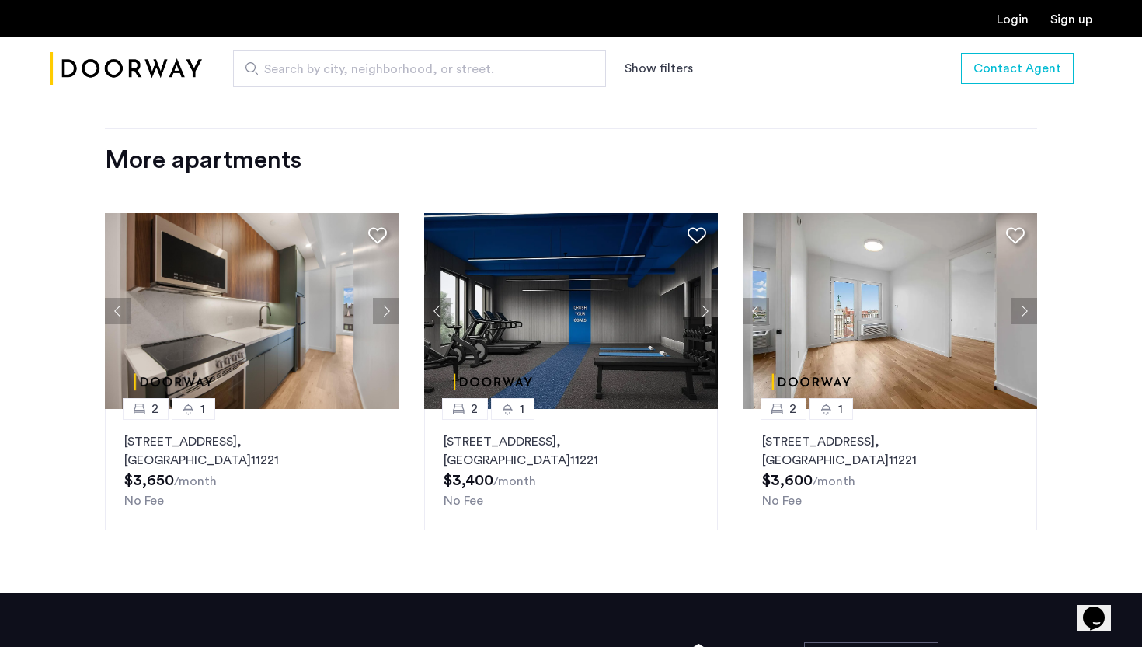
click at [1030, 298] on button "Next apartment" at bounding box center [1024, 311] width 26 height 26
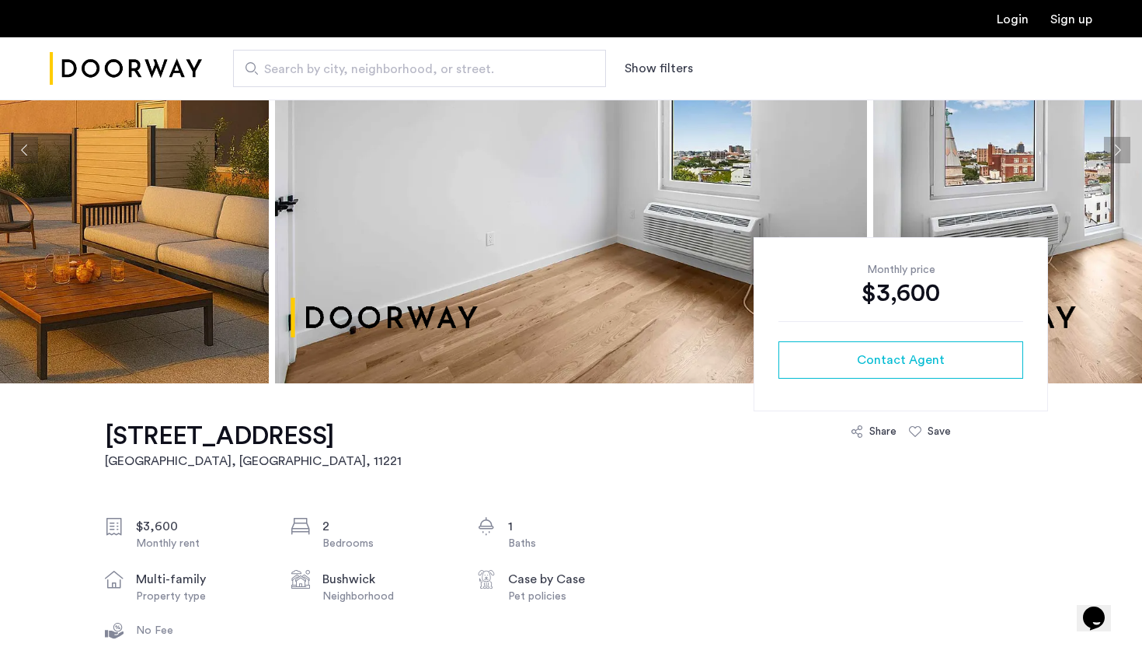
scroll to position [0, 0]
